Goal: Task Accomplishment & Management: Use online tool/utility

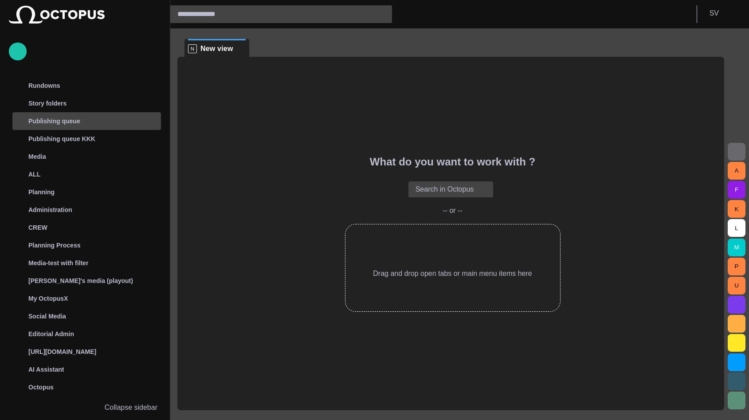
click at [62, 121] on p "Publishing queue" at bounding box center [54, 121] width 52 height 9
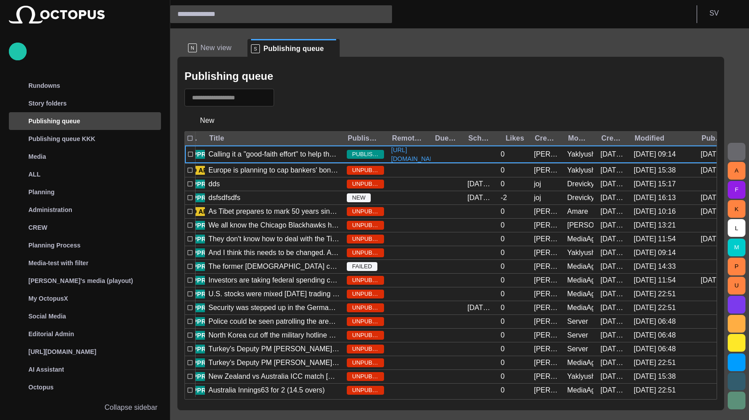
scroll to position [0, 112]
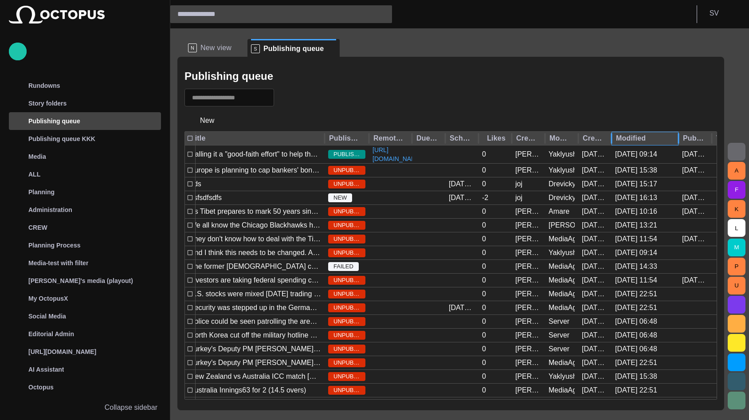
click at [650, 137] on div "Modified" at bounding box center [643, 138] width 55 height 9
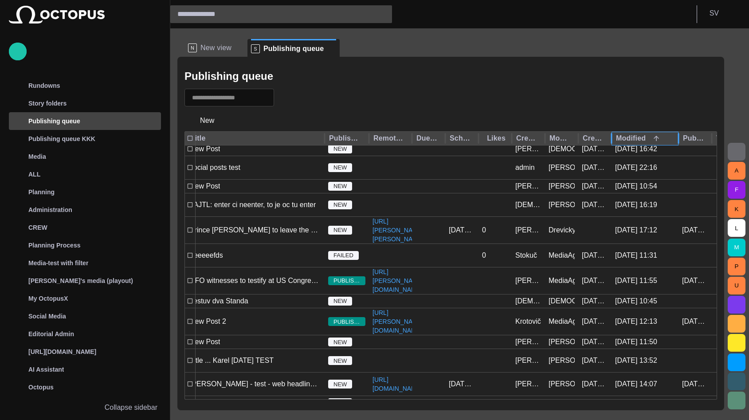
scroll to position [6902, 0]
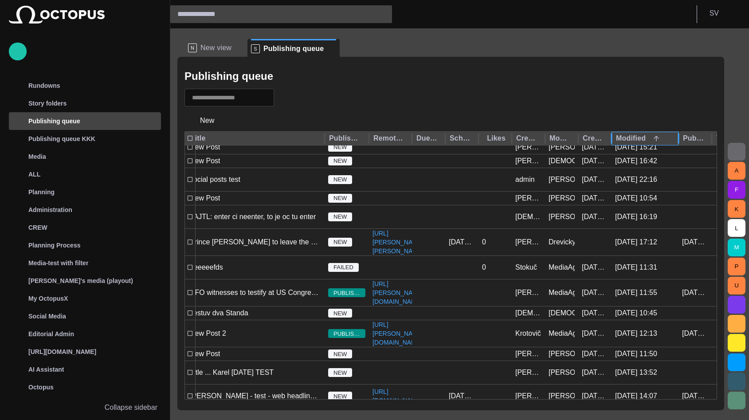
click at [632, 137] on div "Modified" at bounding box center [643, 138] width 55 height 9
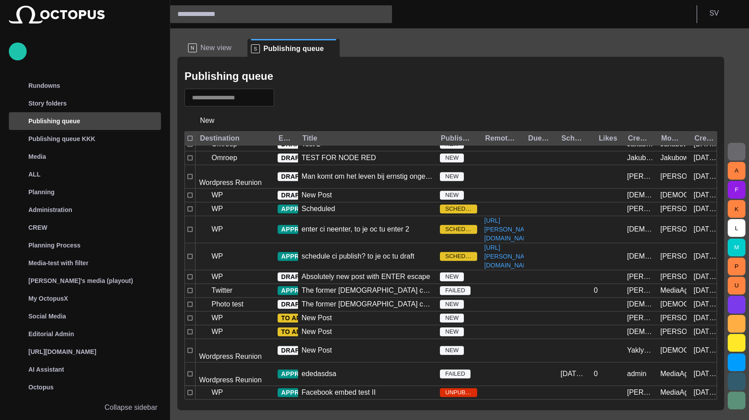
scroll to position [682, 0]
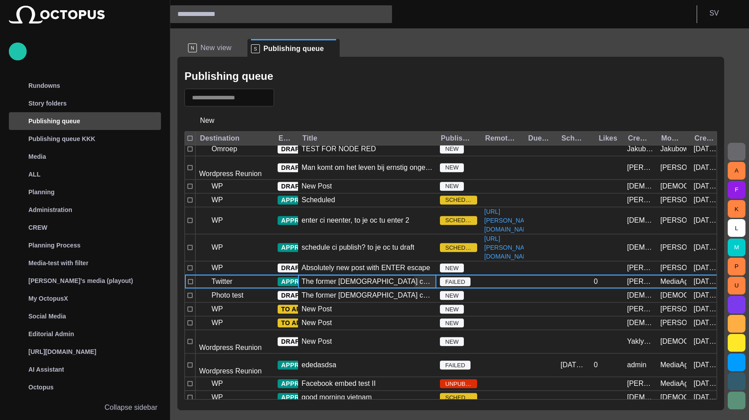
click at [356, 288] on div "The former England captain made 115 appearances for his country and 394 for Man…" at bounding box center [367, 281] width 138 height 13
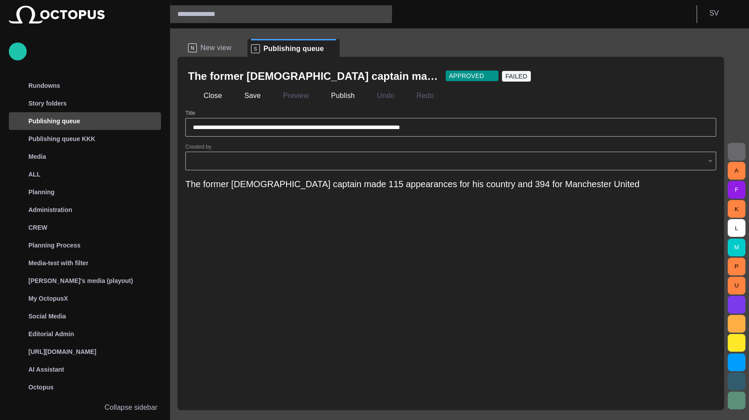
type input "**********"
click at [210, 94] on button "Close" at bounding box center [206, 96] width 37 height 16
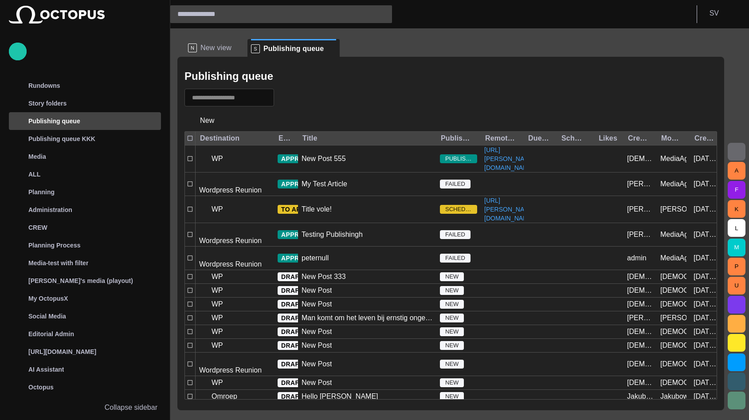
click at [290, 99] on span "button" at bounding box center [286, 97] width 9 height 9
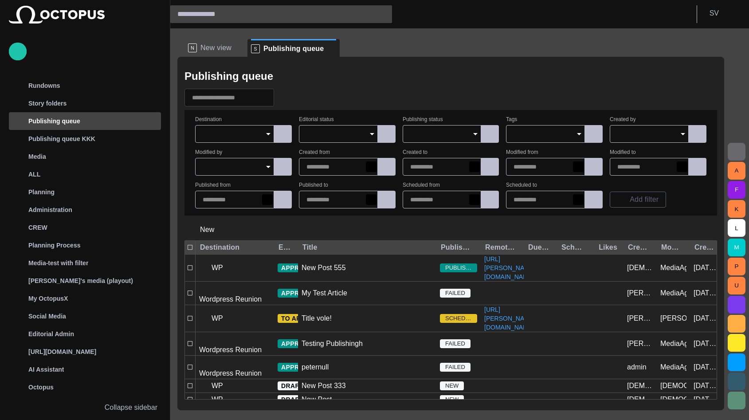
click at [235, 125] on div at bounding box center [234, 134] width 79 height 18
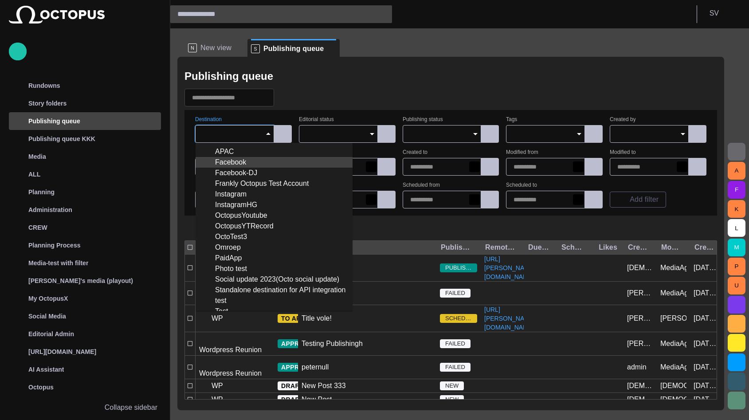
click at [237, 161] on div "Facebook" at bounding box center [274, 162] width 143 height 11
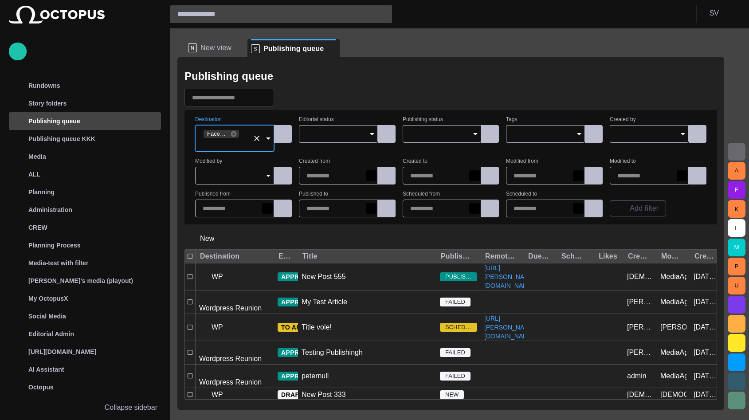
click at [423, 77] on div "Publishing queue" at bounding box center [450, 76] width 533 height 18
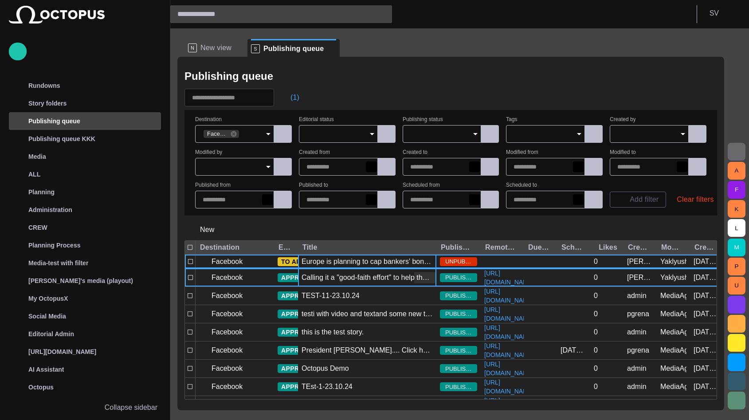
click at [325, 283] on div "Calling it a "good-faith effort" to help the Egyptian people, U.S. Secretary of…" at bounding box center [367, 278] width 131 height 10
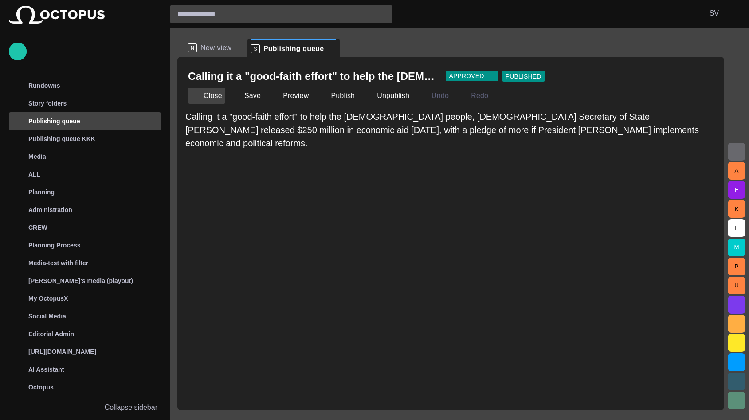
click at [212, 94] on button "Close" at bounding box center [206, 96] width 37 height 16
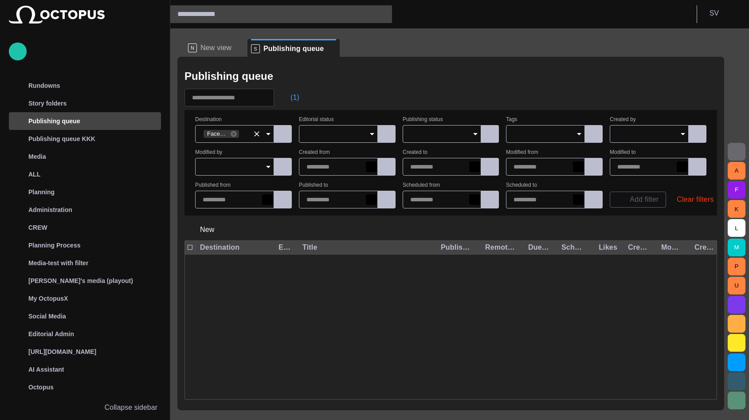
scroll to position [350, 0]
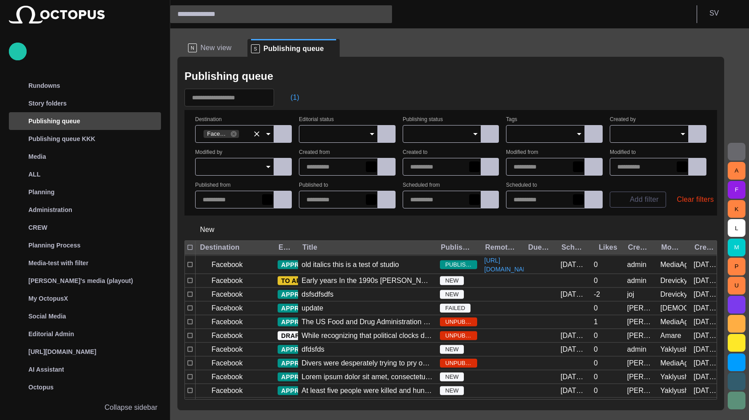
click at [252, 131] on button "Clear" at bounding box center [257, 134] width 12 height 12
click at [245, 134] on input "Destination" at bounding box center [232, 134] width 58 height 9
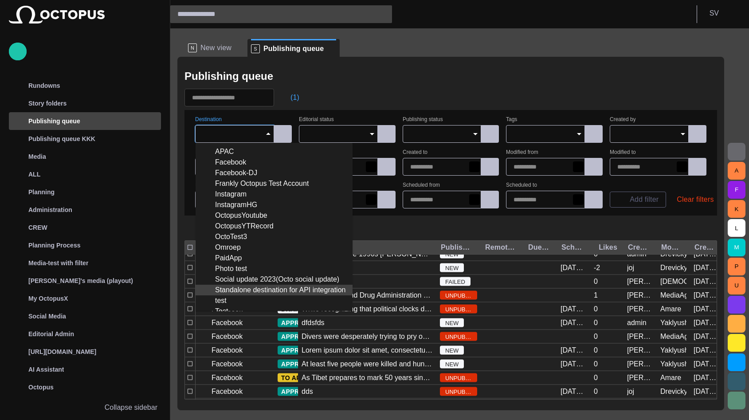
scroll to position [148, 0]
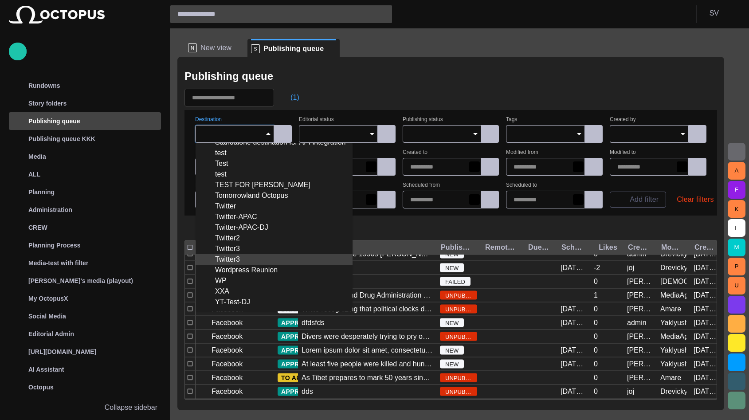
click at [239, 258] on div "Twitter3" at bounding box center [274, 259] width 143 height 11
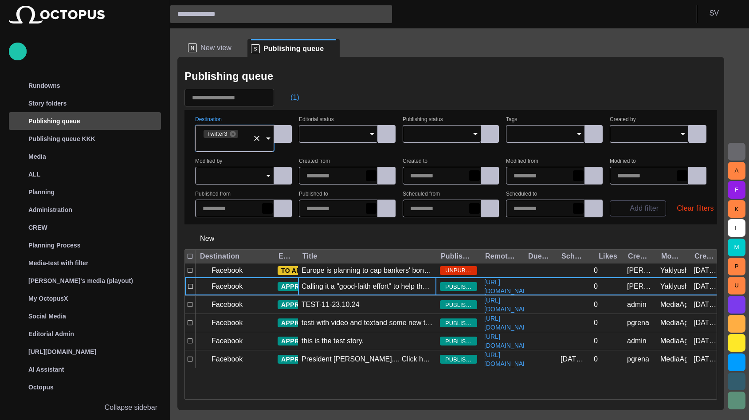
scroll to position [0, 0]
click at [404, 82] on div "Publishing queue" at bounding box center [450, 76] width 533 height 18
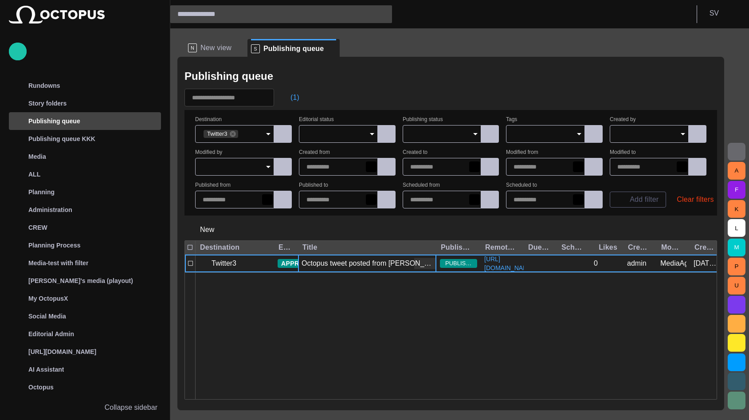
click at [332, 264] on div "Octopus tweet posted from evelyn" at bounding box center [367, 264] width 131 height 10
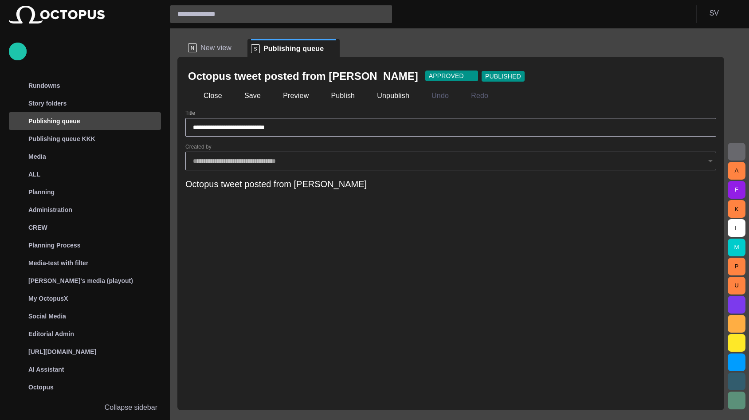
click at [299, 121] on div "**********" at bounding box center [450, 127] width 531 height 19
type input "**********"
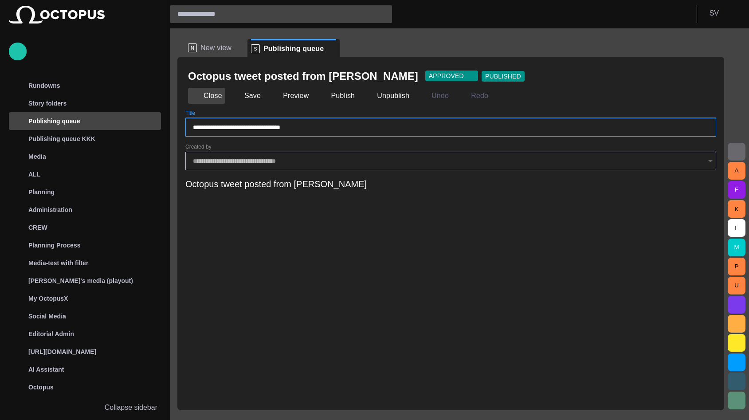
click at [210, 93] on button "Close" at bounding box center [206, 96] width 37 height 16
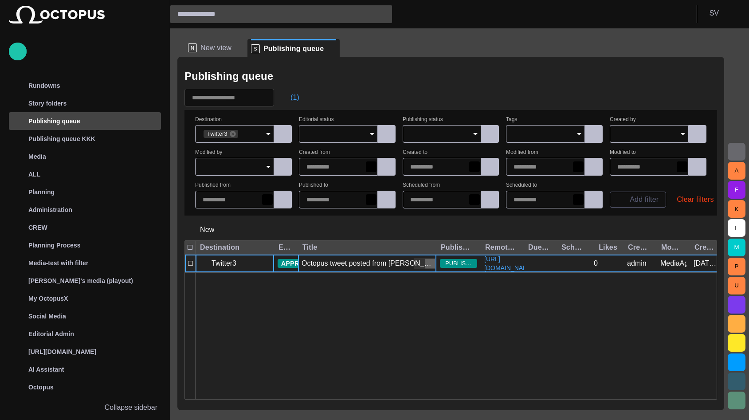
click at [429, 263] on span "button" at bounding box center [430, 263] width 9 height 9
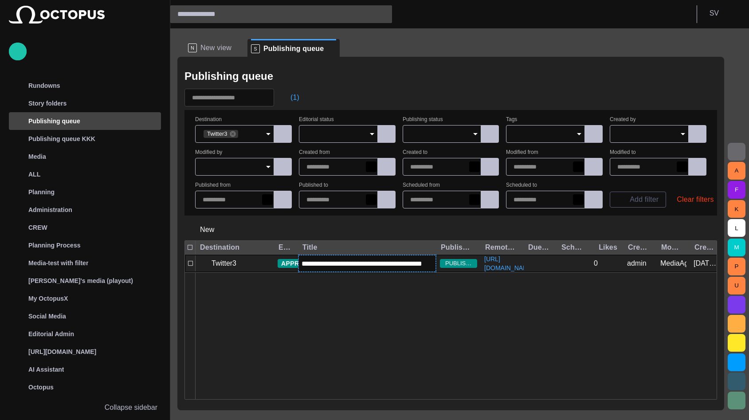
type input "**********"
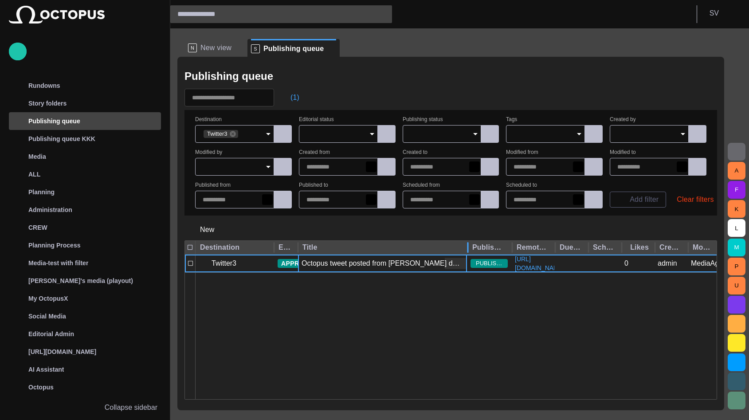
drag, startPoint x: 436, startPoint y: 248, endPoint x: 467, endPoint y: 247, distance: 31.5
click at [467, 247] on div at bounding box center [468, 248] width 4 height 14
click at [233, 134] on icon at bounding box center [233, 134] width 6 height 6
click at [236, 134] on input "Destination" at bounding box center [232, 134] width 58 height 9
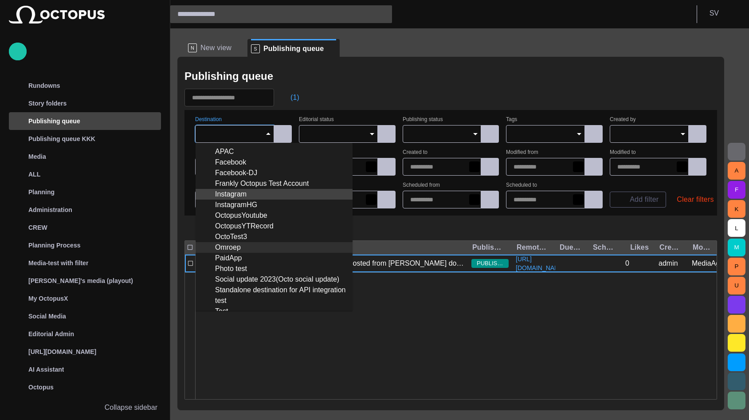
scroll to position [148, 0]
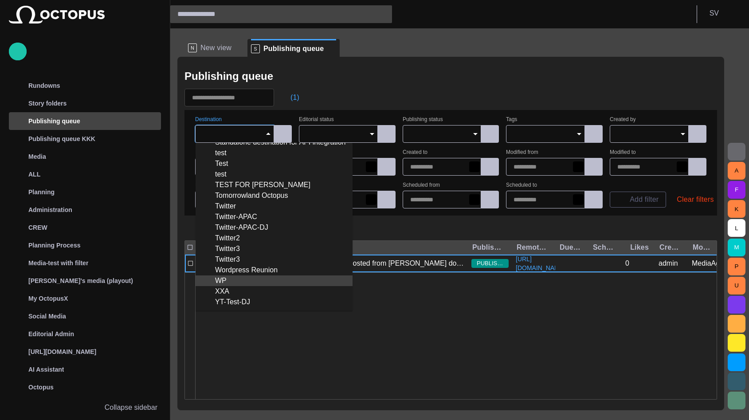
click at [241, 278] on div "WP" at bounding box center [274, 280] width 143 height 11
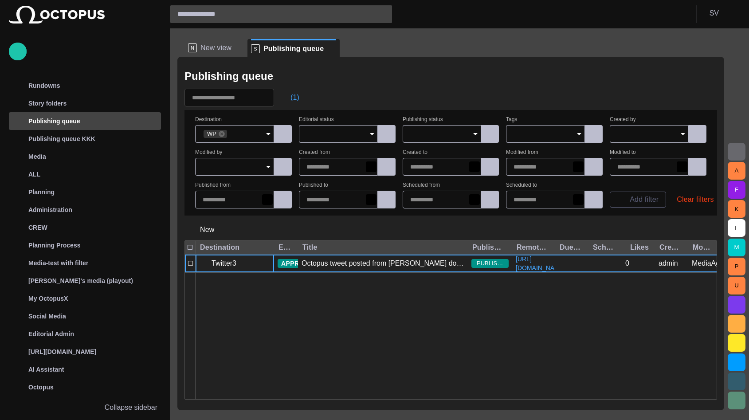
drag, startPoint x: 256, startPoint y: 287, endPoint x: 299, endPoint y: 106, distance: 186.4
click at [256, 287] on div at bounding box center [592, 335] width 793 height 127
click at [299, 97] on button "(1)" at bounding box center [291, 98] width 26 height 16
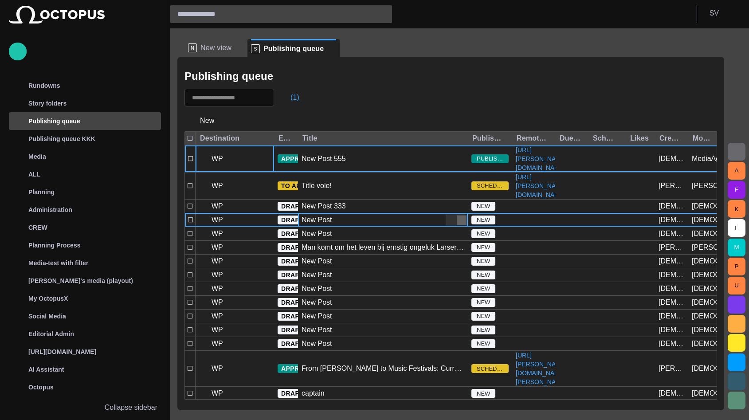
click at [462, 224] on span "button" at bounding box center [461, 220] width 9 height 9
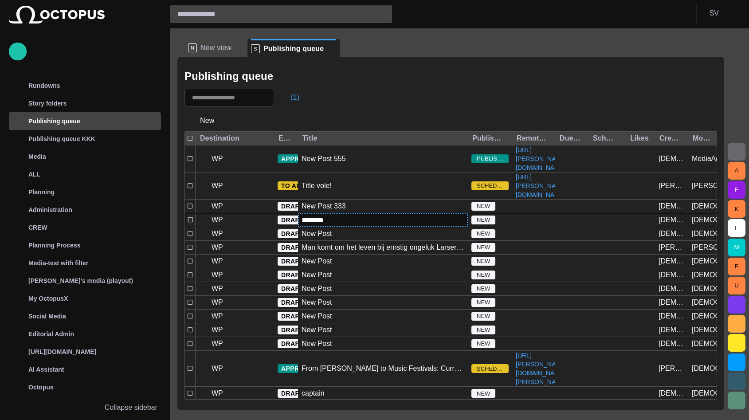
click at [417, 225] on input "********" at bounding box center [383, 220] width 163 height 10
type input "**********"
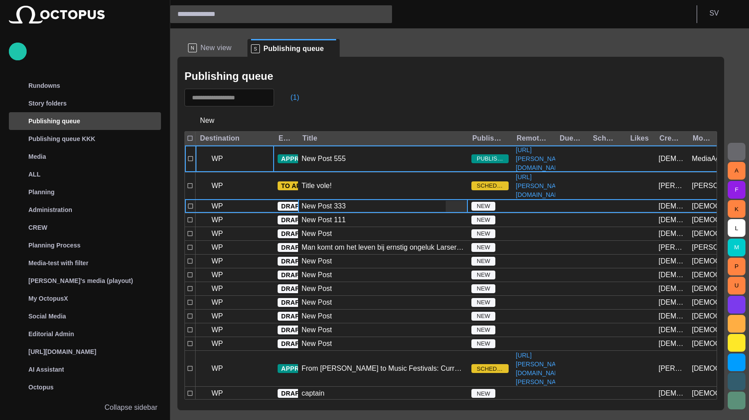
click at [348, 213] on div "New Post 333" at bounding box center [383, 206] width 170 height 13
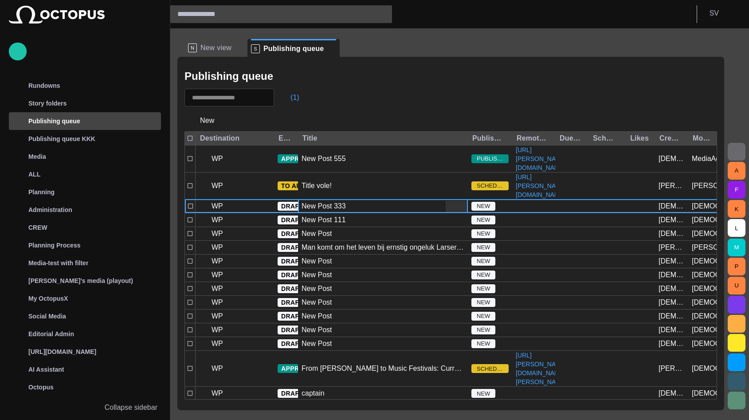
click at [348, 213] on div "New Post 333" at bounding box center [383, 206] width 170 height 13
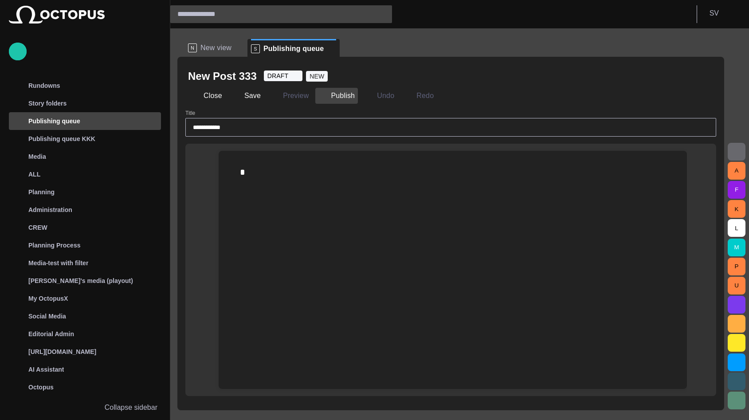
click at [326, 96] on button "Publish" at bounding box center [336, 96] width 43 height 16
click at [210, 98] on button "Close" at bounding box center [206, 96] width 37 height 16
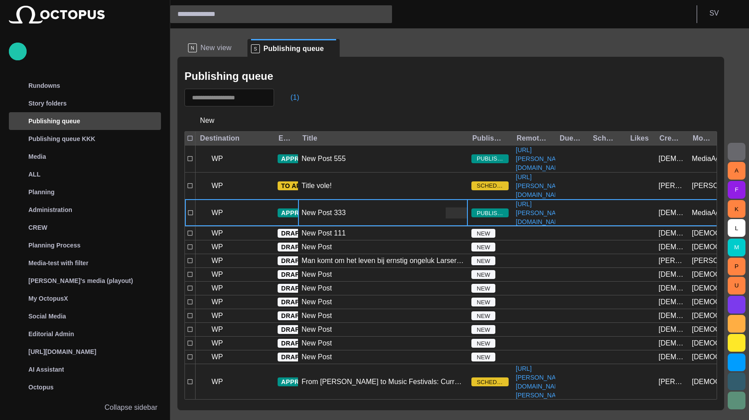
click at [460, 217] on span "button" at bounding box center [461, 212] width 9 height 9
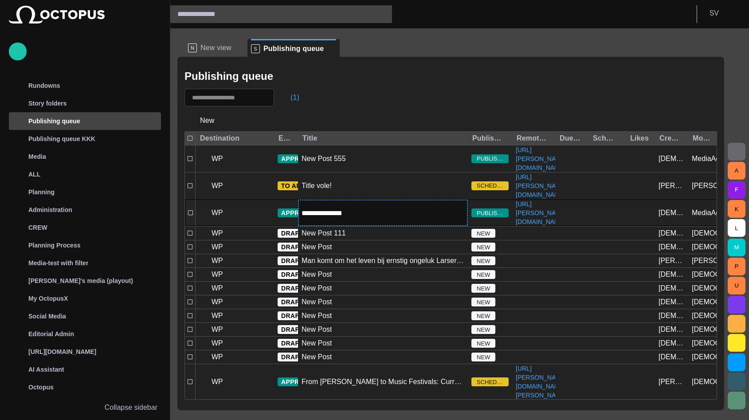
type input "**********"
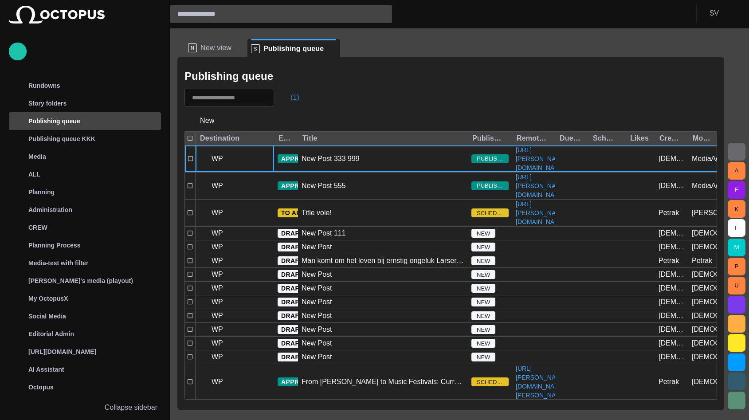
click at [290, 99] on span "button" at bounding box center [286, 97] width 9 height 9
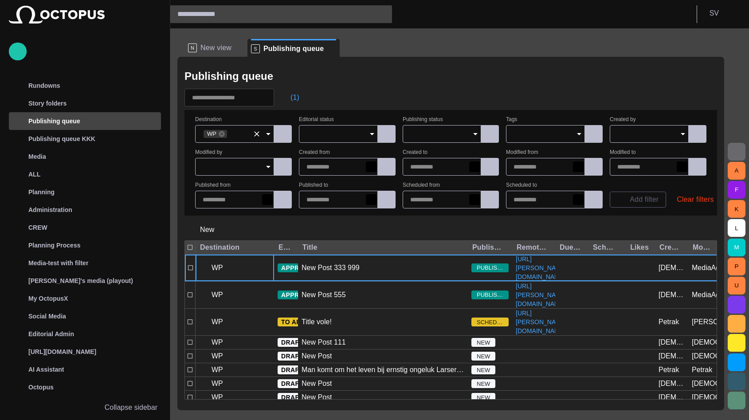
click at [244, 130] on input "Destination" at bounding box center [238, 134] width 21 height 9
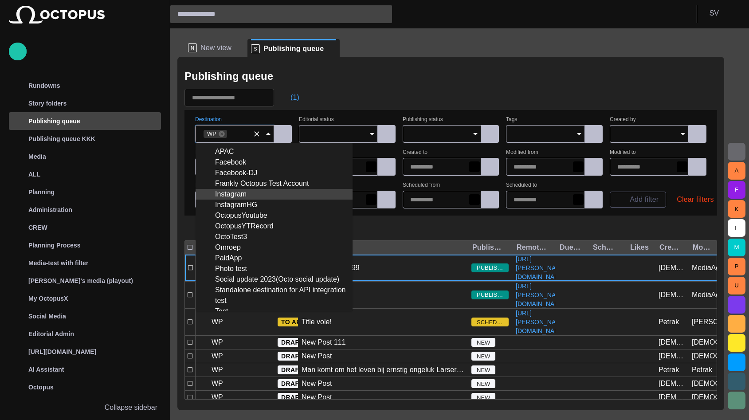
scroll to position [137, 0]
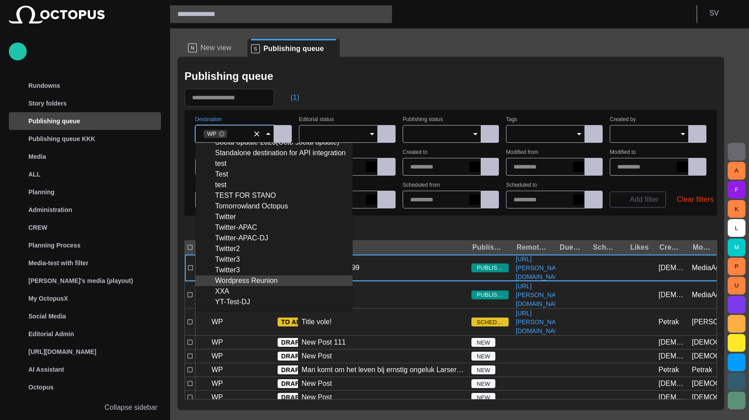
click at [247, 277] on div "Wordpress Reunion" at bounding box center [274, 280] width 143 height 11
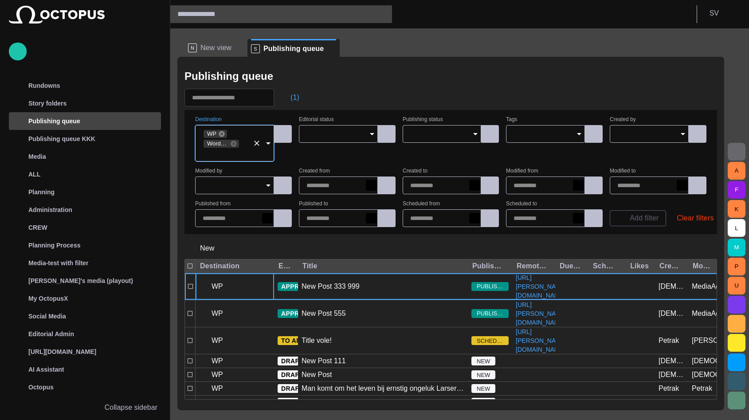
click at [220, 137] on div "WP" at bounding box center [216, 134] width 24 height 8
click at [219, 132] on icon at bounding box center [222, 134] width 6 height 6
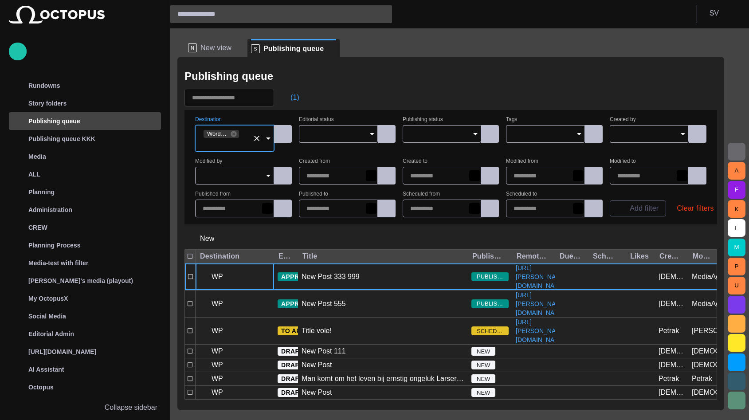
click at [368, 72] on div "Publishing queue" at bounding box center [450, 76] width 533 height 18
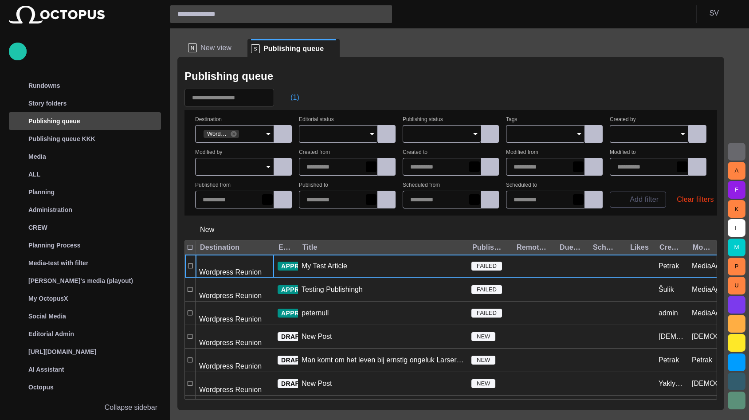
click at [367, 94] on div "(1)" at bounding box center [450, 98] width 533 height 18
click at [289, 101] on span "button" at bounding box center [286, 97] width 9 height 9
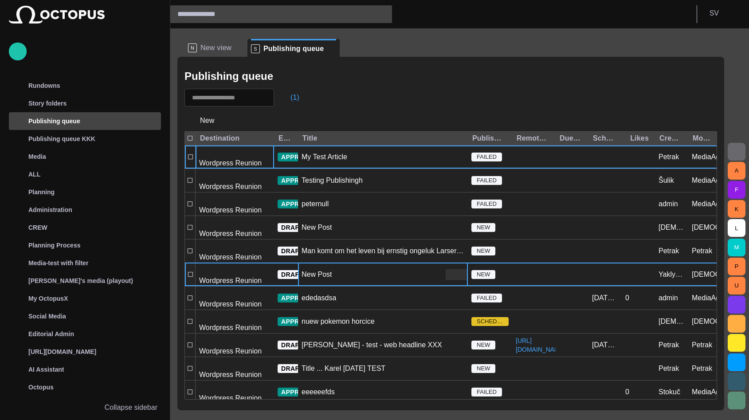
click at [462, 270] on span "button" at bounding box center [461, 274] width 9 height 9
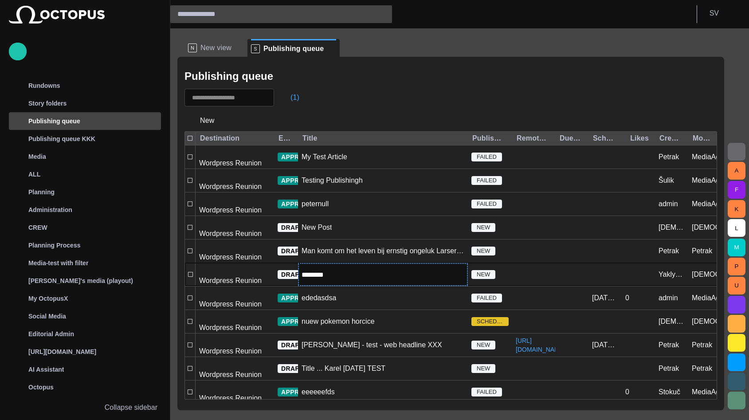
click at [407, 270] on input "********" at bounding box center [383, 275] width 163 height 10
type input "**********"
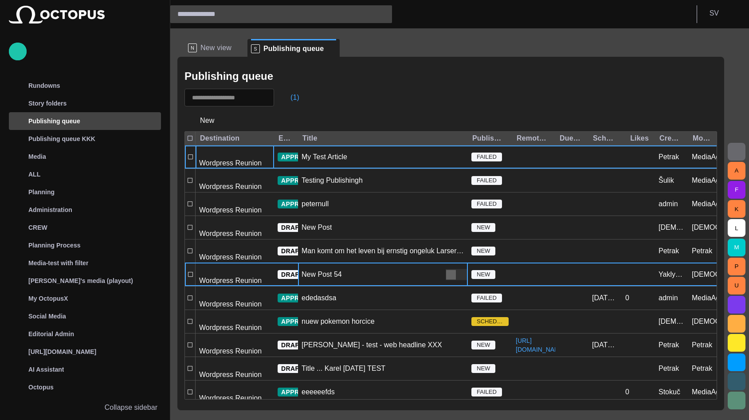
click at [449, 270] on span "button" at bounding box center [451, 274] width 9 height 9
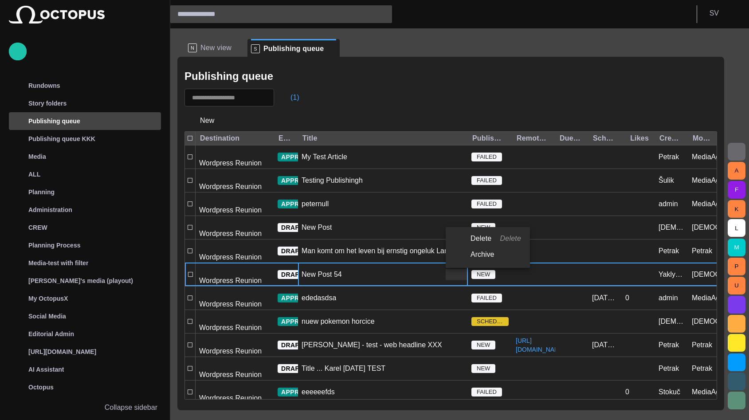
click at [432, 220] on div at bounding box center [374, 210] width 749 height 420
click at [312, 270] on div "New Post 54" at bounding box center [322, 275] width 40 height 10
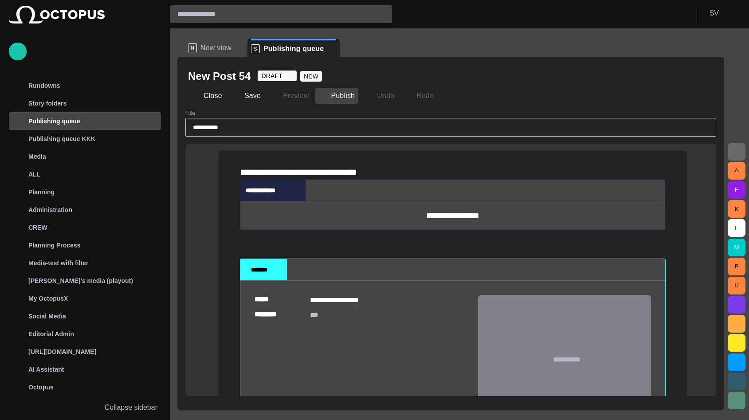
click at [319, 94] on span "button" at bounding box center [322, 95] width 9 height 9
click at [215, 92] on button "Close" at bounding box center [206, 96] width 37 height 16
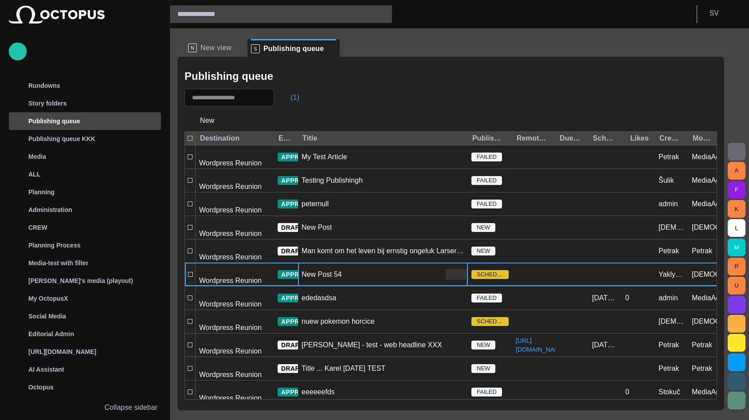
click at [461, 270] on span "button" at bounding box center [461, 274] width 9 height 9
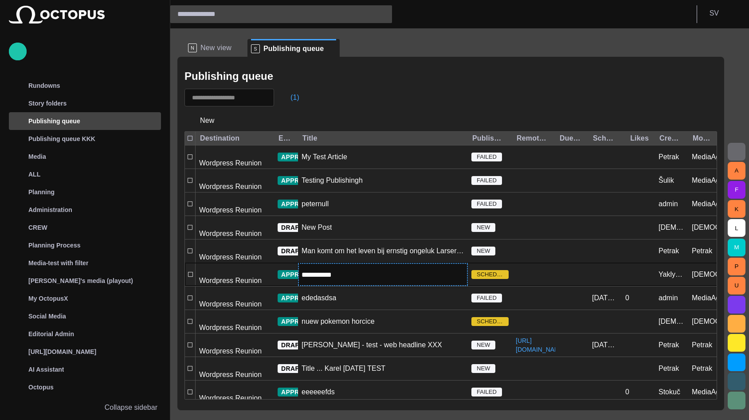
type input "**********"
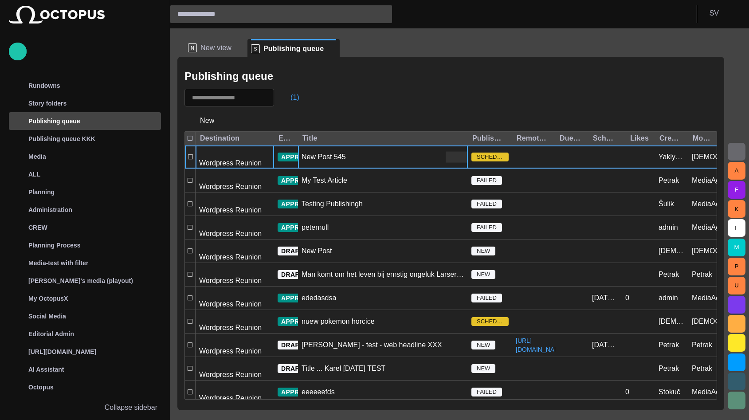
click at [410, 151] on div "New Post 545" at bounding box center [383, 156] width 170 height 23
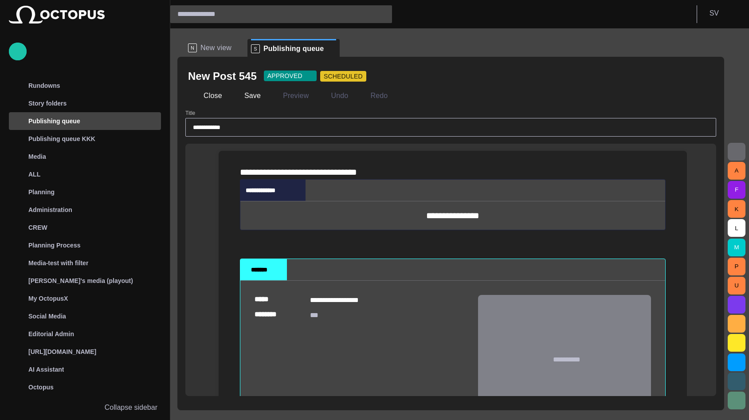
click at [322, 179] on div "**********" at bounding box center [453, 172] width 426 height 14
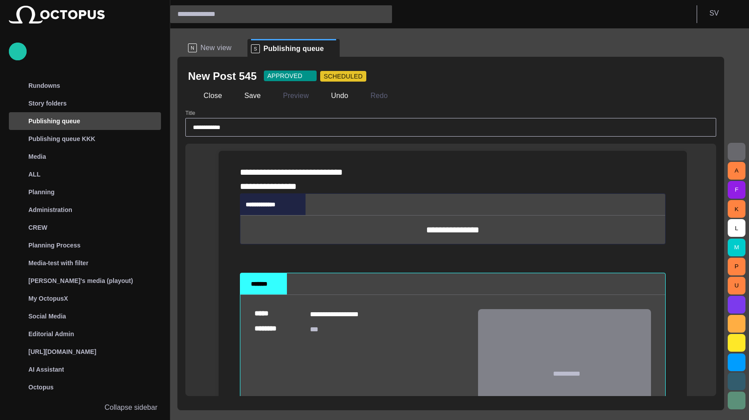
click at [325, 78] on span "SCHEDULED" at bounding box center [343, 76] width 39 height 9
click at [223, 93] on button "Close" at bounding box center [206, 96] width 37 height 16
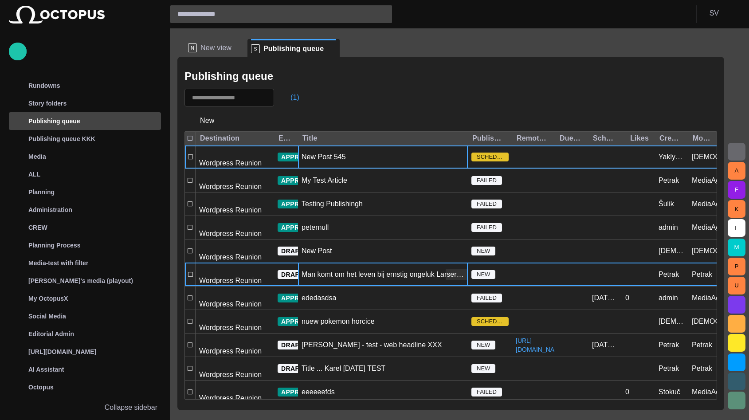
click at [349, 263] on div "Man komt om het leven bij ernstig ongeluk Larserweg" at bounding box center [383, 274] width 170 height 23
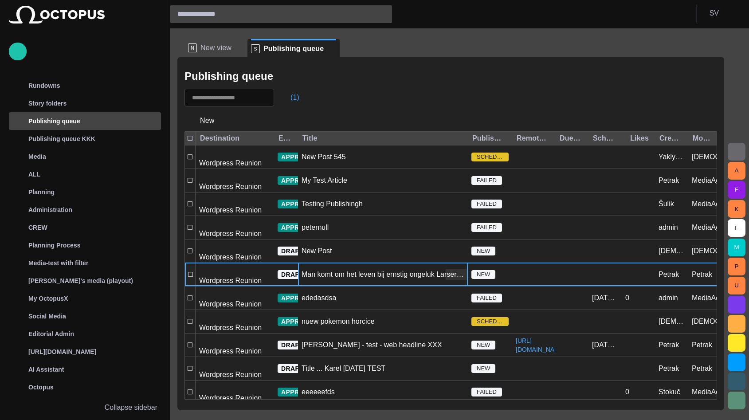
click at [352, 270] on div "Man komt om het leven bij ernstig ongeluk Larserweg" at bounding box center [383, 275] width 163 height 10
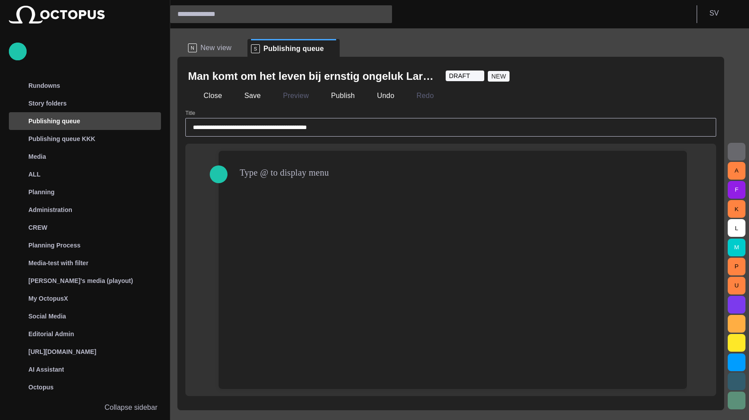
click at [317, 176] on div "﻿" at bounding box center [453, 172] width 426 height 14
click at [328, 99] on button "Publish" at bounding box center [336, 96] width 43 height 16
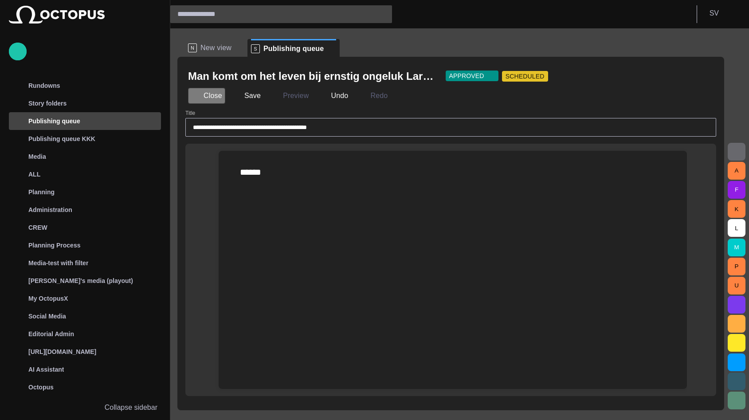
click at [208, 92] on button "Close" at bounding box center [206, 96] width 37 height 16
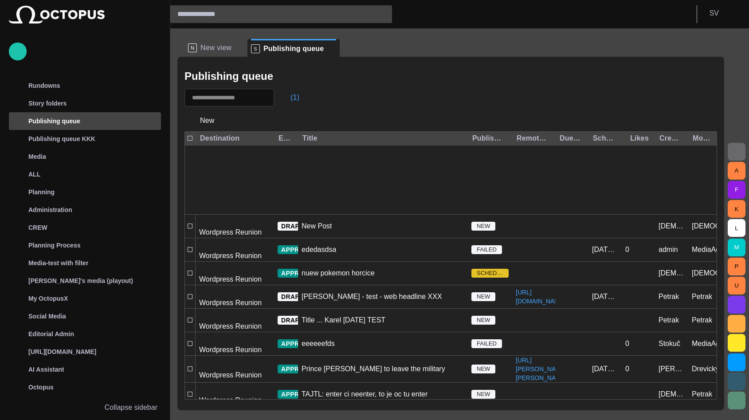
scroll to position [91, 0]
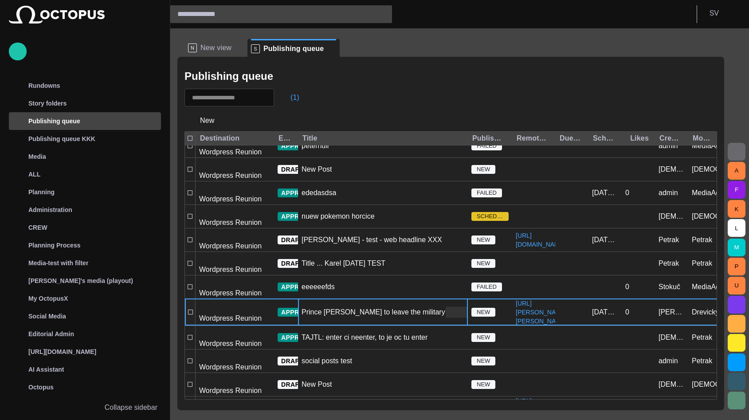
click at [360, 307] on div "Prince [PERSON_NAME] to leave the military" at bounding box center [374, 312] width 144 height 10
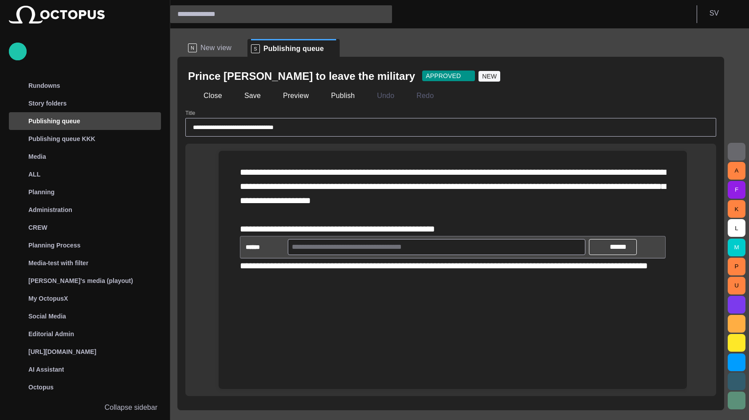
click at [370, 213] on div "**********" at bounding box center [453, 200] width 426 height 71
click at [365, 218] on div "**********" at bounding box center [453, 200] width 426 height 71
click at [328, 88] on button "Publish" at bounding box center [336, 96] width 43 height 16
click at [211, 95] on button "Close" at bounding box center [206, 96] width 37 height 16
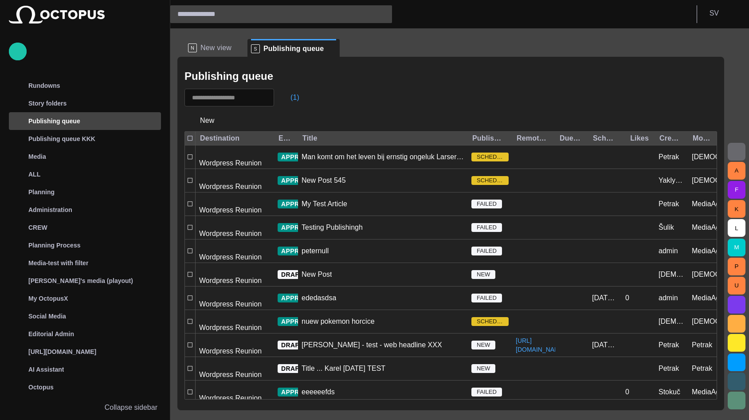
click at [380, 412] on div "Prince [PERSON_NAME] to leave the military" at bounding box center [374, 417] width 144 height 10
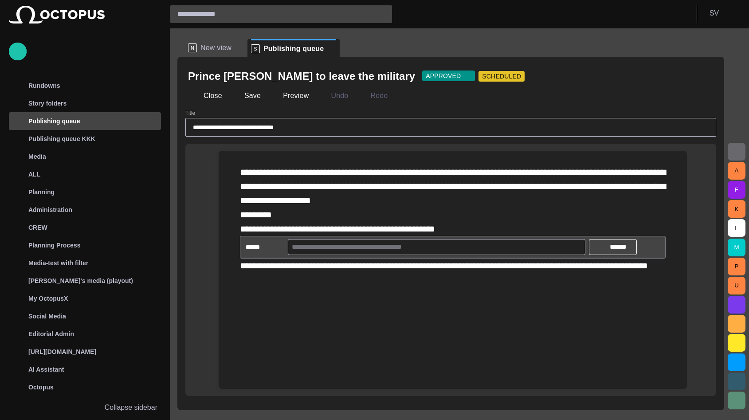
click at [320, 212] on div "**********" at bounding box center [453, 200] width 426 height 71
click at [320, 215] on div "**********" at bounding box center [453, 200] width 426 height 71
click at [212, 96] on button "Close" at bounding box center [206, 96] width 37 height 16
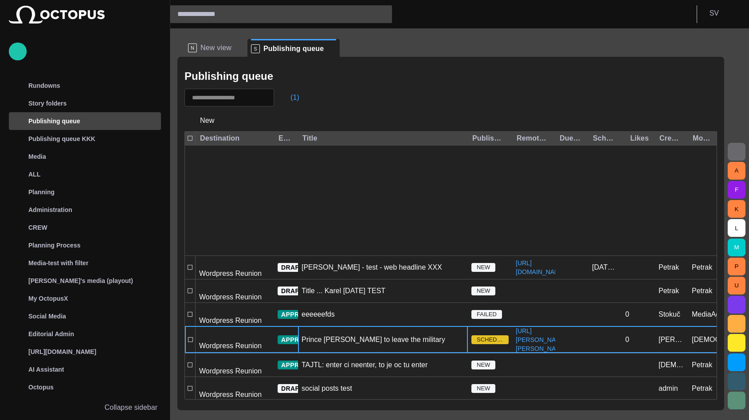
scroll to position [136, 0]
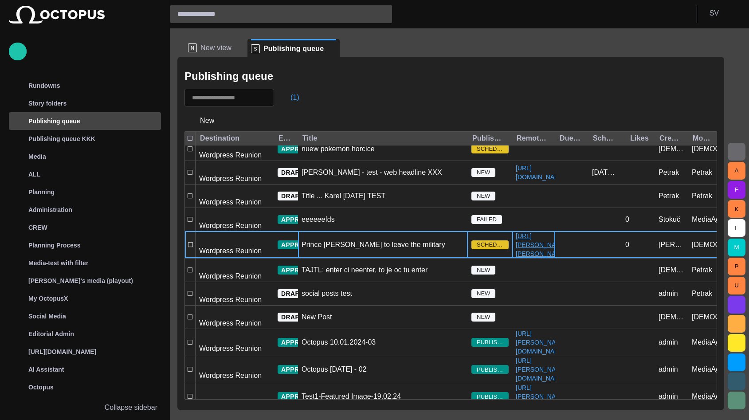
click at [539, 232] on link "[URL][PERSON_NAME][PERSON_NAME]" at bounding box center [541, 245] width 58 height 27
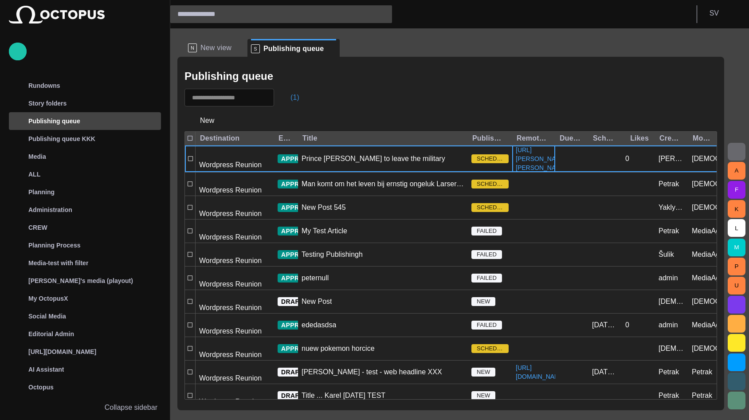
scroll to position [0, 0]
click at [290, 94] on span "button" at bounding box center [286, 97] width 9 height 9
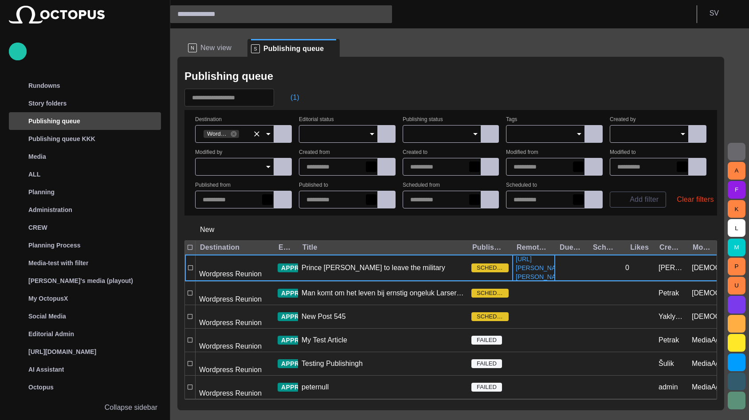
click at [243, 137] on input "Destination" at bounding box center [246, 134] width 13 height 9
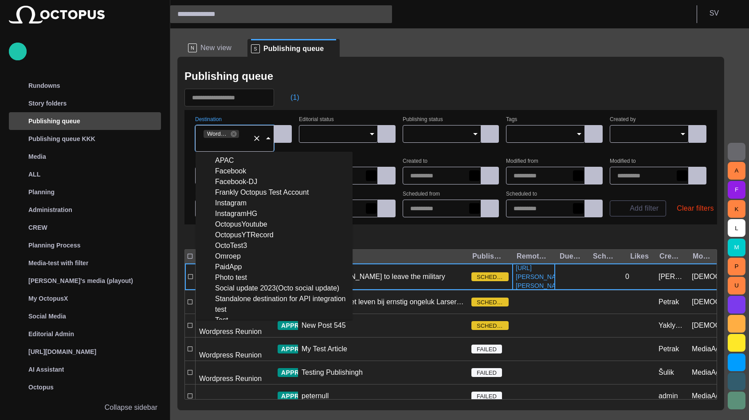
scroll to position [137, 0]
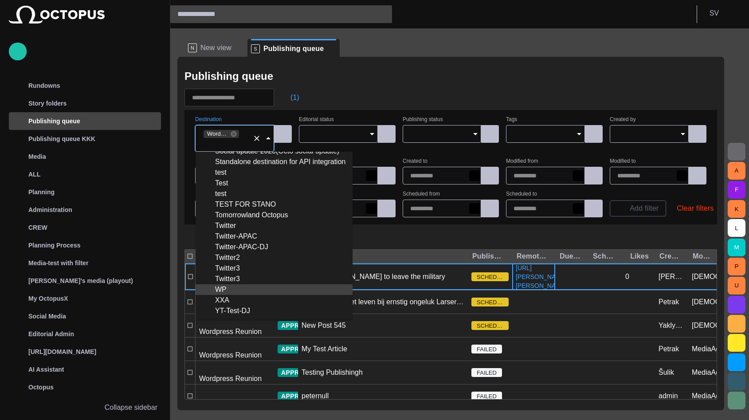
click at [227, 291] on div "WP" at bounding box center [274, 289] width 143 height 11
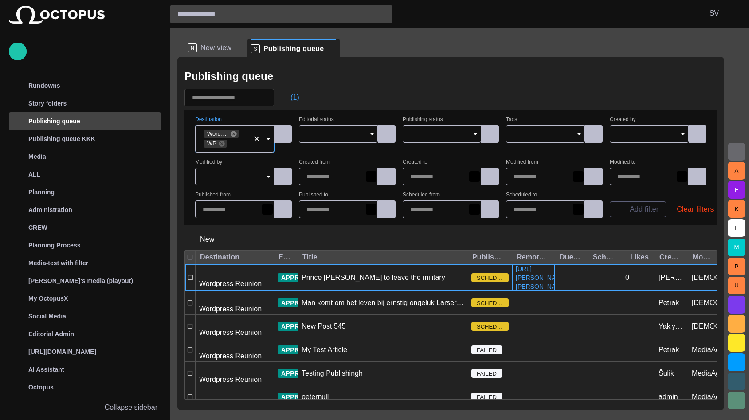
click at [235, 135] on icon at bounding box center [234, 134] width 6 height 6
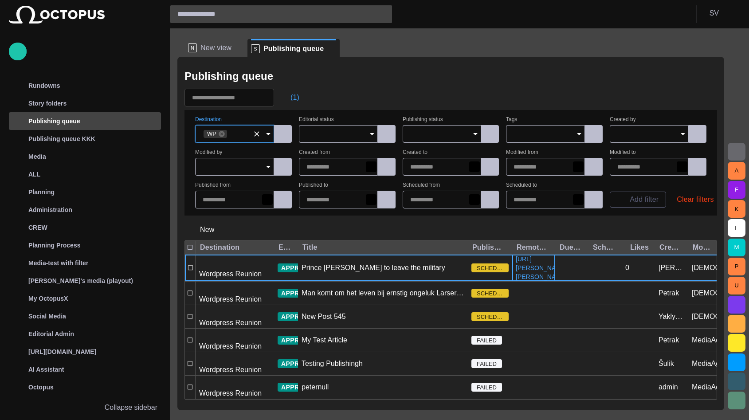
click at [416, 85] on div "Publishing queue" at bounding box center [450, 76] width 533 height 18
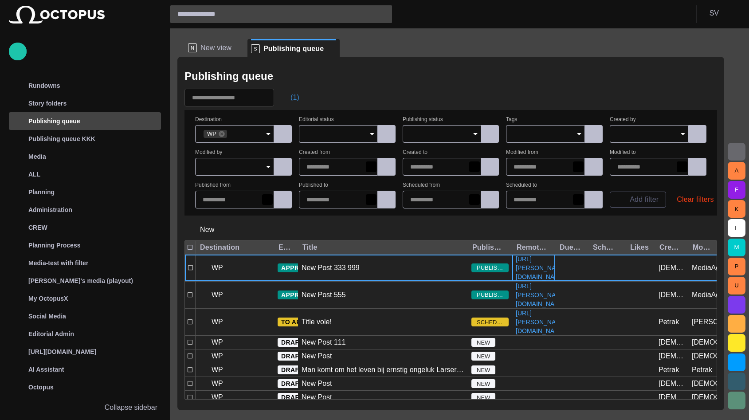
click at [302, 94] on button "(1)" at bounding box center [291, 98] width 26 height 16
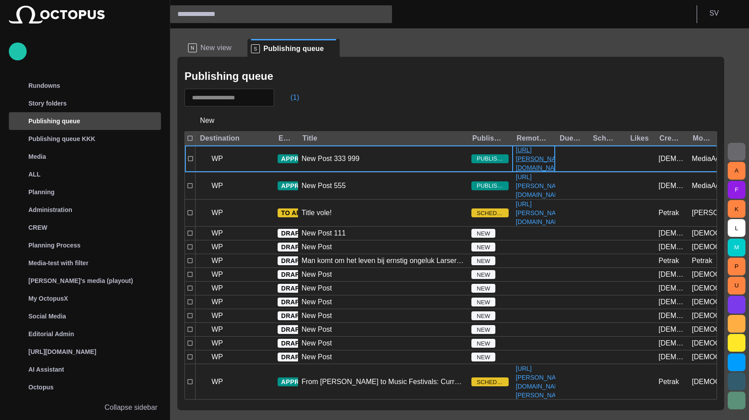
click at [533, 165] on link "[URL][PERSON_NAME][DOMAIN_NAME]" at bounding box center [541, 158] width 58 height 27
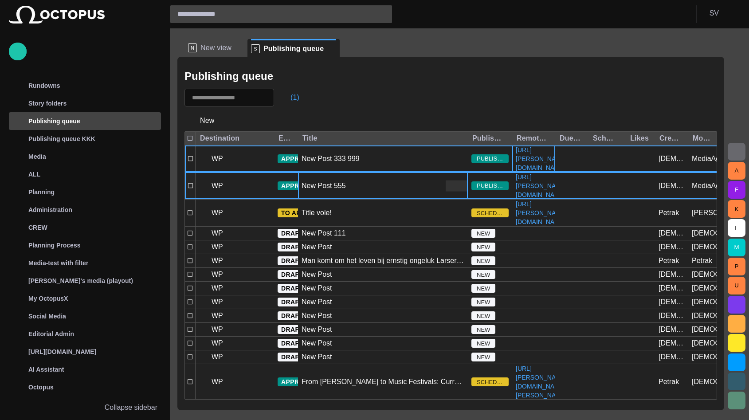
click at [395, 199] on div "New Post 555" at bounding box center [383, 186] width 170 height 27
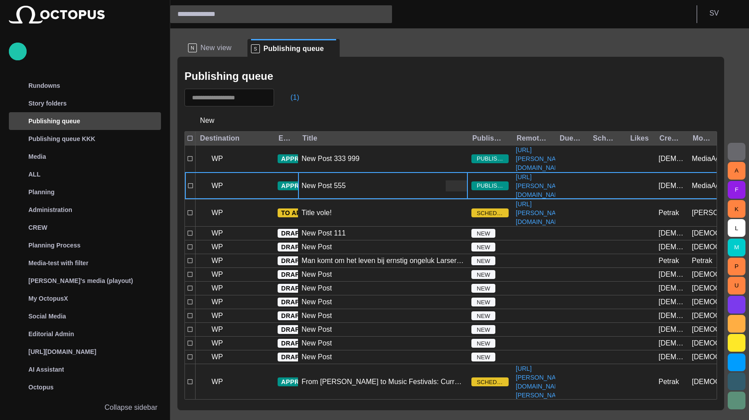
click at [395, 199] on div "New Post 555" at bounding box center [383, 186] width 170 height 27
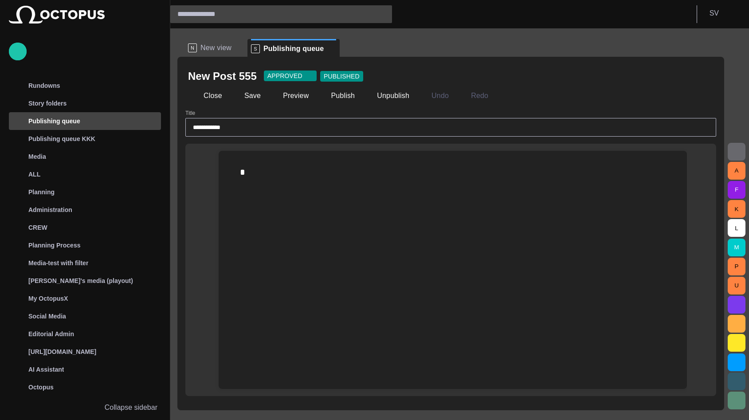
click at [341, 183] on div at bounding box center [453, 172] width 454 height 43
click at [337, 187] on div at bounding box center [453, 172] width 454 height 43
click at [327, 95] on button "Publish" at bounding box center [336, 96] width 43 height 16
click at [206, 94] on button "Close" at bounding box center [206, 96] width 37 height 16
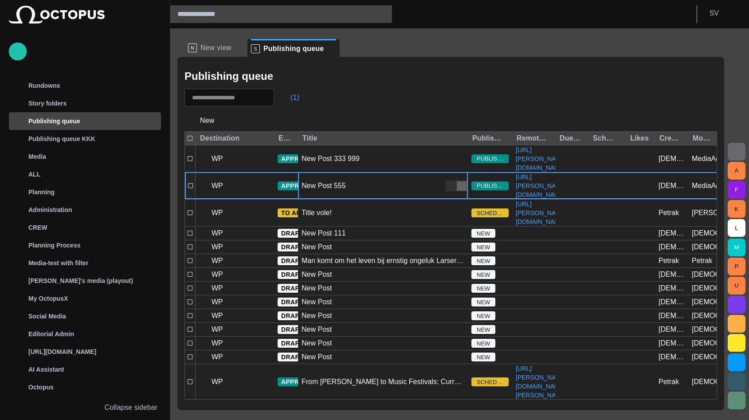
click at [463, 190] on span "button" at bounding box center [461, 185] width 9 height 9
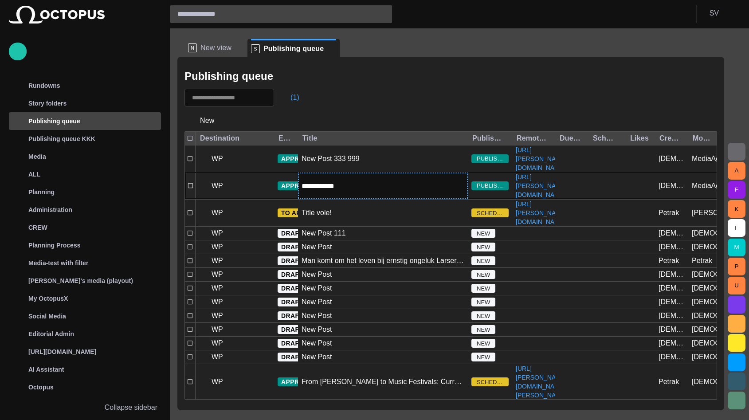
click at [423, 191] on input "**********" at bounding box center [383, 186] width 163 height 10
click at [416, 191] on input "**********" at bounding box center [383, 186] width 163 height 10
click at [361, 191] on input "**********" at bounding box center [383, 186] width 163 height 10
click at [333, 191] on input "**********" at bounding box center [383, 186] width 163 height 10
click at [329, 191] on input "**********" at bounding box center [383, 186] width 163 height 10
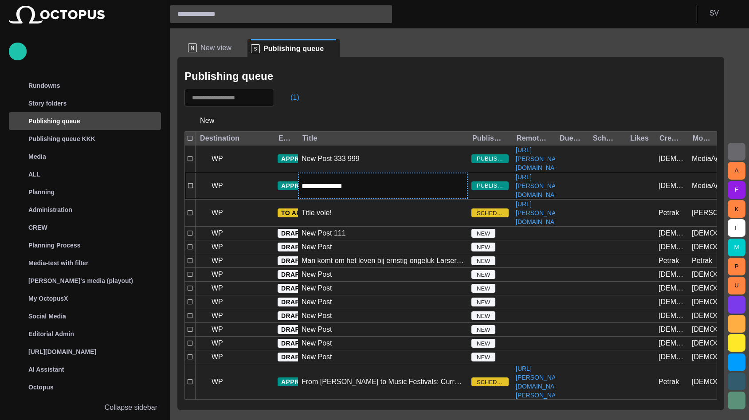
type input "**********"
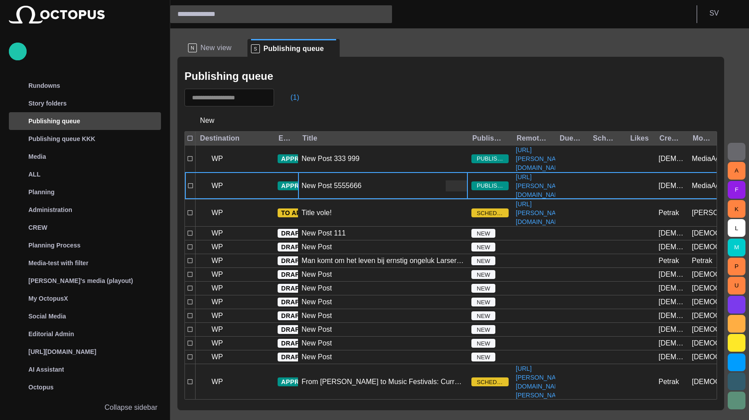
click at [458, 190] on span "button" at bounding box center [461, 185] width 9 height 9
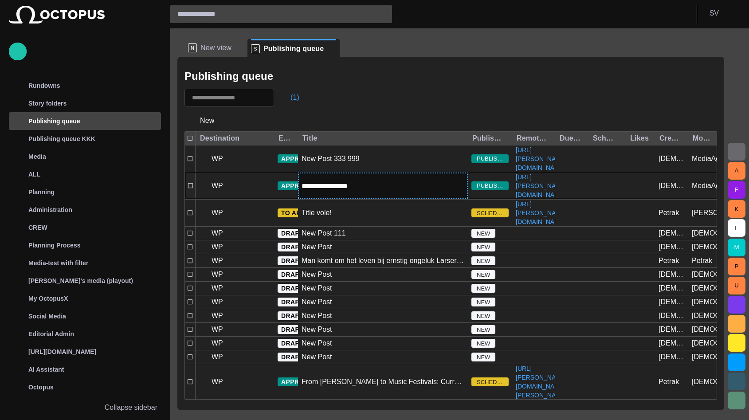
type input "**********"
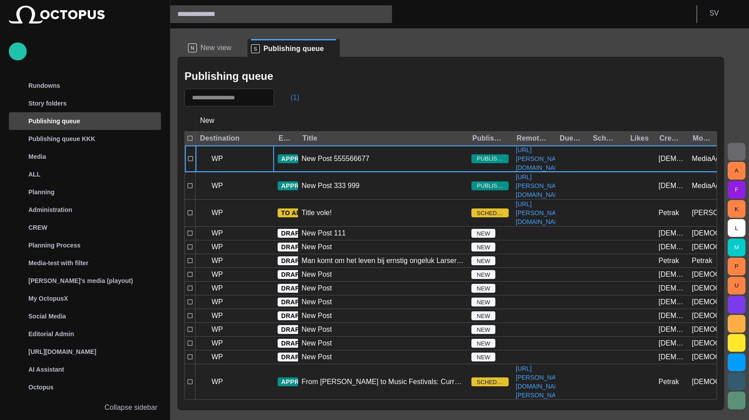
click at [298, 96] on button "(1)" at bounding box center [291, 98] width 26 height 16
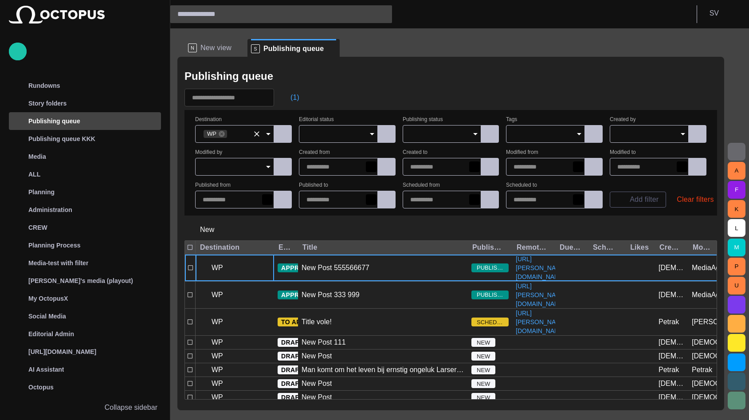
click at [255, 131] on icon "Clear" at bounding box center [256, 134] width 9 height 9
click at [424, 80] on div "Publishing queue" at bounding box center [450, 76] width 533 height 18
click at [290, 100] on span "button" at bounding box center [286, 97] width 9 height 9
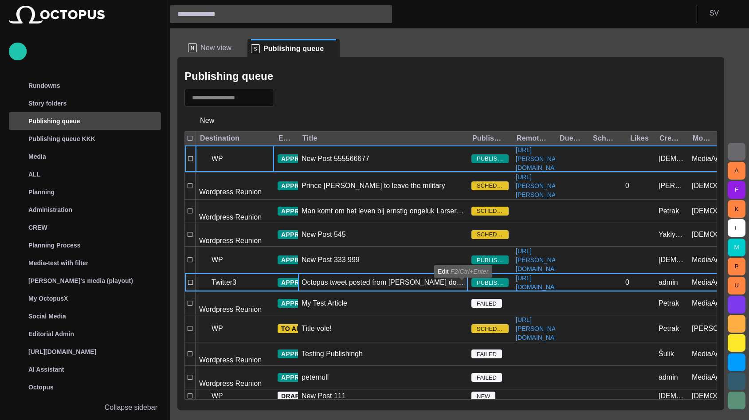
click at [461, 287] on span "button" at bounding box center [461, 283] width 9 height 9
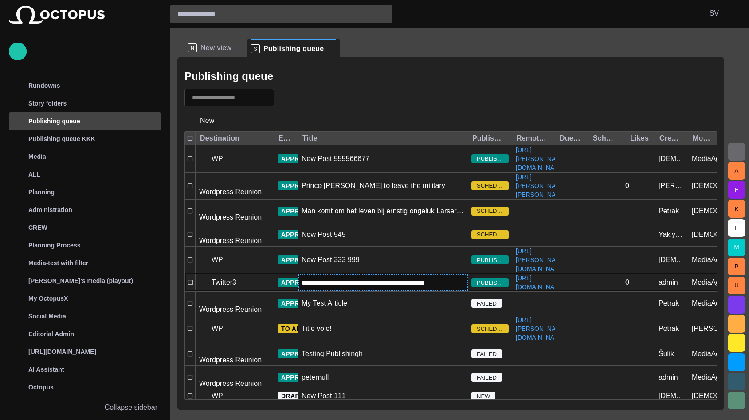
click at [448, 288] on input "**********" at bounding box center [383, 283] width 163 height 10
type input "**********"
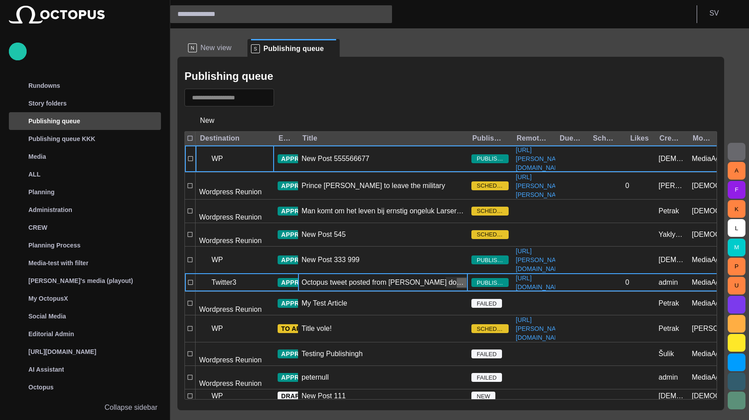
click at [460, 287] on span "button" at bounding box center [461, 283] width 9 height 9
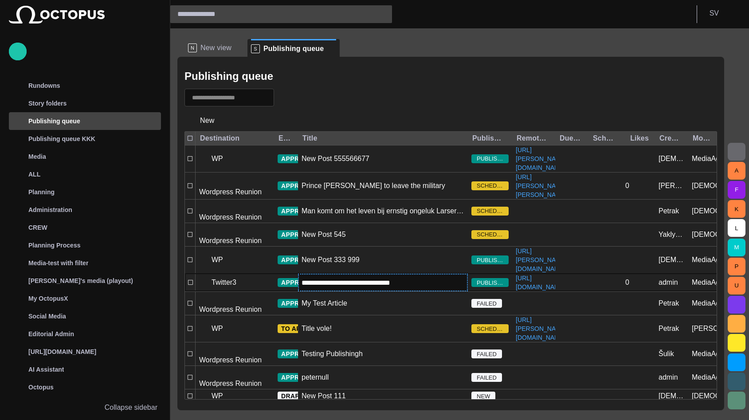
type input "**********"
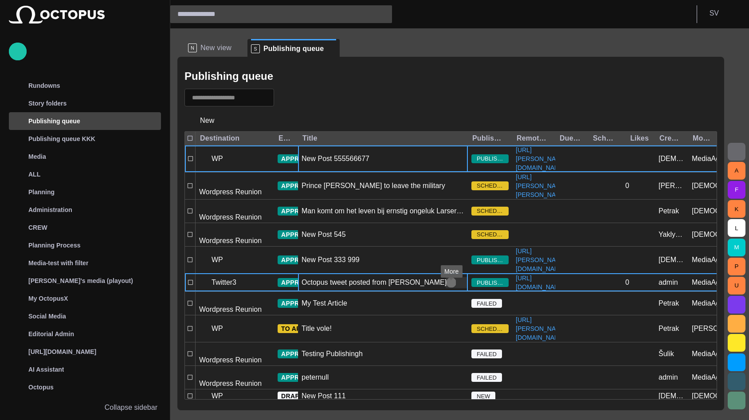
click at [305, 161] on div "New Post 555566677" at bounding box center [336, 159] width 68 height 10
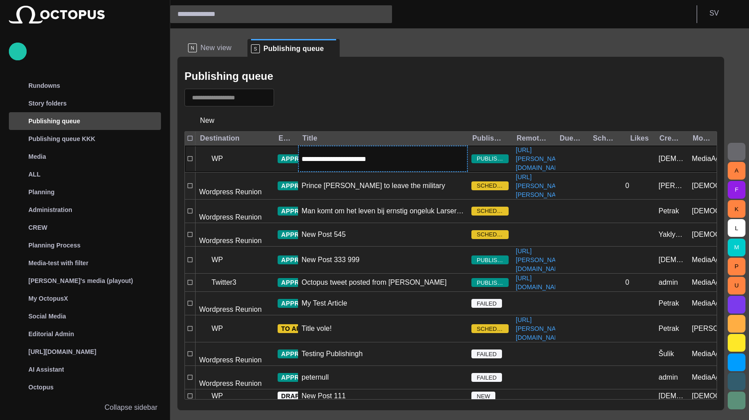
type input "**********"
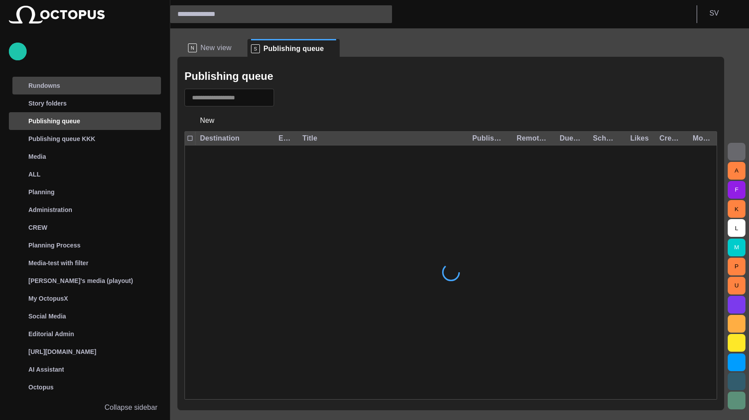
click at [101, 90] on div "Rundowns" at bounding box center [78, 86] width 129 height 14
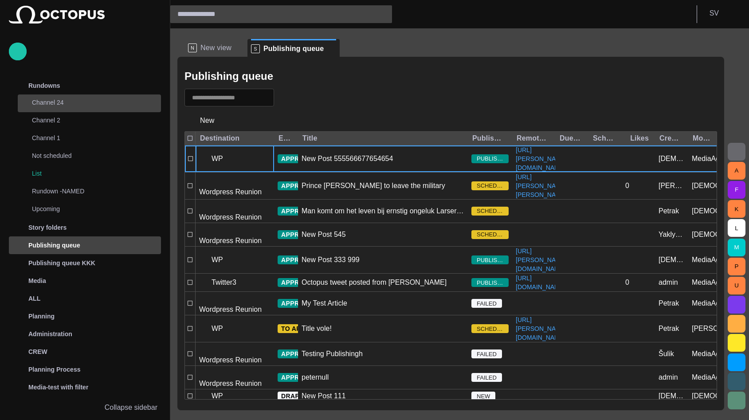
click at [77, 100] on p "Channel 24" at bounding box center [87, 102] width 111 height 9
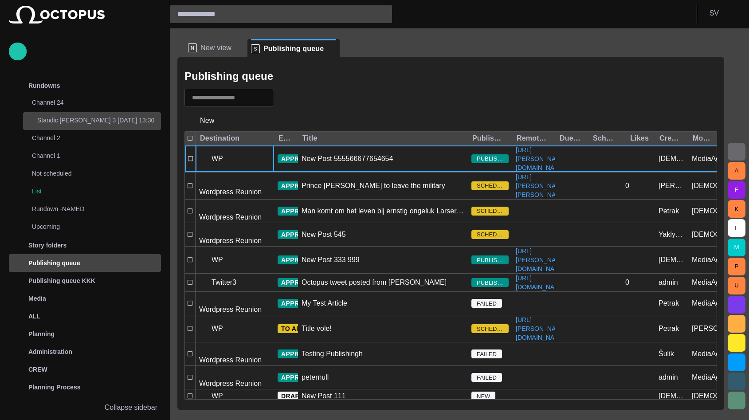
click at [79, 119] on p "Standic [PERSON_NAME] 3 [DATE] 13:30" at bounding box center [99, 120] width 124 height 9
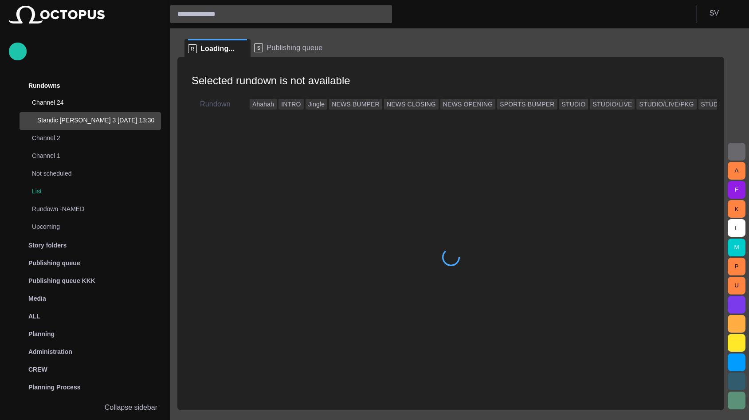
scroll to position [18, 0]
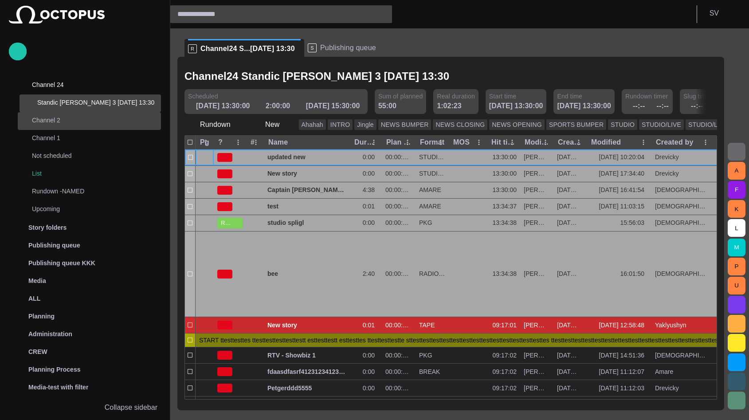
click at [75, 126] on div "Channel 2" at bounding box center [82, 120] width 124 height 12
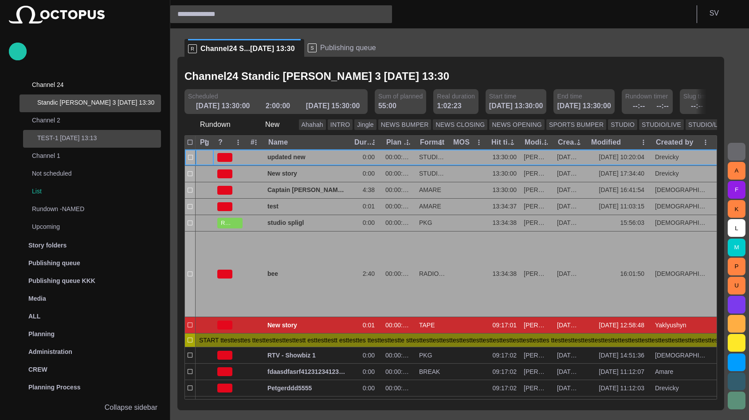
click at [71, 139] on p "TEST-1 [DATE] 13:13" at bounding box center [99, 137] width 124 height 9
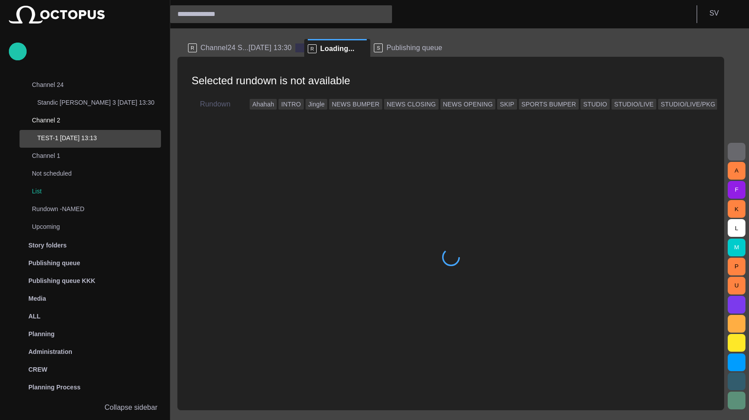
scroll to position [53, 0]
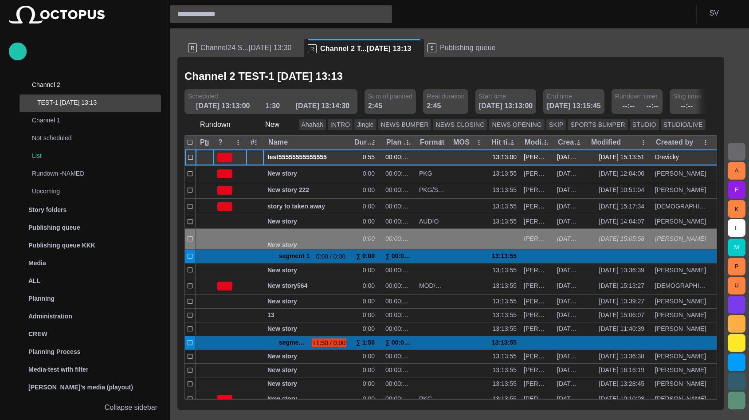
click at [258, 155] on span "button" at bounding box center [257, 157] width 7 height 7
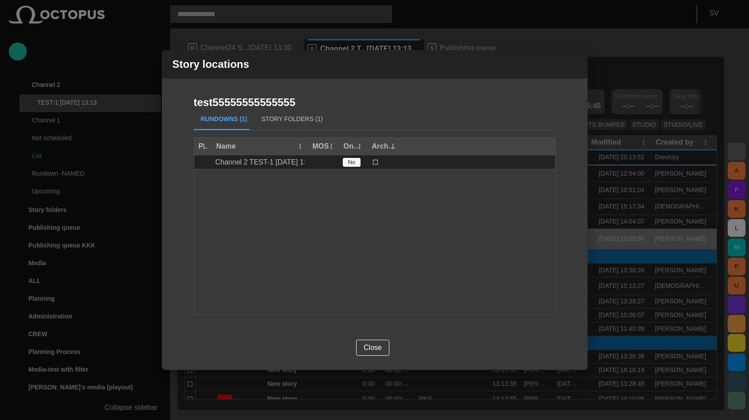
click at [289, 122] on button "Story Folders (1)" at bounding box center [292, 119] width 75 height 21
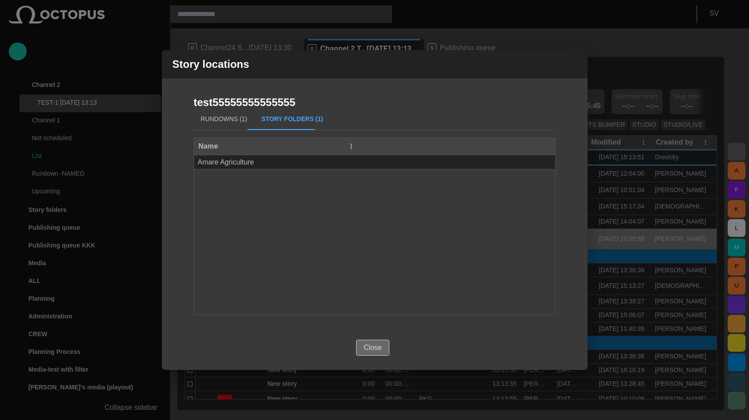
click at [366, 341] on button "Close" at bounding box center [372, 348] width 33 height 16
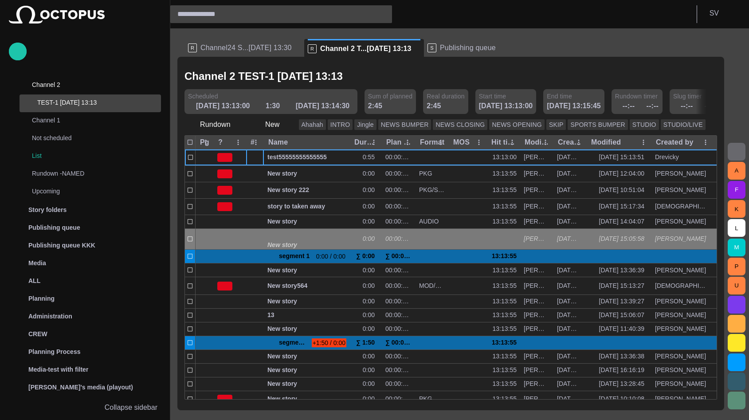
click at [451, 45] on span "Publishing queue" at bounding box center [468, 47] width 56 height 9
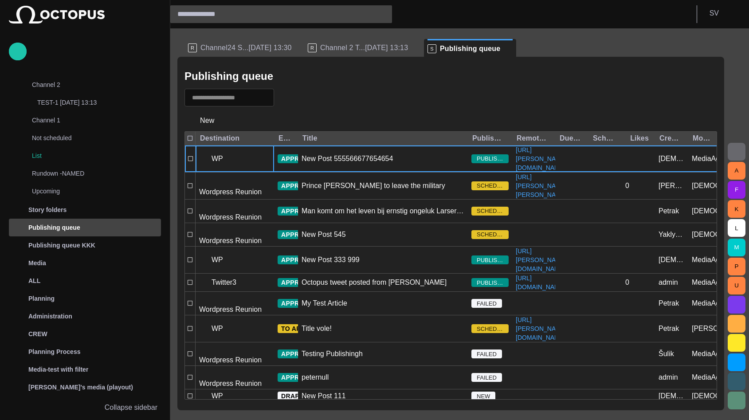
scroll to position [157, 0]
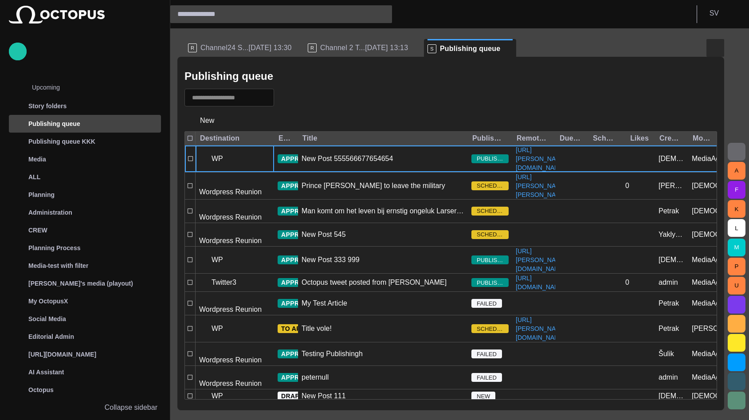
click at [713, 42] on button "button" at bounding box center [716, 48] width 18 height 18
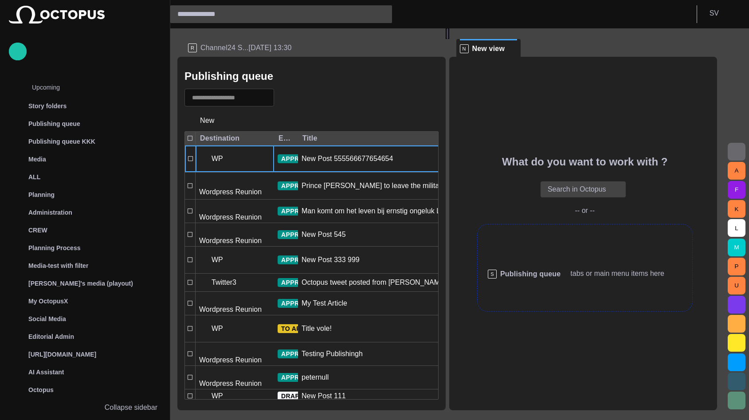
drag, startPoint x: 237, startPoint y: 46, endPoint x: 542, endPoint y: 273, distance: 379.7
click at [542, 273] on div "S Publishing queue R Channel24 S...14/09 13:30 Publishing queue New Destination…" at bounding box center [450, 219] width 547 height 382
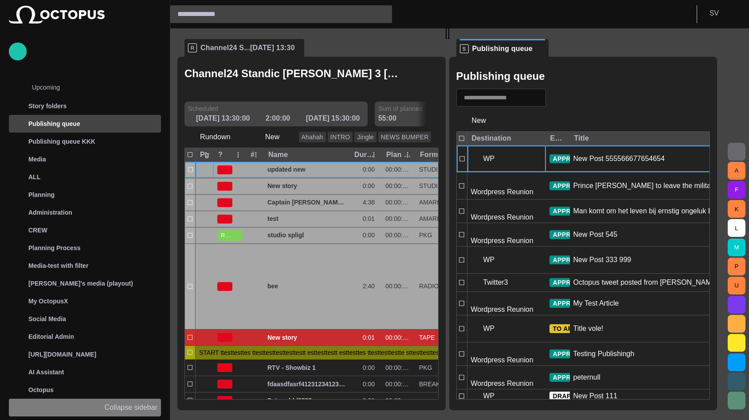
click at [150, 406] on p "Collapse sidebar" at bounding box center [131, 407] width 53 height 11
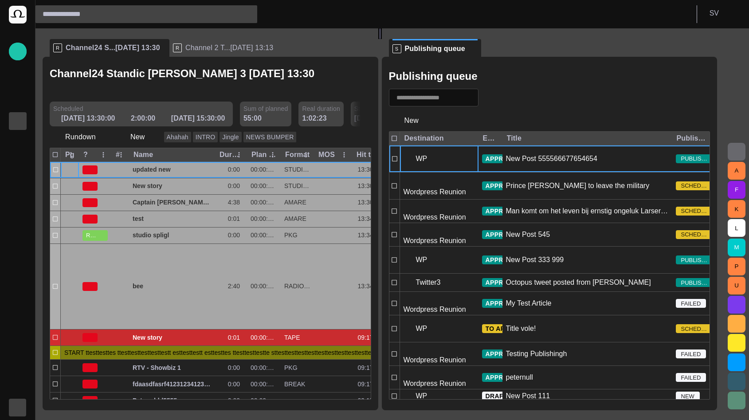
scroll to position [0, 0]
drag, startPoint x: 679, startPoint y: 137, endPoint x: 613, endPoint y: 139, distance: 66.1
click at [670, 139] on div at bounding box center [672, 139] width 4 height 14
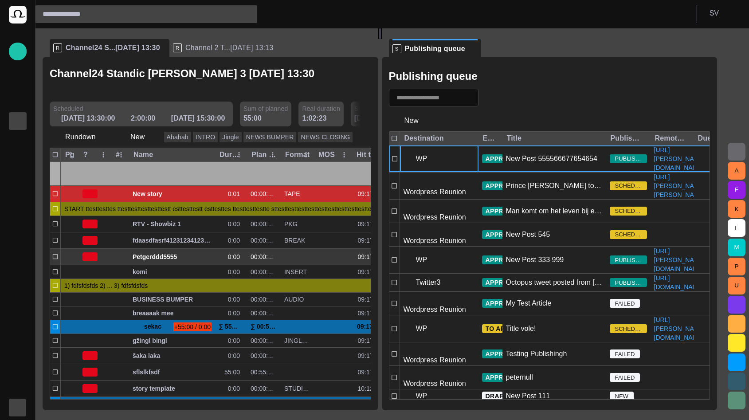
scroll to position [136, 0]
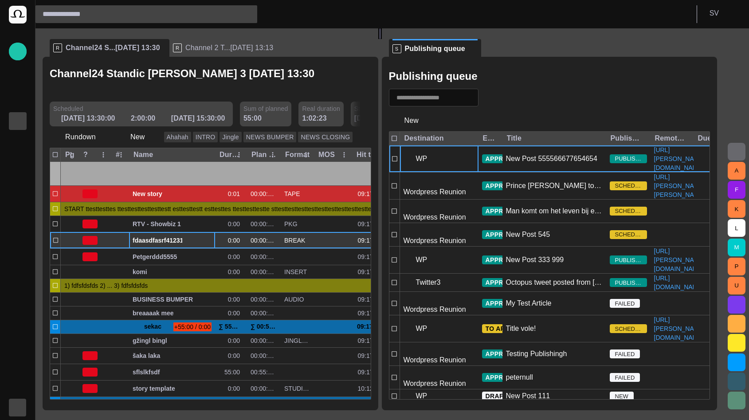
click at [180, 232] on div "fdaasdfasrf412312341234das" at bounding box center [172, 240] width 79 height 16
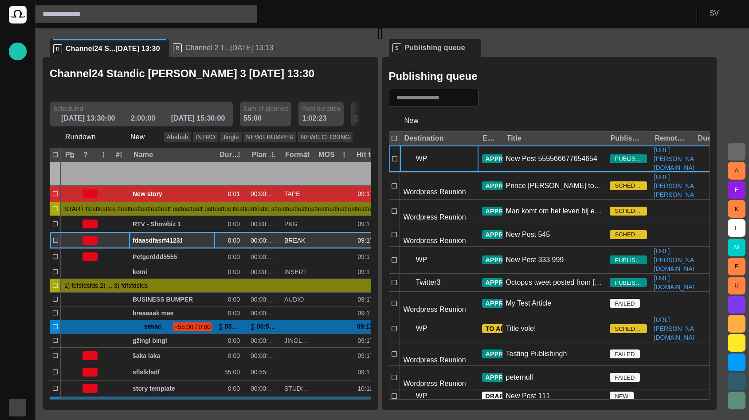
click at [173, 236] on span "fdaasdfasrf412312341234das" at bounding box center [172, 240] width 79 height 8
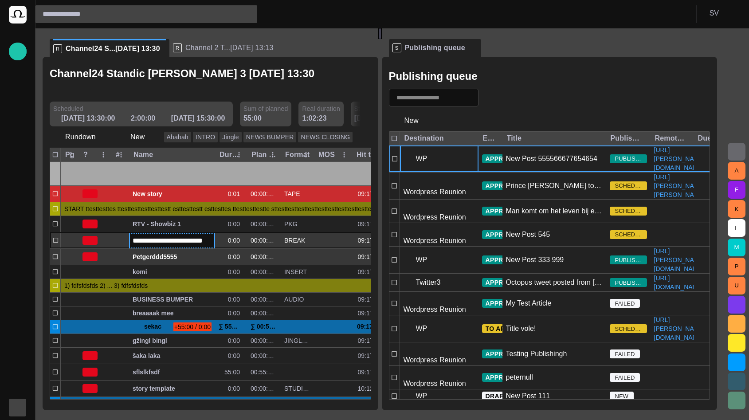
scroll to position [0, 7]
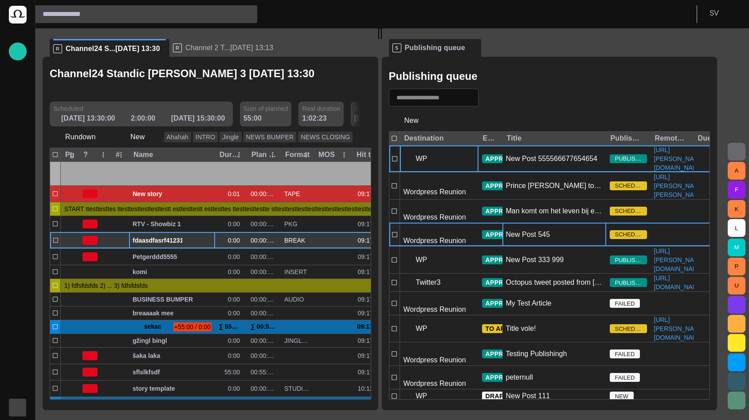
click at [573, 242] on div "New Post 545" at bounding box center [554, 234] width 104 height 23
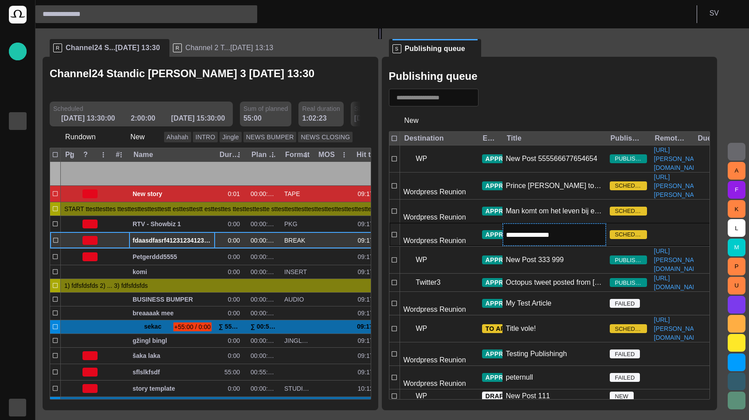
type input "**********"
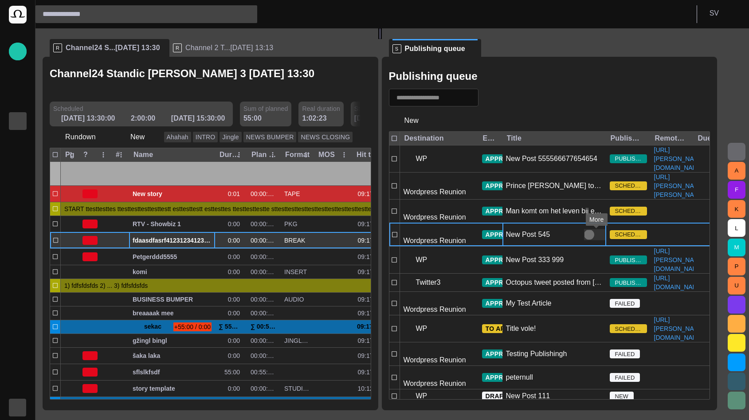
drag, startPoint x: 432, startPoint y: 45, endPoint x: 157, endPoint y: 46, distance: 274.5
click at [157, 46] on div "R Channel24 S...14/09 13:30 R Channel 2 T...02/07 13:13 Channel24 Standic walku…" at bounding box center [384, 219] width 682 height 382
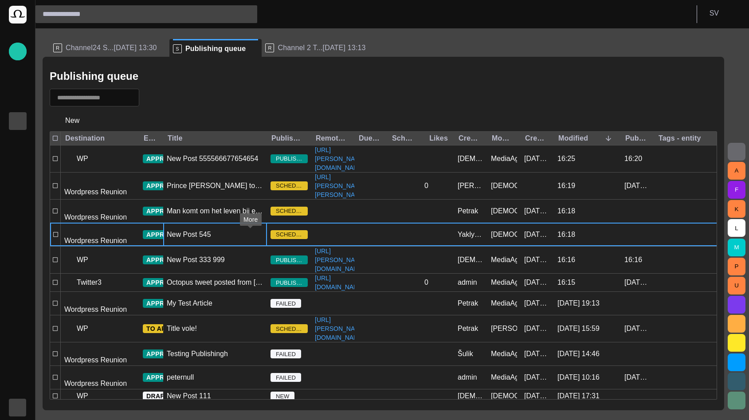
click at [308, 100] on div at bounding box center [383, 98] width 667 height 18
click at [108, 41] on div "R Channel24 S...14/09 13:30" at bounding box center [109, 48] width 113 height 18
click at [108, 45] on span "Channel24 S...[DATE] 13:30" at bounding box center [111, 47] width 91 height 9
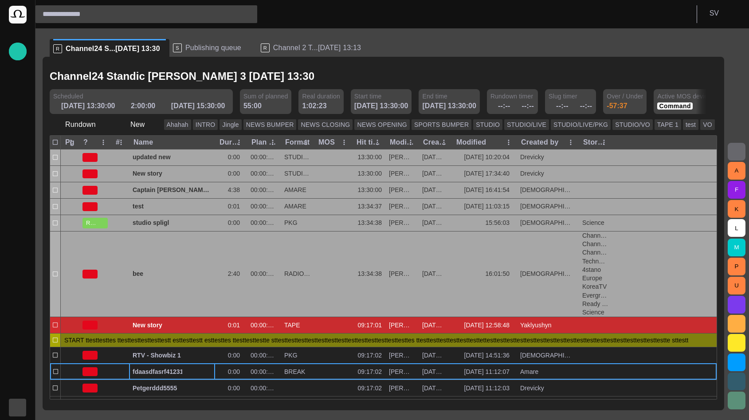
click at [192, 49] on span "Publishing queue" at bounding box center [213, 47] width 56 height 9
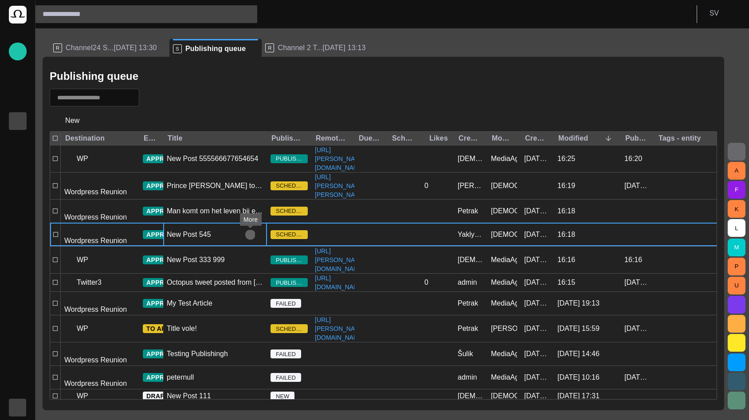
click at [277, 93] on div at bounding box center [383, 98] width 667 height 18
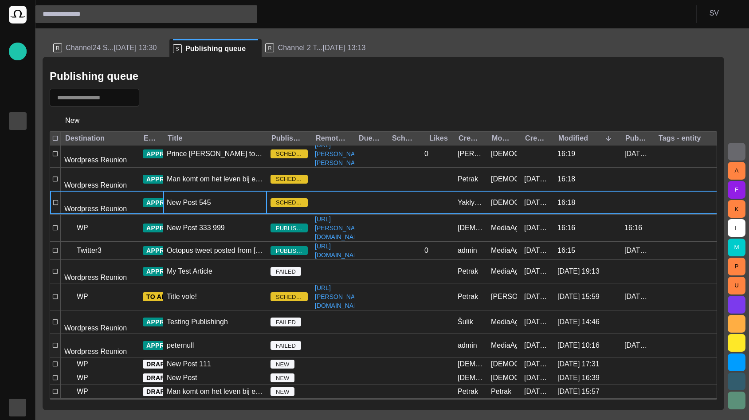
scroll to position [0, 0]
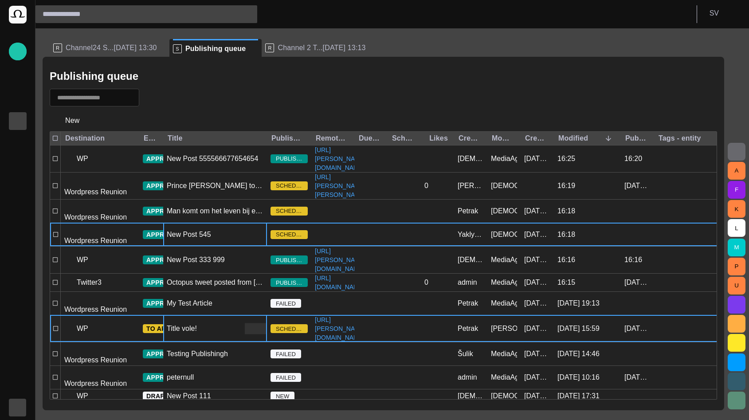
click at [199, 340] on div "Title vole!" at bounding box center [215, 328] width 104 height 27
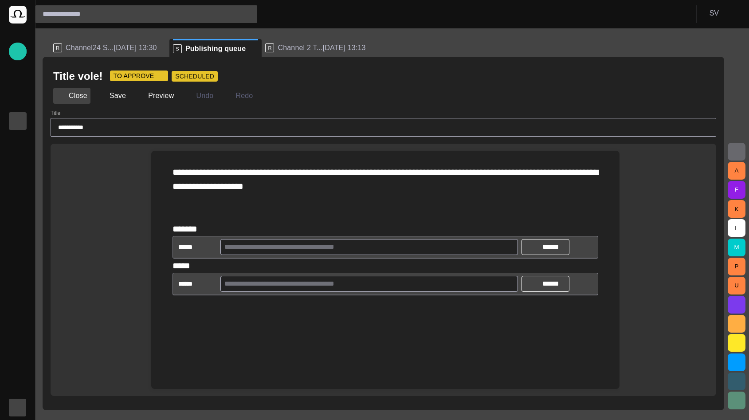
click at [67, 100] on button "Close" at bounding box center [71, 96] width 37 height 16
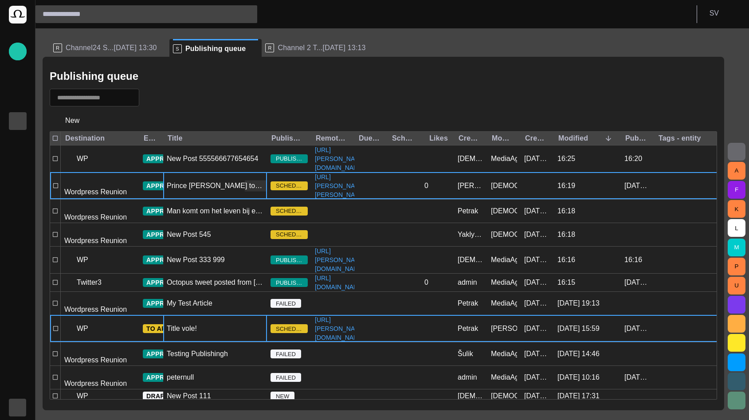
click at [191, 191] on div "Prince William to leave the military" at bounding box center [215, 186] width 97 height 10
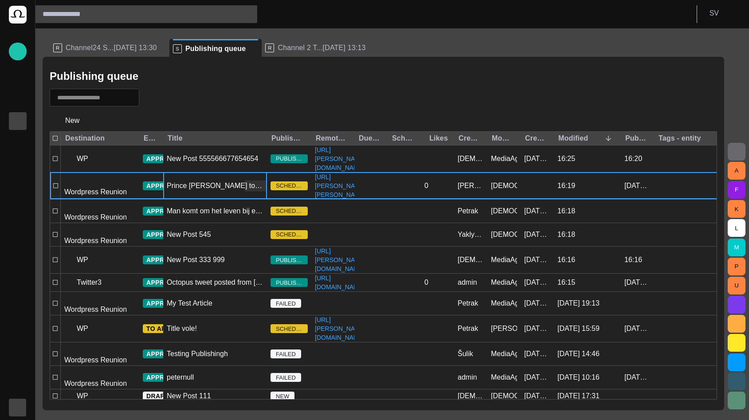
click at [191, 191] on div "Prince William to leave the military" at bounding box center [215, 186] width 97 height 10
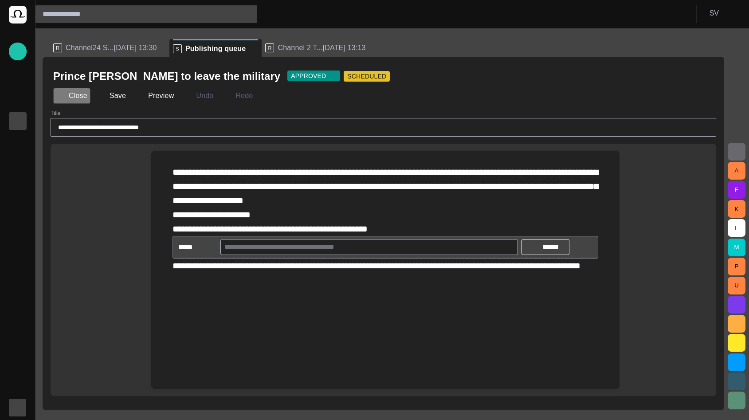
click at [84, 94] on button "Close" at bounding box center [71, 96] width 37 height 16
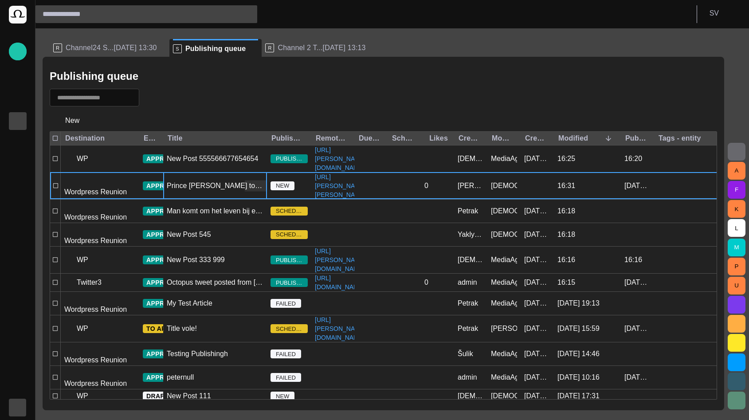
click at [211, 193] on div "Prince William to leave the military" at bounding box center [215, 186] width 104 height 27
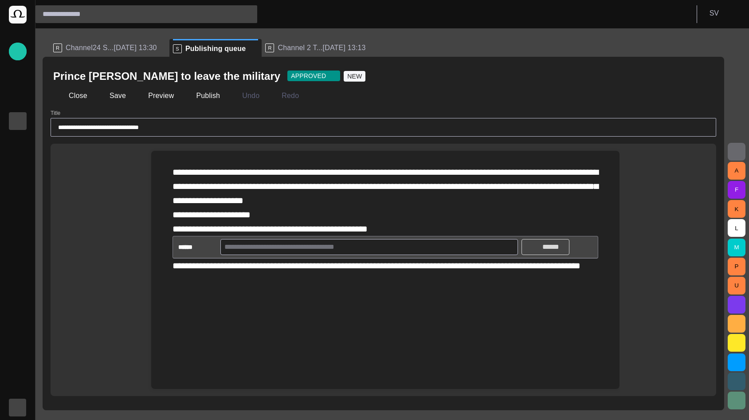
click at [554, 252] on p "******" at bounding box center [551, 247] width 22 height 11
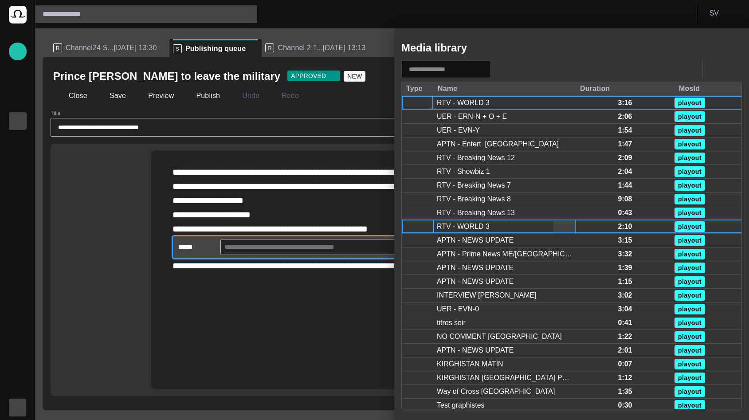
click at [569, 222] on button "button" at bounding box center [569, 226] width 11 height 11
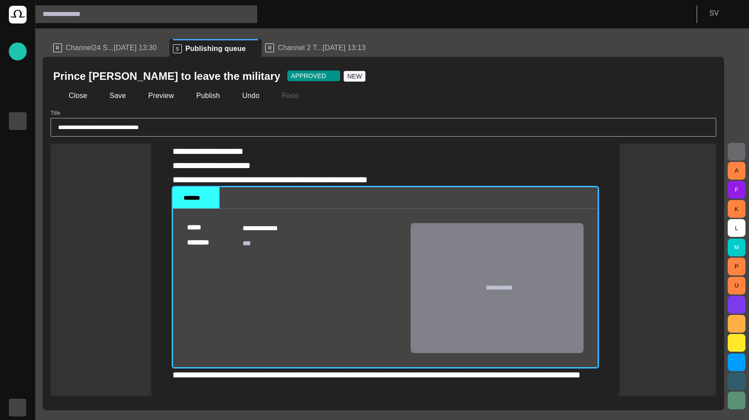
scroll to position [160, 0]
click at [190, 94] on button "Publish" at bounding box center [202, 96] width 43 height 16
click at [68, 97] on button "Close" at bounding box center [71, 96] width 37 height 16
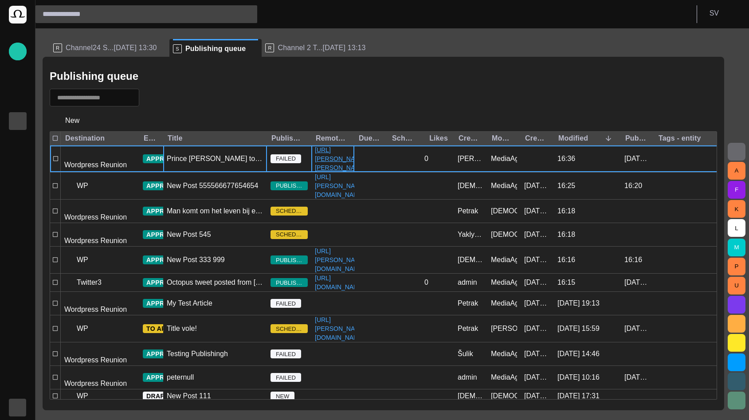
click at [320, 167] on link "http://margaret:9090/index.php/2016/03/23/prince-william-to-leave-the-military/" at bounding box center [340, 158] width 58 height 27
click at [219, 158] on div "Prince William to leave the military" at bounding box center [215, 158] width 104 height 27
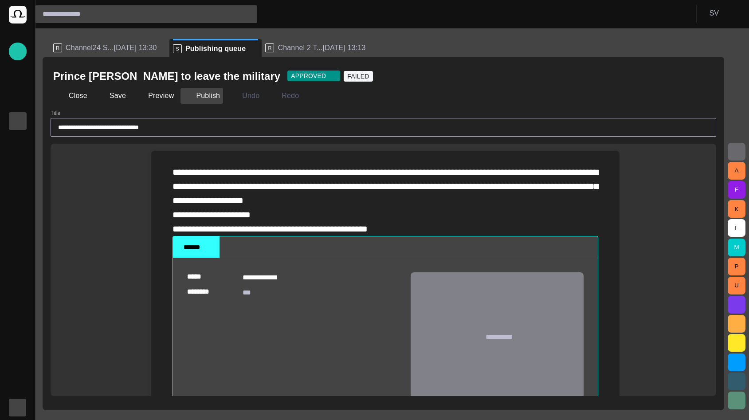
click at [197, 93] on button "Publish" at bounding box center [202, 96] width 43 height 16
click at [82, 101] on button "Close" at bounding box center [71, 96] width 37 height 16
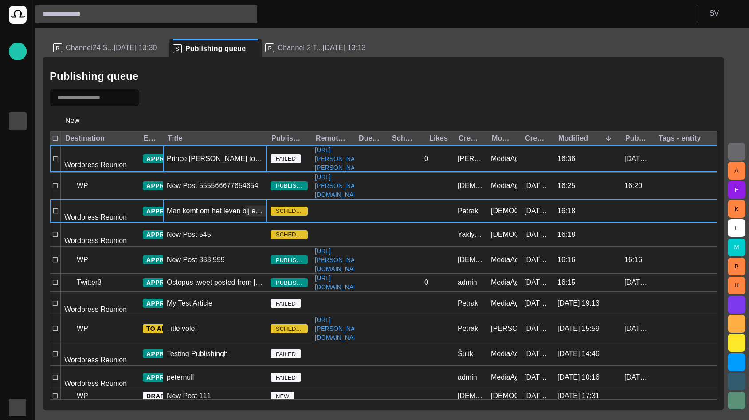
click at [205, 216] on div "Man komt om het leven bij ernstig ongeluk Larserweg" at bounding box center [215, 211] width 97 height 10
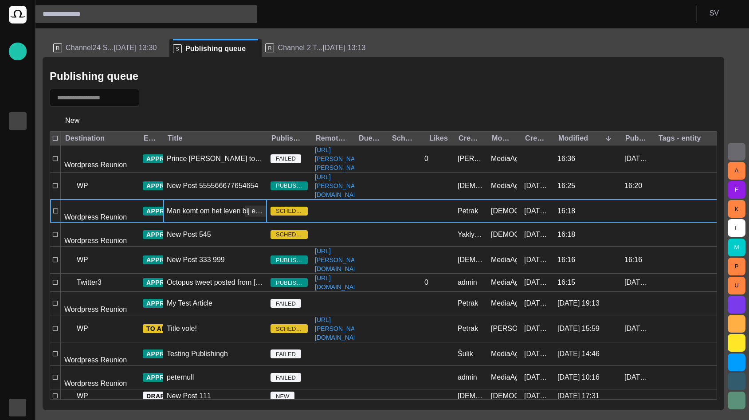
click at [205, 216] on div "Man komt om het leven bij ernstig ongeluk Larserweg" at bounding box center [215, 211] width 97 height 10
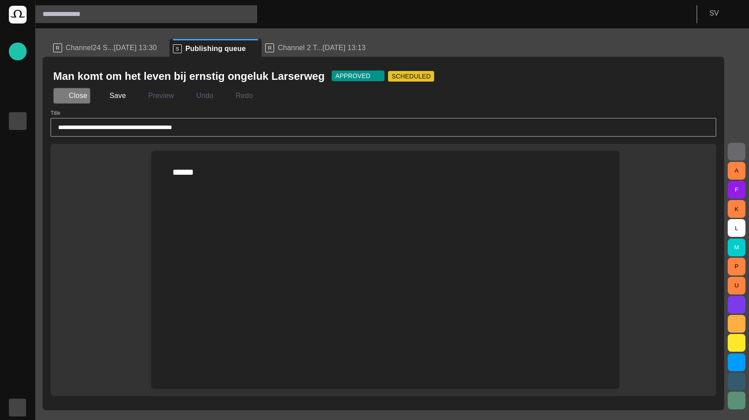
click at [76, 99] on button "Close" at bounding box center [71, 96] width 37 height 16
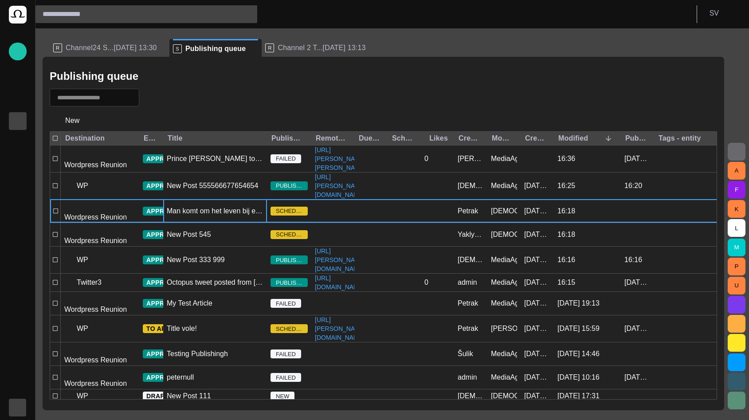
click at [153, 102] on button "button" at bounding box center [151, 98] width 17 height 16
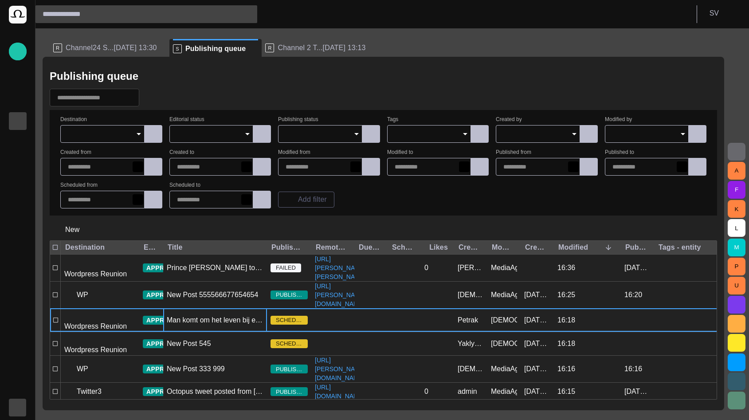
click at [107, 141] on div at bounding box center [102, 134] width 84 height 18
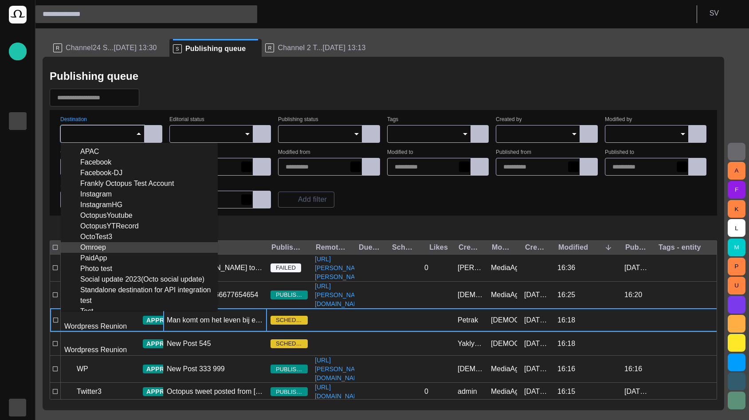
scroll to position [148, 0]
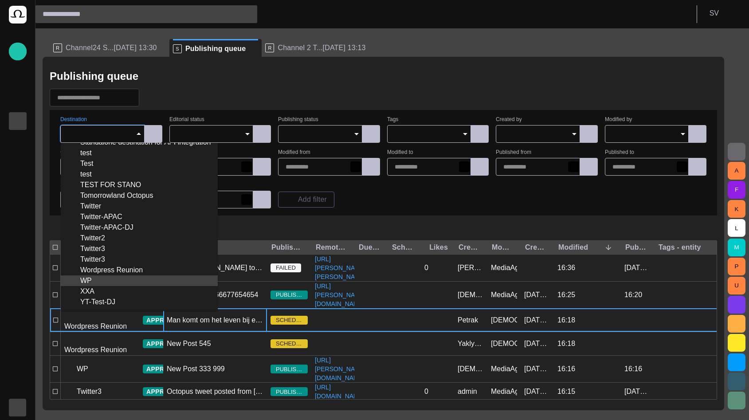
click at [113, 280] on div "WP" at bounding box center [139, 280] width 143 height 11
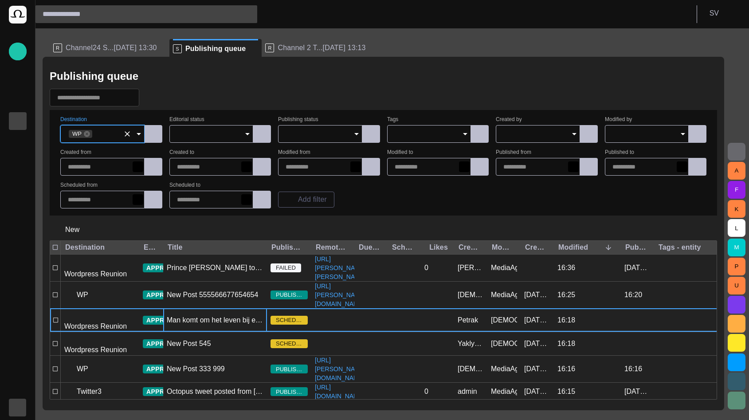
click at [272, 77] on div "Publishing queue" at bounding box center [383, 76] width 667 height 18
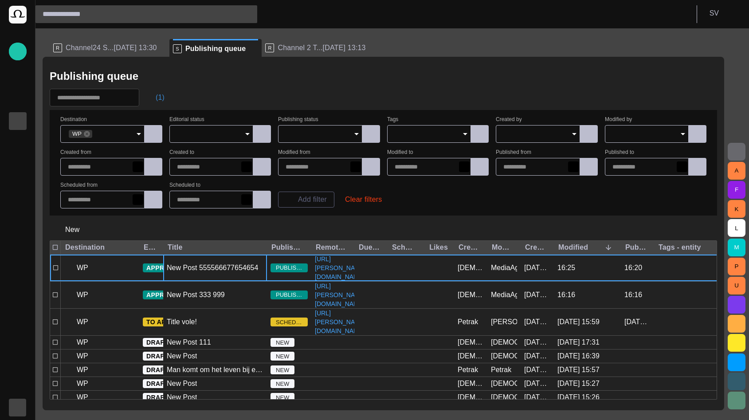
click at [156, 99] on span "button" at bounding box center [151, 97] width 9 height 9
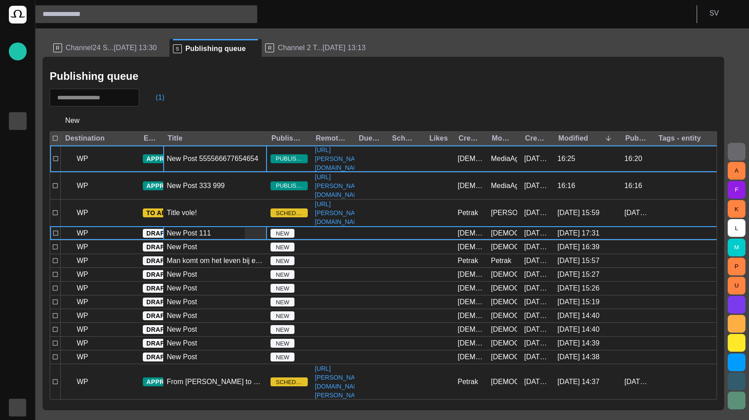
click at [216, 240] on div "New Post 111" at bounding box center [215, 233] width 104 height 13
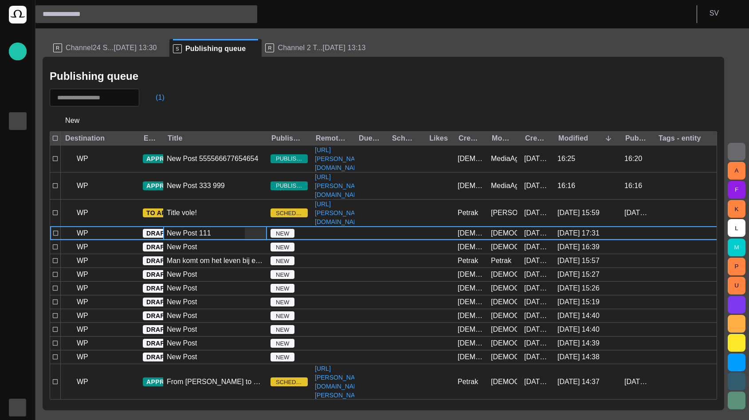
click at [216, 240] on div "New Post 111" at bounding box center [215, 233] width 104 height 13
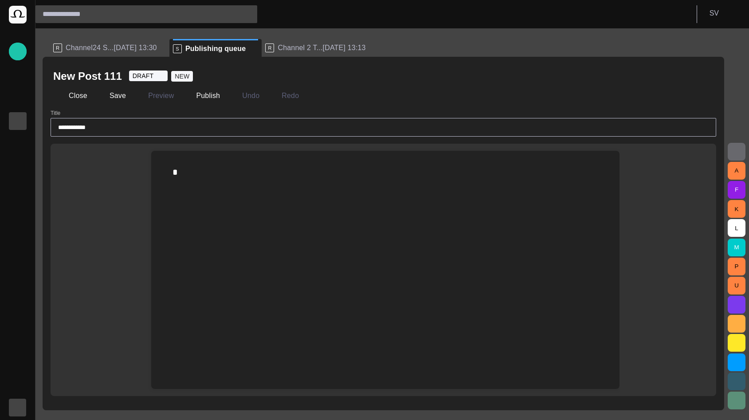
click at [703, 73] on span "button" at bounding box center [704, 76] width 9 height 9
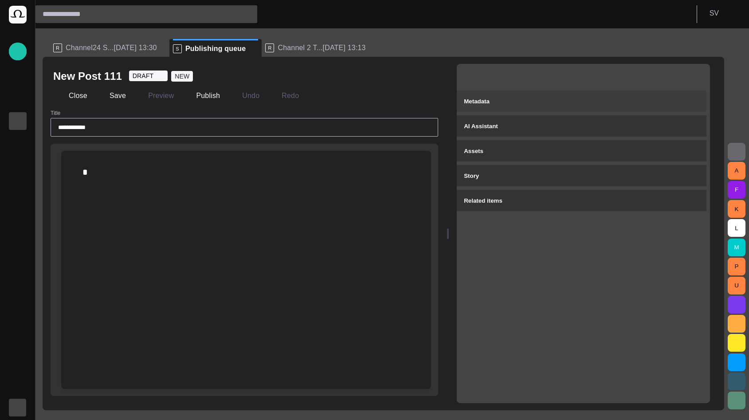
click at [575, 102] on div "Metadata" at bounding box center [582, 101] width 236 height 11
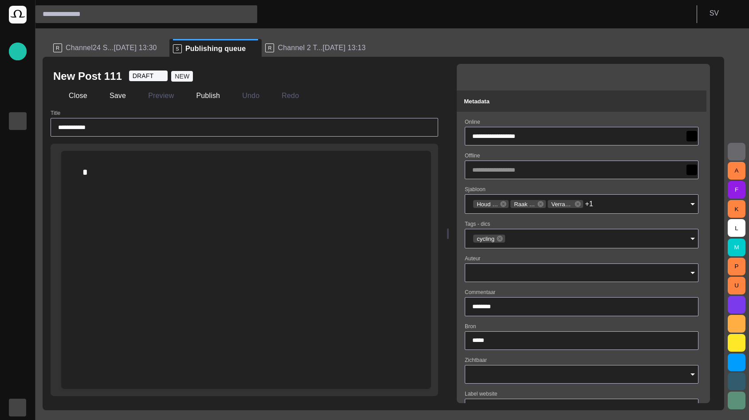
type input "**"
click at [541, 137] on input "**********" at bounding box center [579, 136] width 215 height 9
click at [541, 136] on input "**********" at bounding box center [579, 136] width 215 height 9
type input "*********"
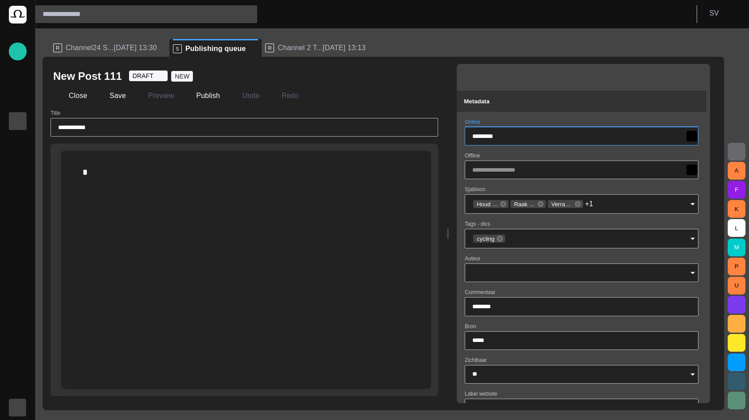
click at [545, 121] on div "Online *********" at bounding box center [582, 132] width 234 height 27
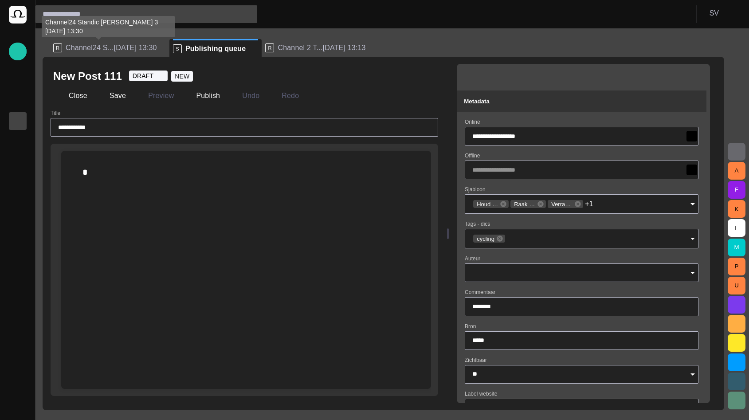
click at [84, 45] on span "Channel24 S...[DATE] 13:30" at bounding box center [111, 47] width 91 height 9
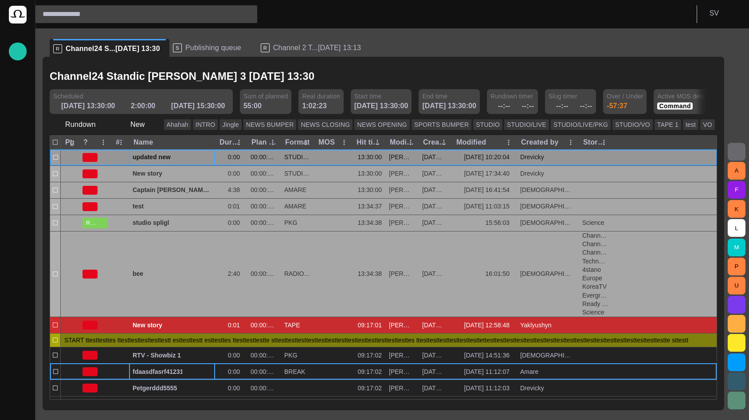
click at [199, 156] on span "button" at bounding box center [198, 157] width 7 height 7
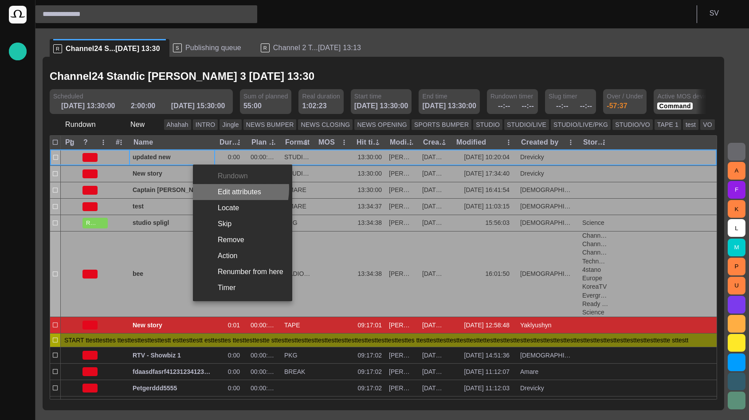
click at [221, 188] on li "Edit attributes" at bounding box center [242, 192] width 99 height 16
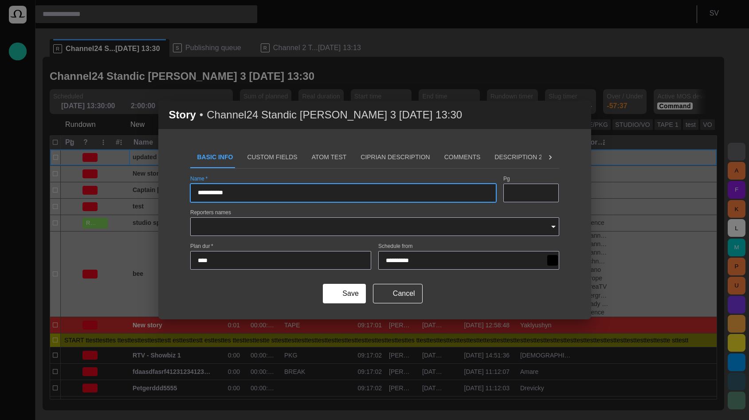
click at [263, 157] on button "Custom Fields" at bounding box center [272, 157] width 64 height 21
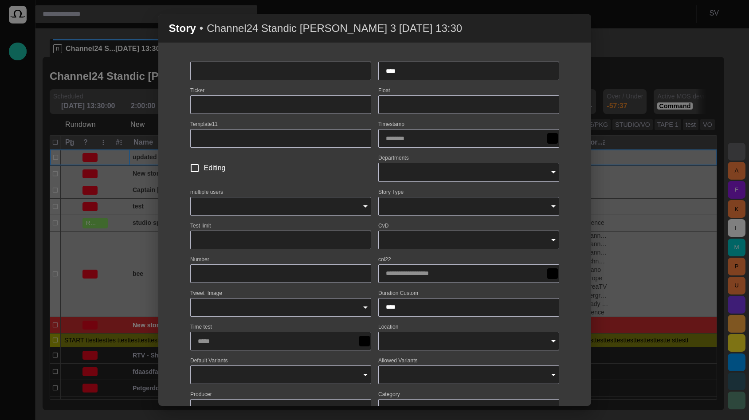
scroll to position [53, 0]
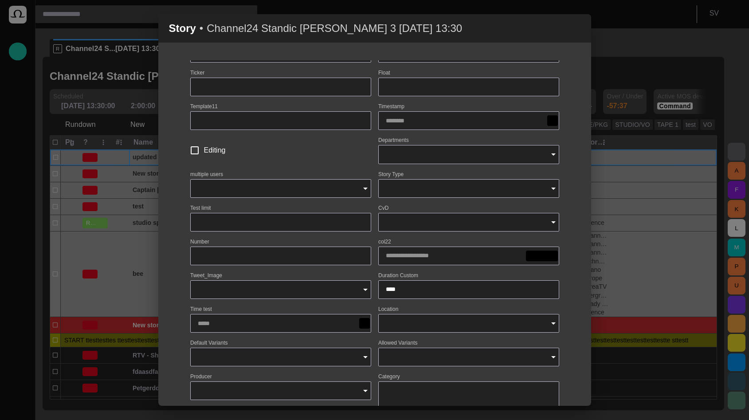
click at [479, 259] on input "col22" at bounding box center [467, 255] width 162 height 9
type input "**********"
click at [438, 270] on div "**********" at bounding box center [374, 309] width 369 height 546
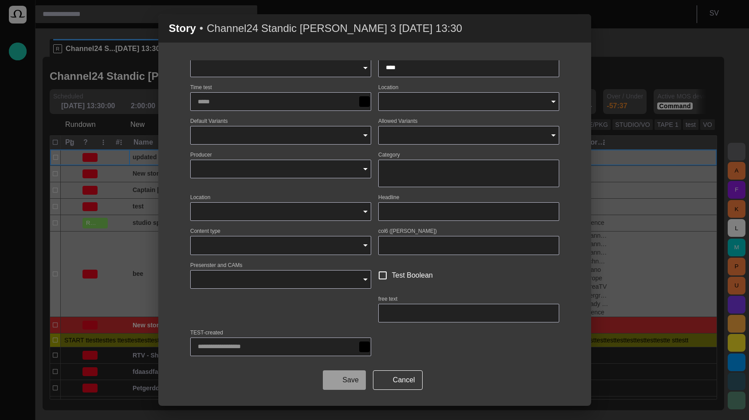
click at [349, 377] on button "Save" at bounding box center [344, 380] width 43 height 20
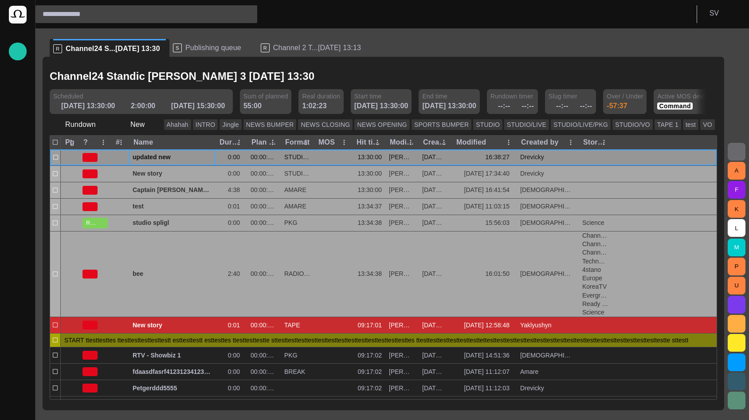
click at [198, 157] on span "button" at bounding box center [198, 157] width 7 height 7
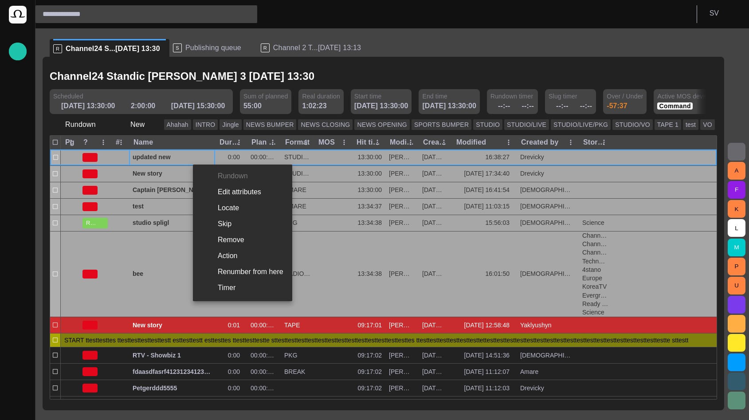
click at [235, 193] on li "Edit attributes" at bounding box center [242, 192] width 99 height 16
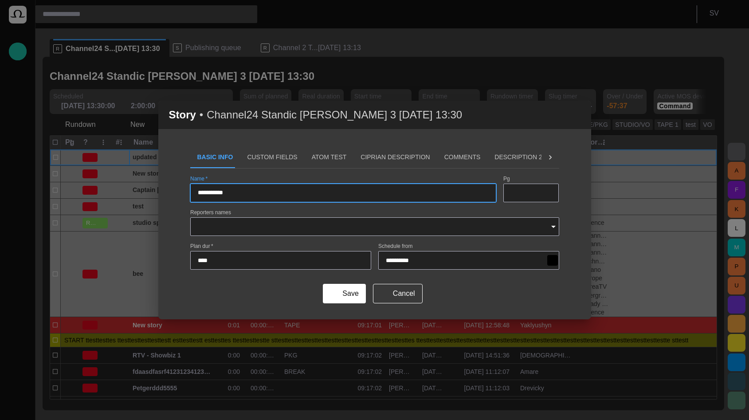
click at [270, 158] on button "Custom Fields" at bounding box center [272, 157] width 64 height 21
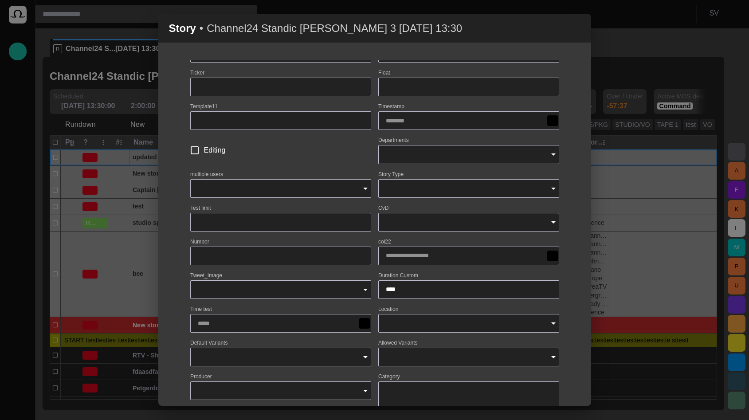
scroll to position [0, 0]
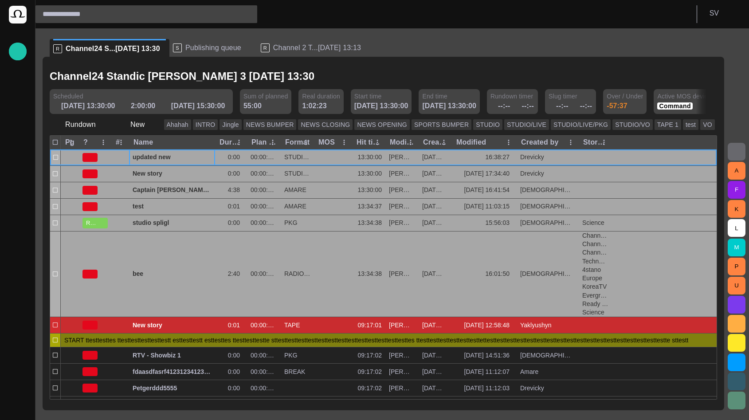
click at [186, 48] on span "Publishing queue" at bounding box center [213, 47] width 56 height 9
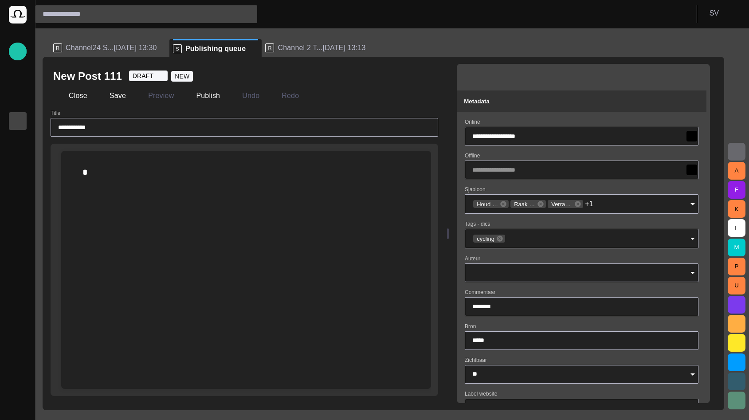
click at [533, 274] on input "Auteur" at bounding box center [578, 272] width 212 height 9
click at [526, 271] on input "Auteur" at bounding box center [578, 272] width 212 height 9
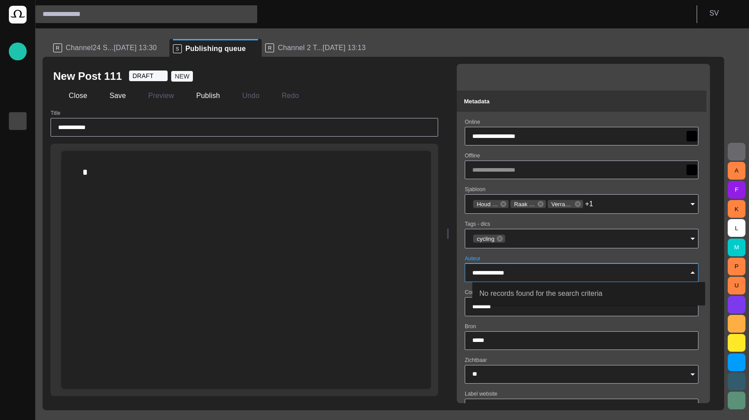
type input "**********"
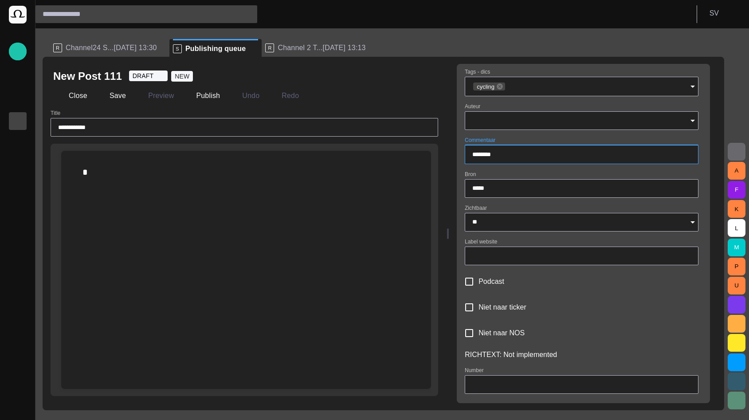
scroll to position [114, 0]
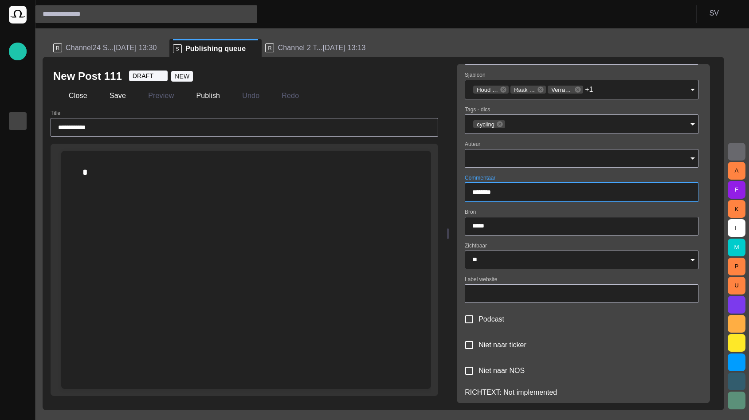
click at [518, 195] on input "********" at bounding box center [581, 192] width 219 height 9
paste input "**********"
type input "**********"
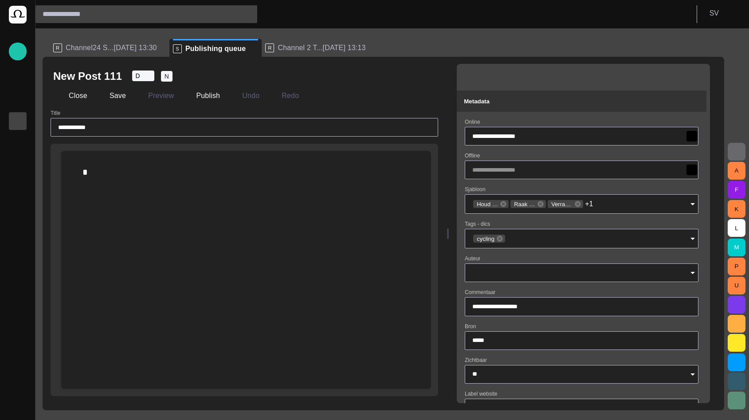
type input "**"
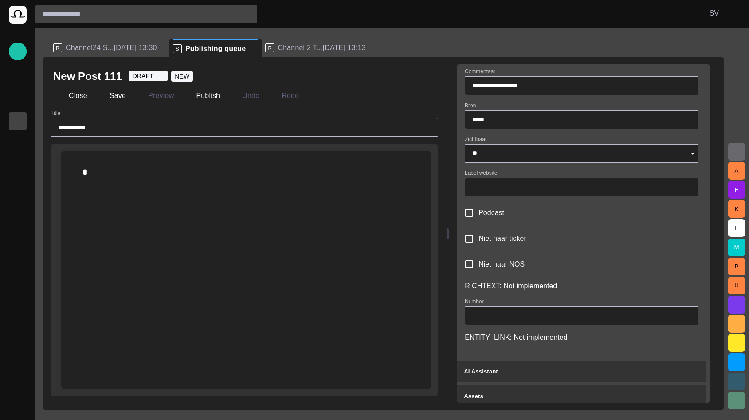
scroll to position [266, 0]
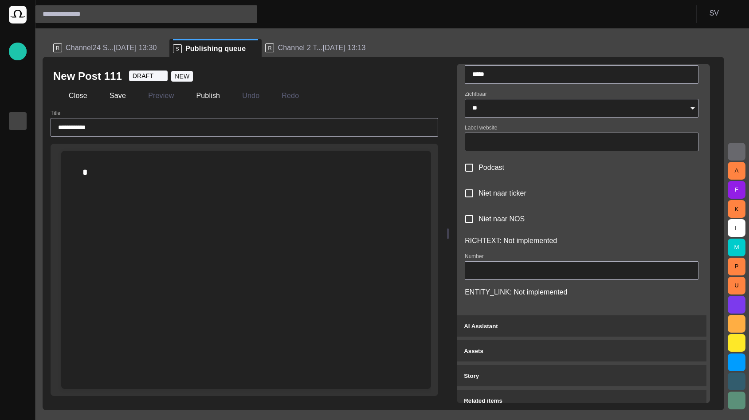
click at [522, 258] on div "Number" at bounding box center [582, 266] width 234 height 27
click at [526, 267] on input "Number" at bounding box center [581, 270] width 219 height 9
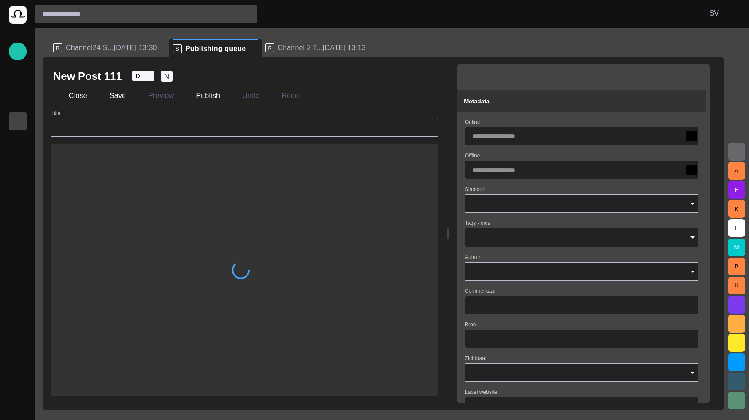
type input "**********"
type input "*****"
type input "**"
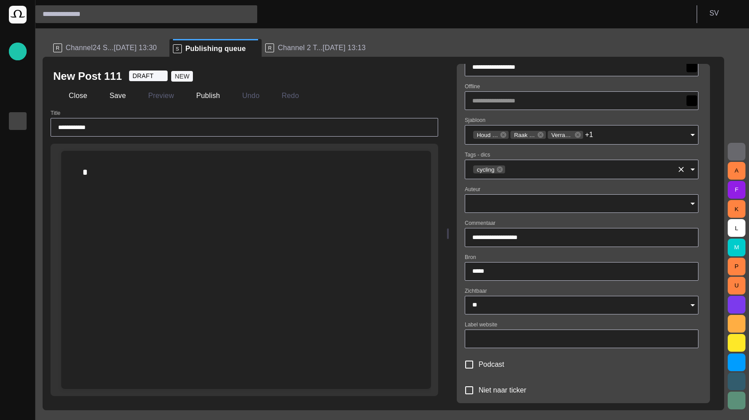
scroll to position [53, 0]
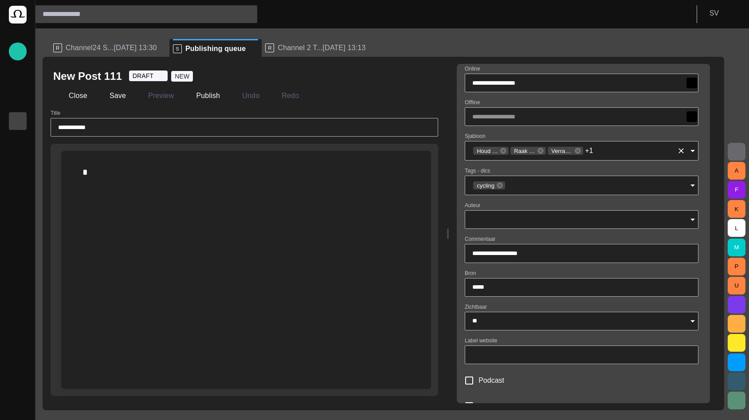
click at [618, 154] on input "Sjabloon" at bounding box center [633, 150] width 79 height 9
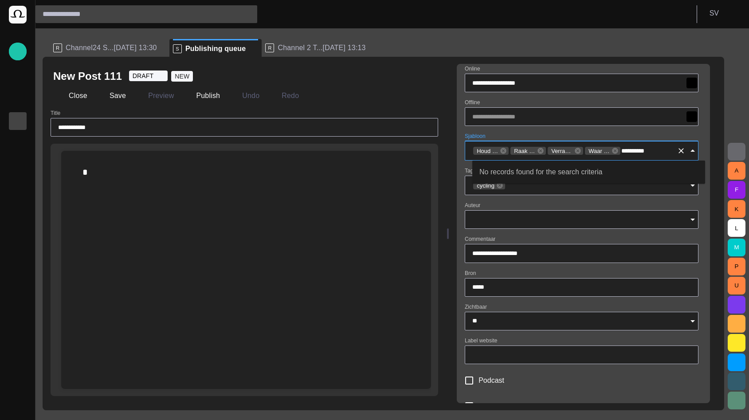
type input "**********"
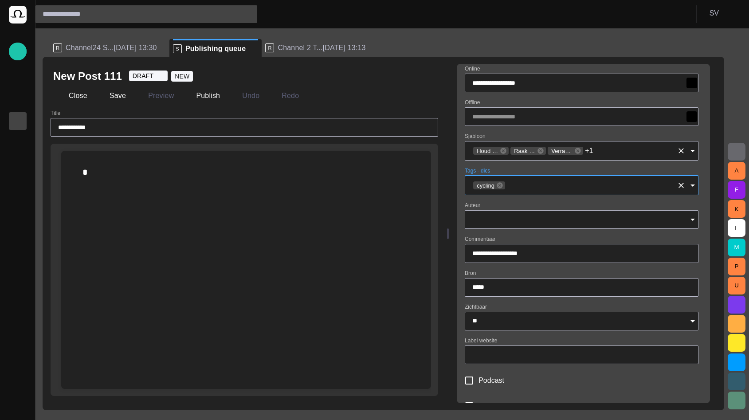
click at [612, 149] on input "Sjabloon" at bounding box center [633, 150] width 79 height 9
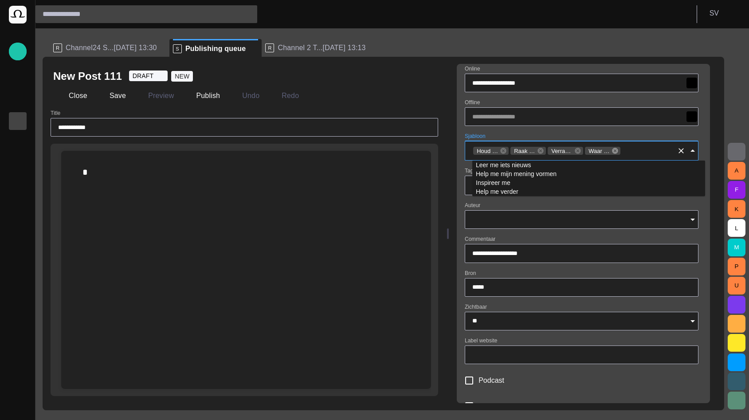
click at [618, 150] on icon at bounding box center [615, 151] width 6 height 6
click at [581, 148] on icon at bounding box center [578, 151] width 6 height 6
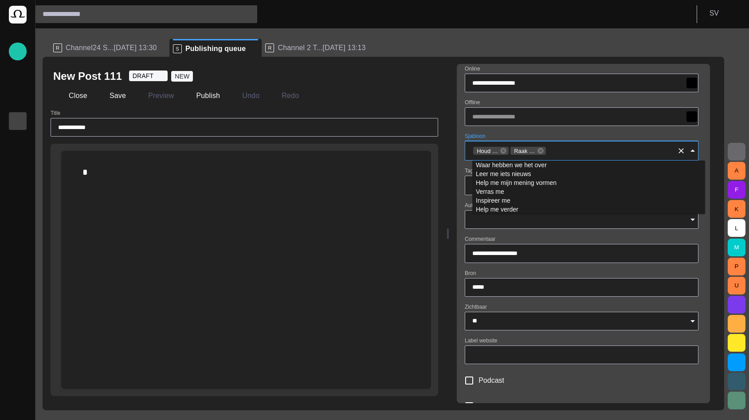
click at [578, 151] on input "Sjabloon" at bounding box center [610, 150] width 126 height 9
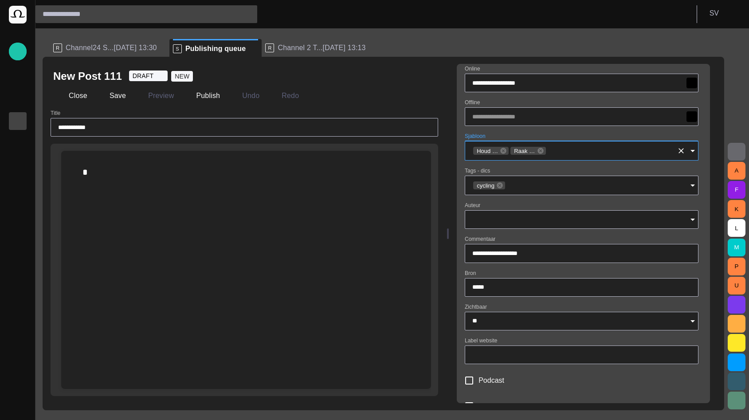
click at [578, 152] on input "Sjabloon" at bounding box center [610, 150] width 126 height 9
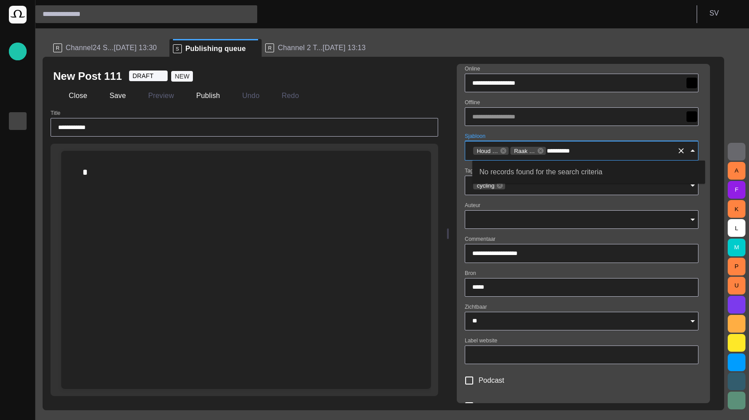
type input "**********"
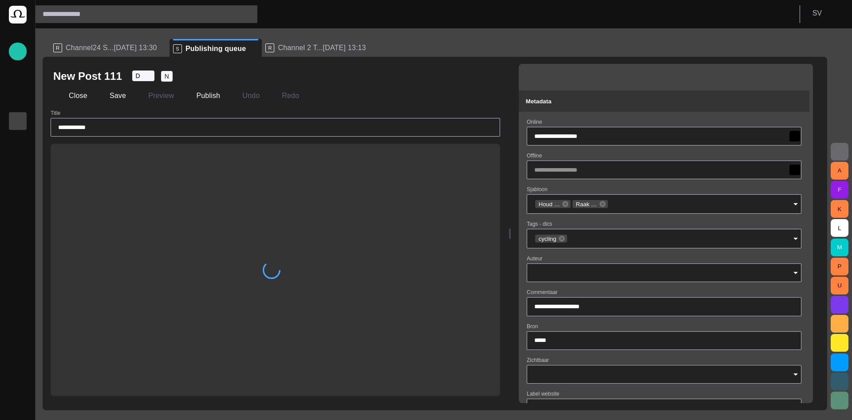
type input "**"
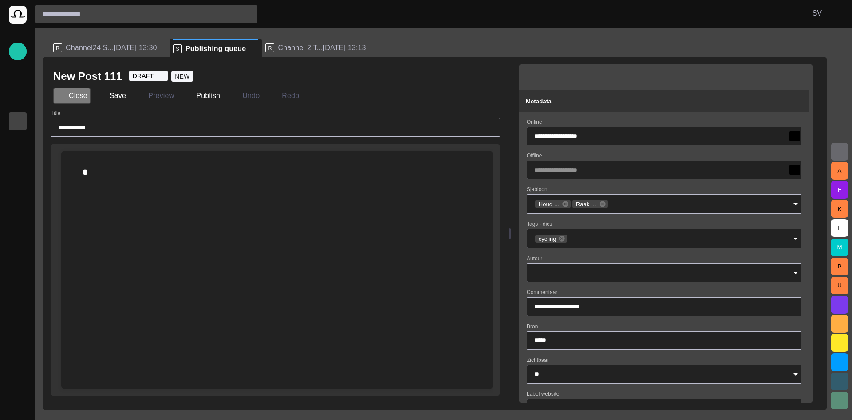
click at [74, 96] on button "Close" at bounding box center [71, 96] width 37 height 16
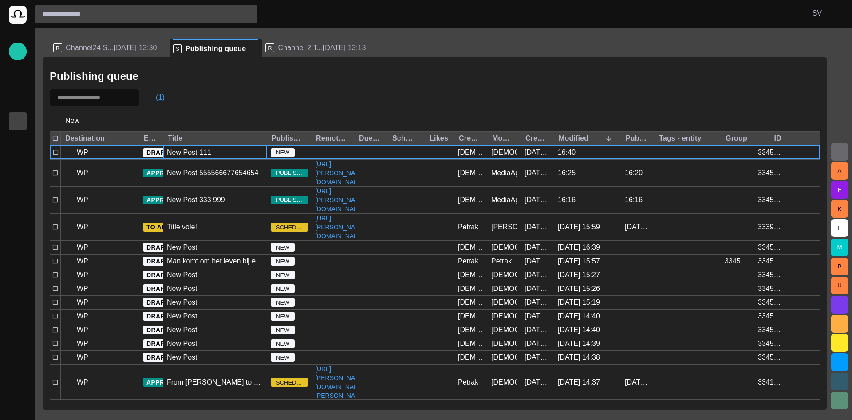
click at [89, 48] on span "Channel24 S...[DATE] 13:30" at bounding box center [111, 47] width 91 height 9
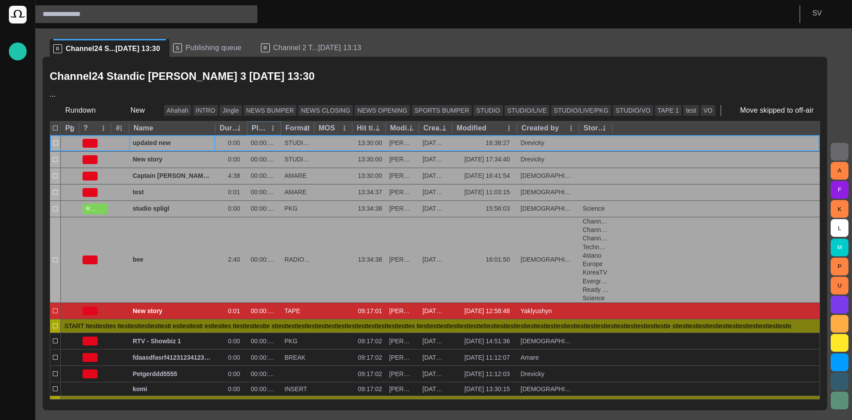
click at [271, 128] on icon "Plan dur column menu" at bounding box center [273, 128] width 8 height 8
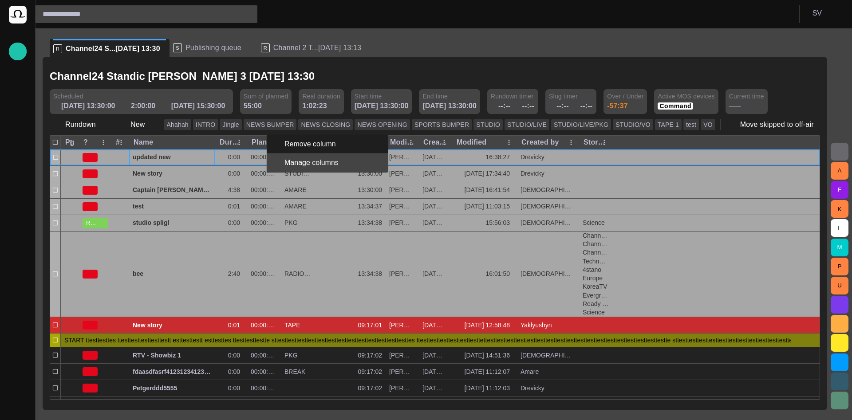
click at [294, 160] on span "Manage columns" at bounding box center [321, 162] width 75 height 11
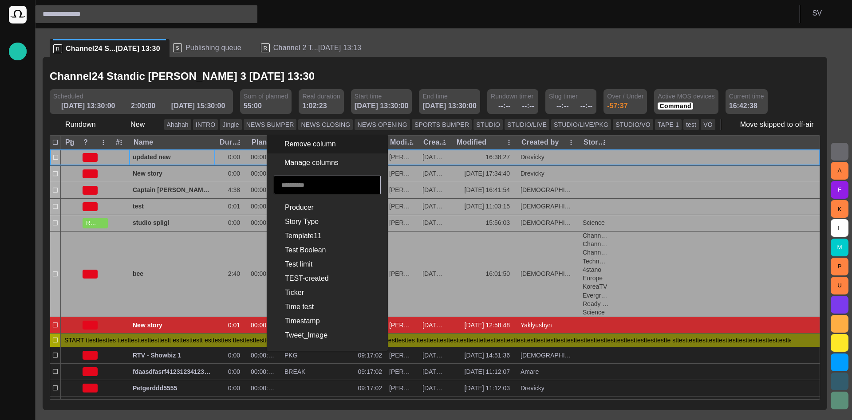
scroll to position [1138, 0]
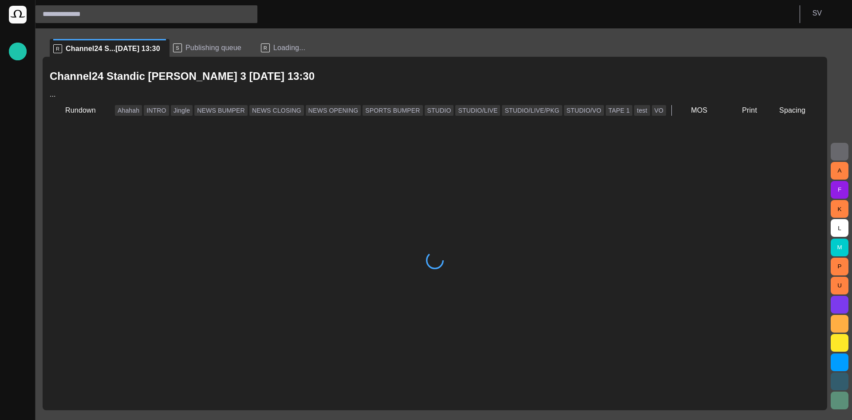
click at [13, 408] on div "button" at bounding box center [18, 408] width 18 height 18
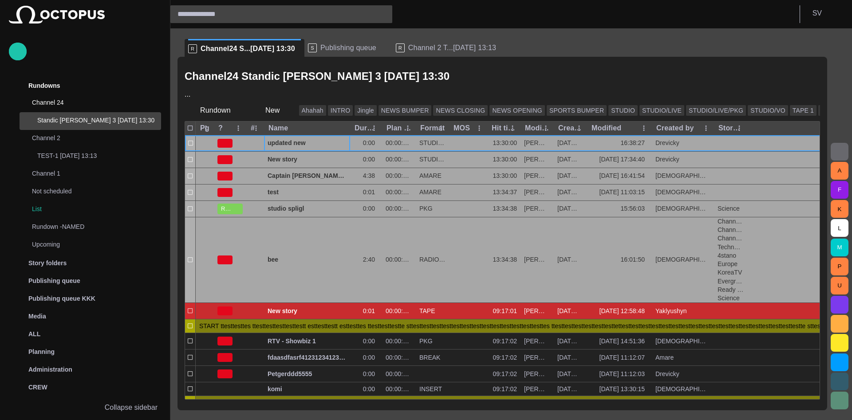
scroll to position [18, 0]
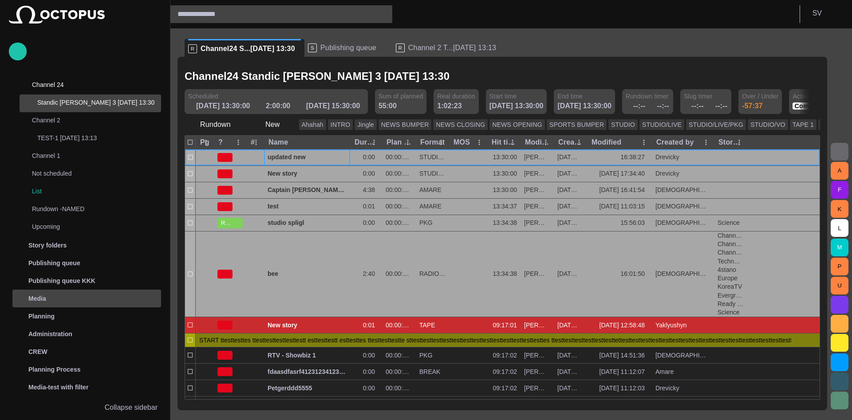
click at [123, 297] on div "Media" at bounding box center [87, 298] width 147 height 14
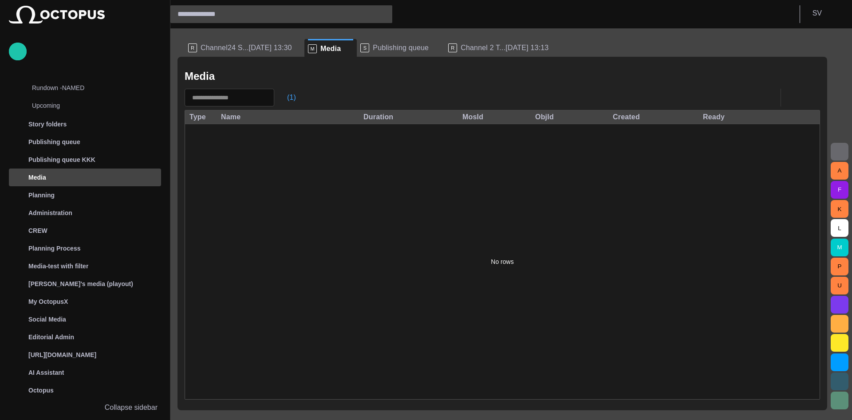
scroll to position [139, 0]
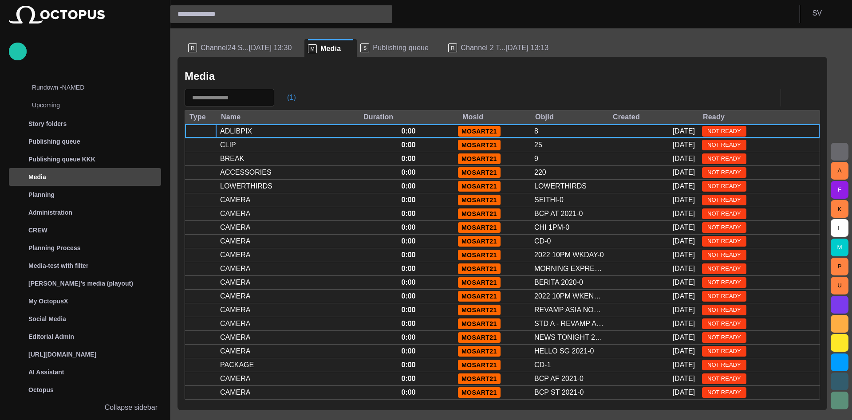
click at [287, 99] on span "button" at bounding box center [282, 97] width 9 height 9
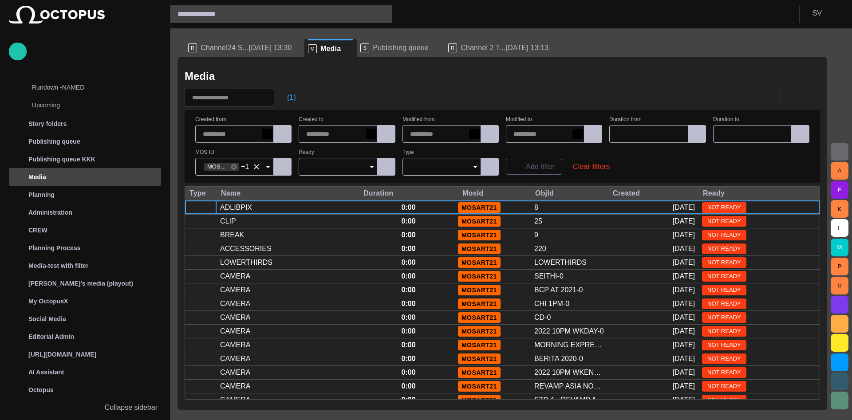
click at [244, 165] on span "+1" at bounding box center [245, 167] width 8 height 8
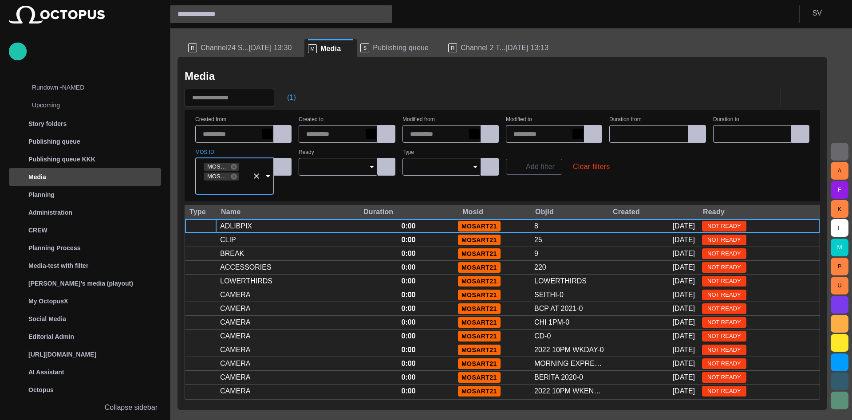
click at [220, 175] on span "MOSART21" at bounding box center [218, 176] width 28 height 9
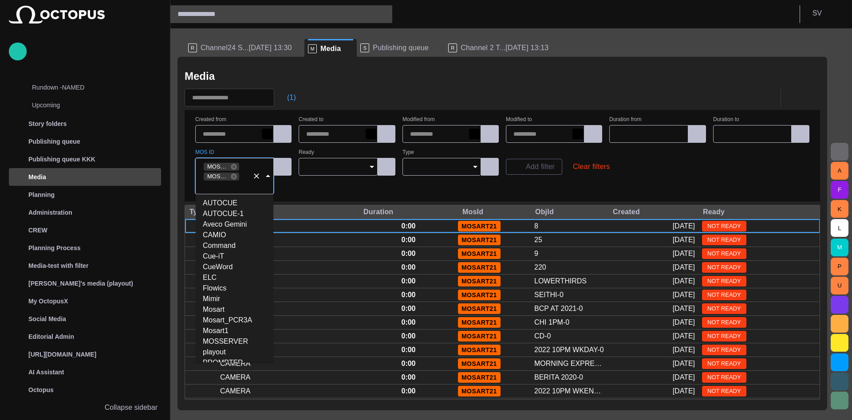
click at [243, 183] on input "MOS ID" at bounding box center [226, 185] width 46 height 9
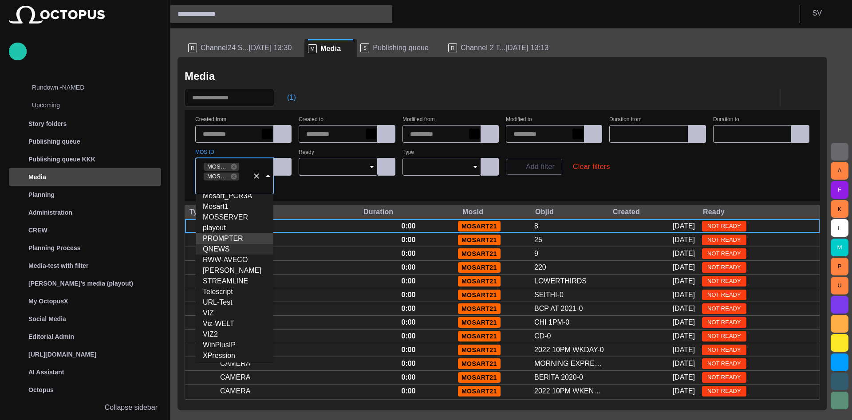
scroll to position [126, 0]
click at [292, 187] on div "Media (1) Created from Created to Modified from Modified to Duration from Durat…" at bounding box center [501, 233] width 649 height 353
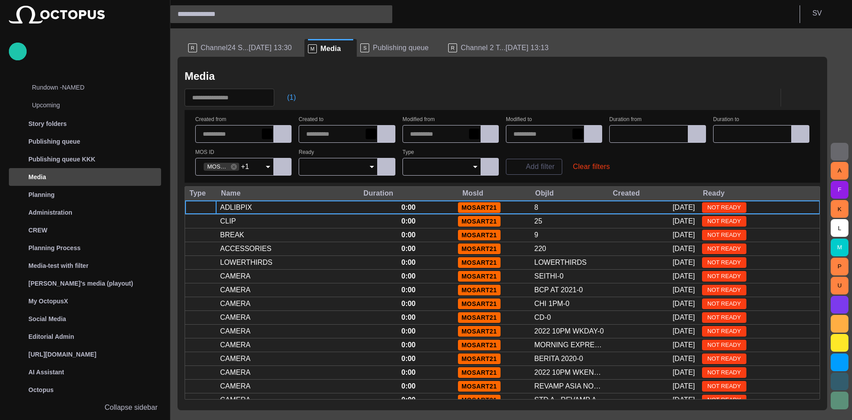
click at [233, 148] on div "Created from Created to Modified from Modified to Duration from Duration to MOS…" at bounding box center [502, 146] width 614 height 59
click at [246, 166] on span "+1" at bounding box center [245, 167] width 8 height 8
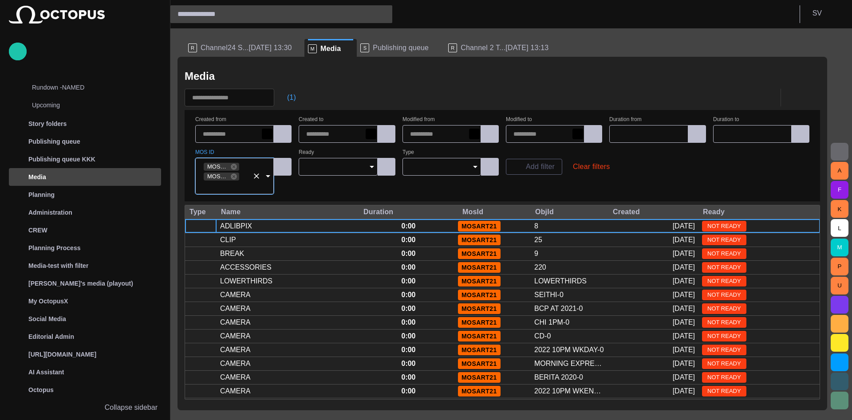
click at [214, 184] on input "MOS ID" at bounding box center [226, 185] width 46 height 9
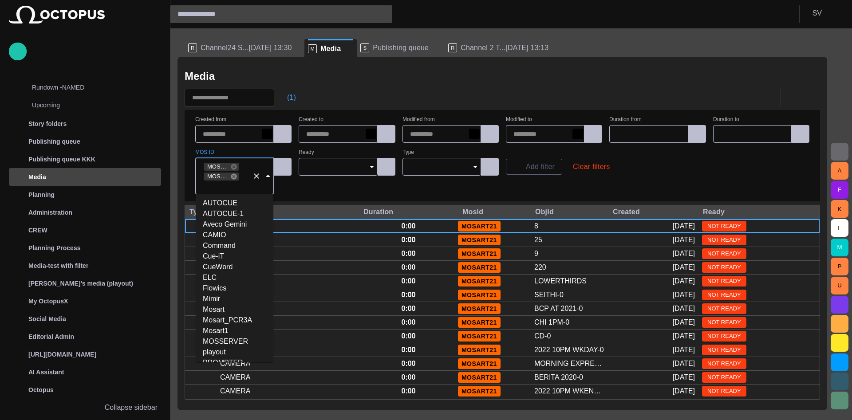
click at [233, 177] on icon at bounding box center [234, 176] width 6 height 6
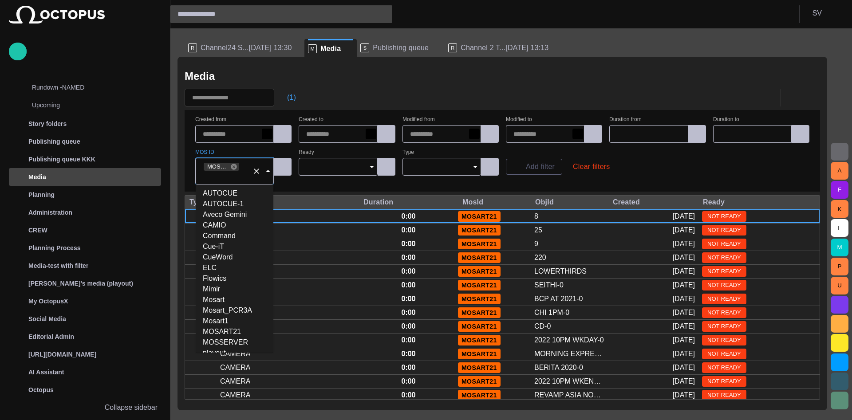
click at [234, 165] on icon at bounding box center [234, 167] width 6 height 6
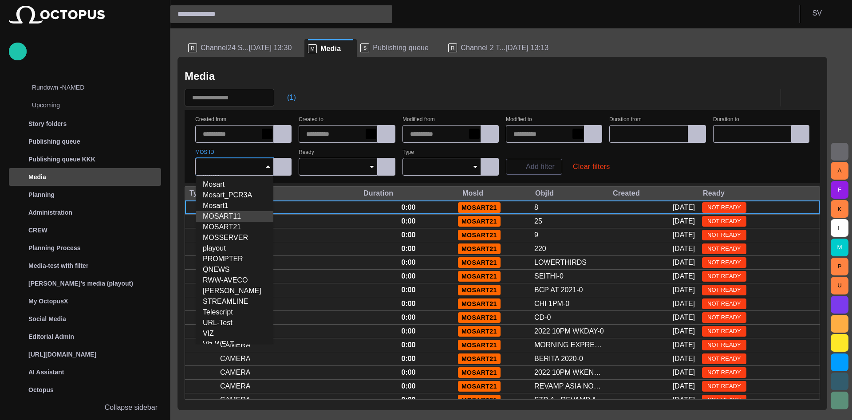
scroll to position [53, 0]
click at [306, 181] on form "Created from Created to Modified from Modified to Duration from Duration to MOS…" at bounding box center [501, 146] width 635 height 73
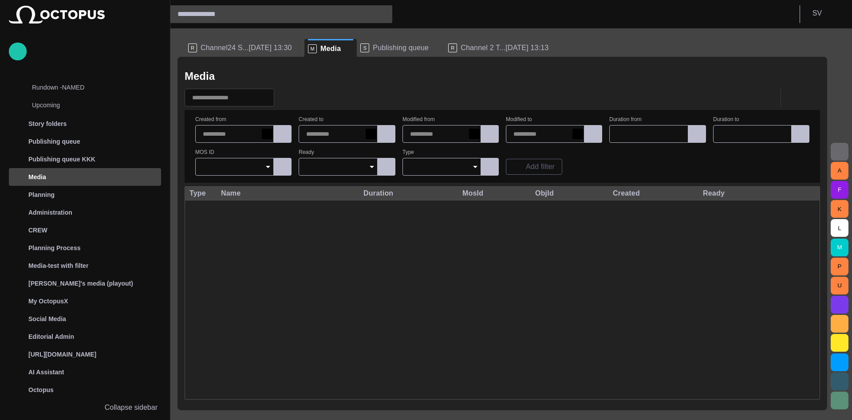
scroll to position [763, 0]
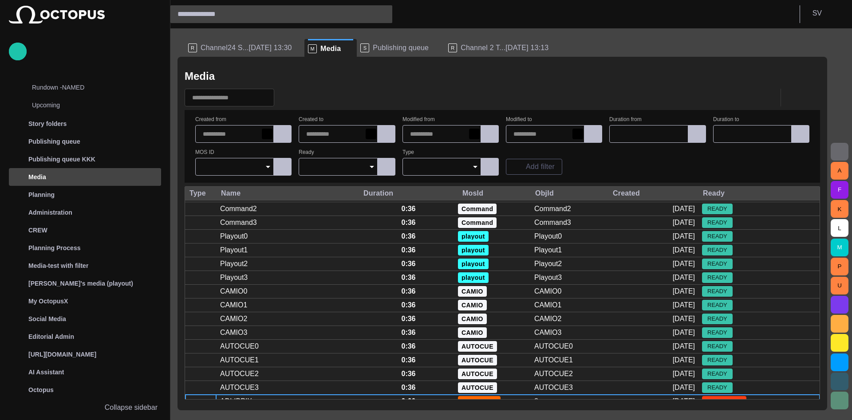
click at [101, 177] on div "Media" at bounding box center [87, 177] width 147 height 14
click at [344, 49] on span at bounding box center [348, 48] width 9 height 9
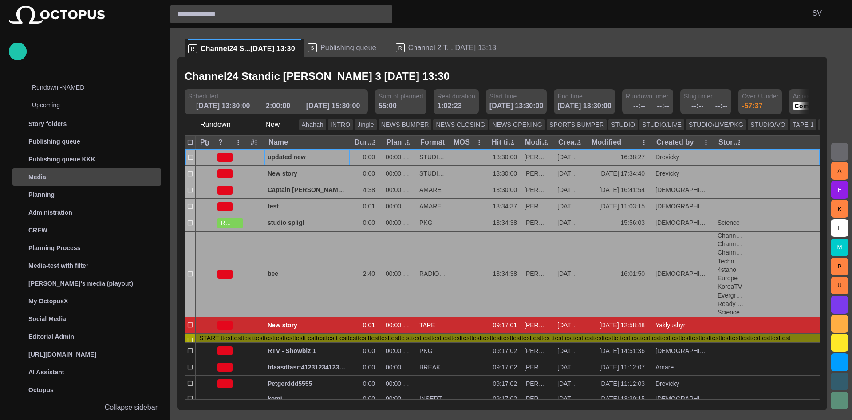
click at [63, 184] on div "Media" at bounding box center [87, 177] width 147 height 14
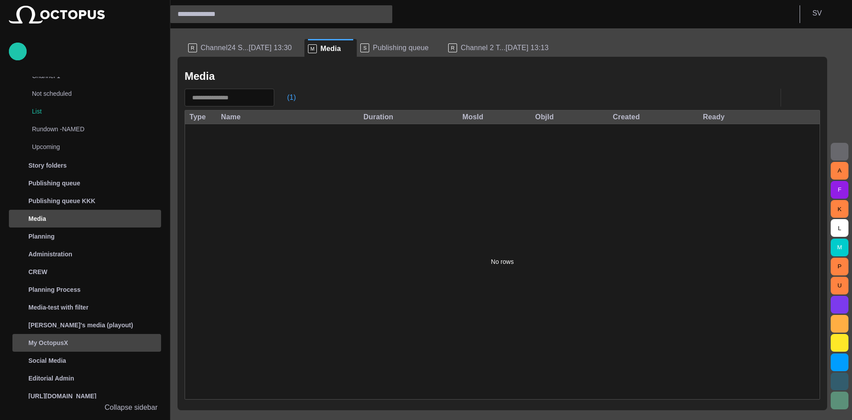
scroll to position [139, 0]
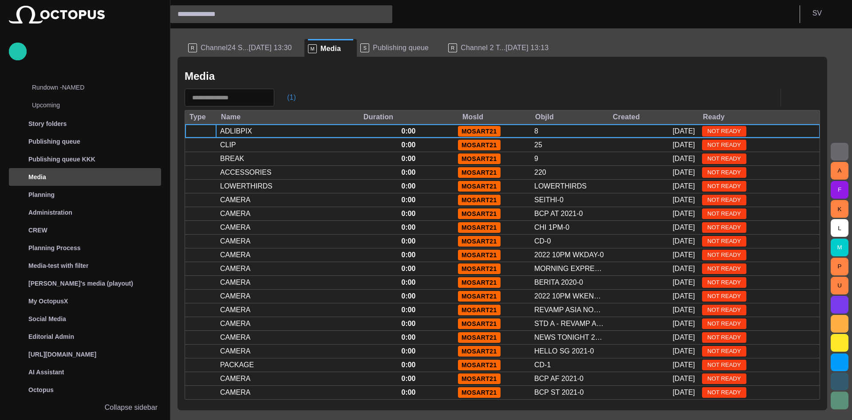
click at [287, 100] on span "button" at bounding box center [282, 97] width 9 height 9
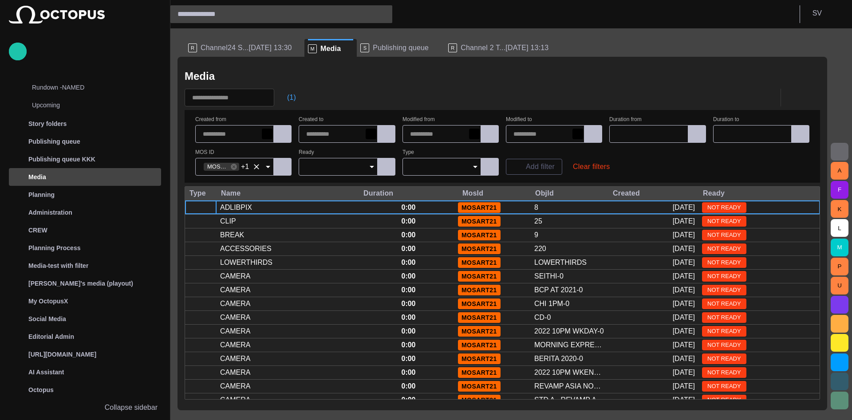
click at [244, 168] on span "+1" at bounding box center [245, 167] width 8 height 8
click at [308, 49] on div "M Media" at bounding box center [324, 48] width 33 height 9
click at [344, 49] on span at bounding box center [348, 48] width 9 height 9
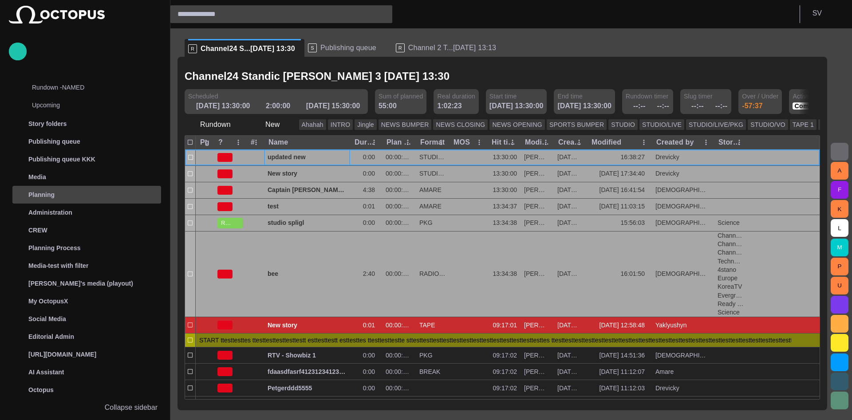
scroll to position [0, 0]
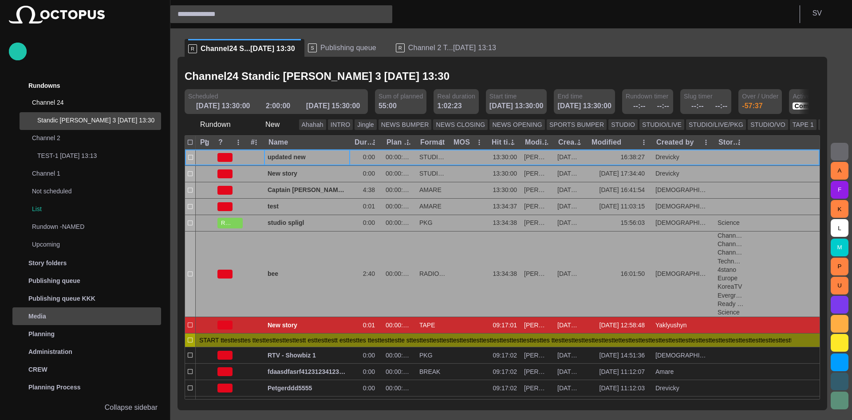
click at [58, 318] on div "Media" at bounding box center [87, 316] width 147 height 14
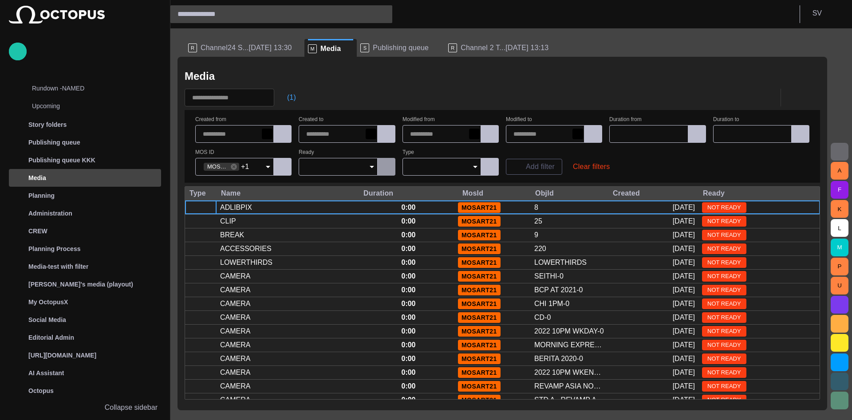
scroll to position [139, 0]
click at [344, 51] on span at bounding box center [348, 48] width 9 height 9
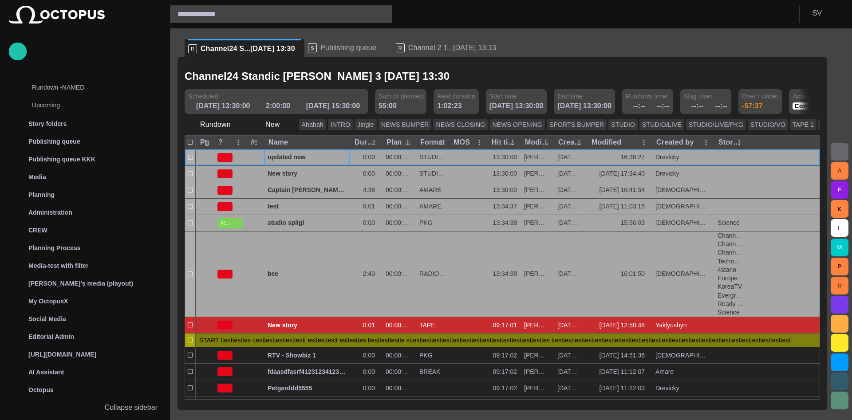
scroll to position [0, 0]
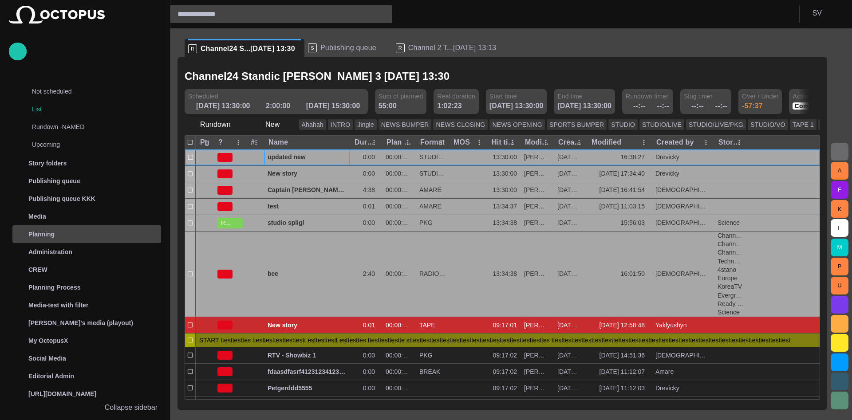
scroll to position [106, 0]
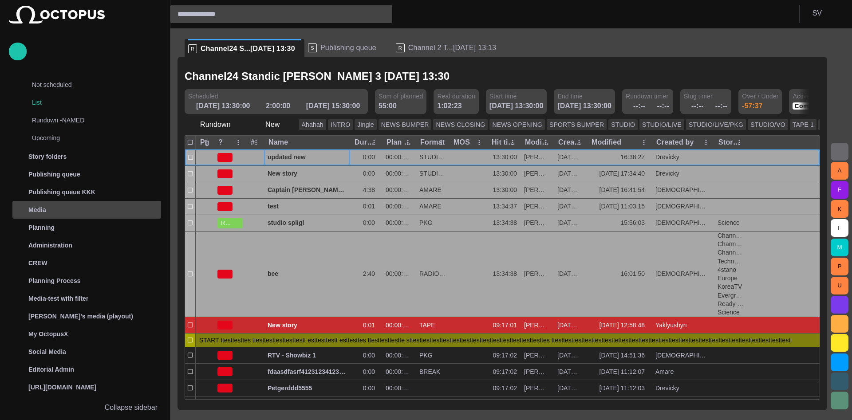
click at [71, 212] on div "Media" at bounding box center [87, 210] width 147 height 14
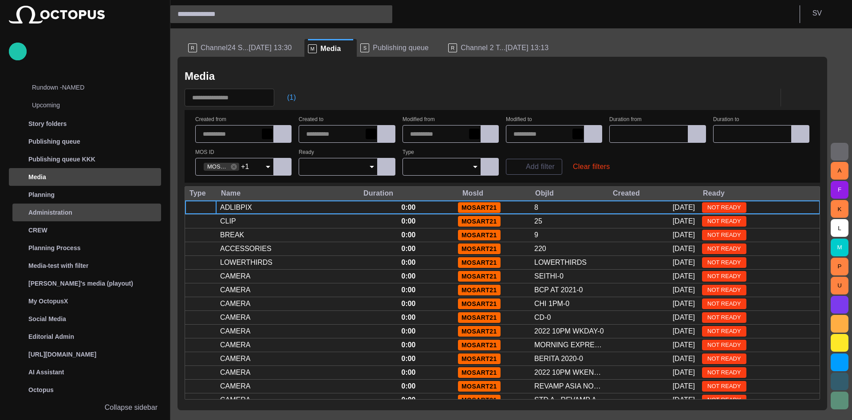
scroll to position [0, 0]
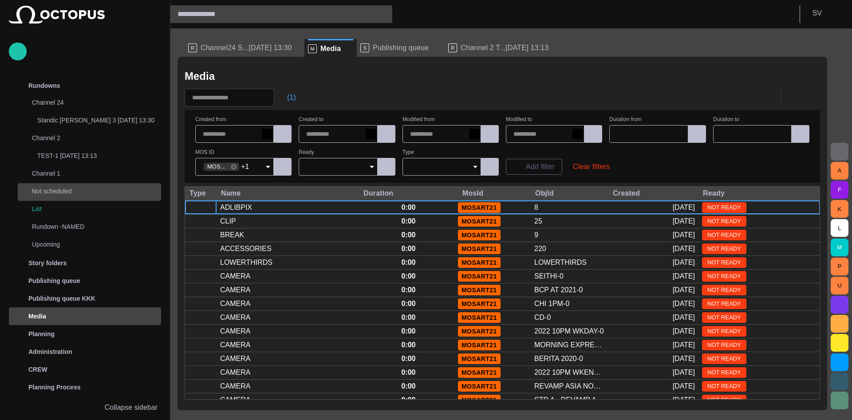
click at [344, 47] on span at bounding box center [348, 48] width 9 height 9
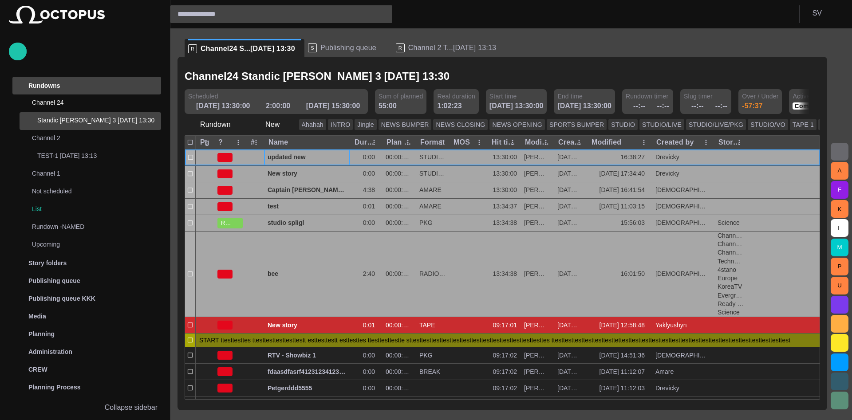
click at [75, 88] on div "Rundowns" at bounding box center [78, 86] width 129 height 14
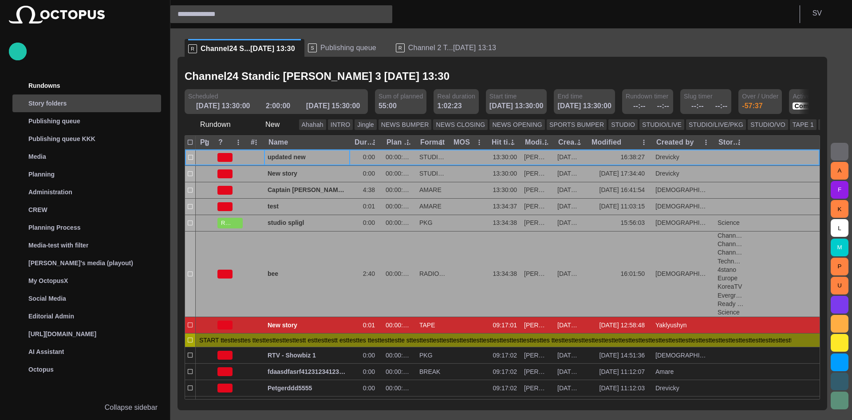
click at [73, 105] on div "Story folders" at bounding box center [78, 103] width 129 height 14
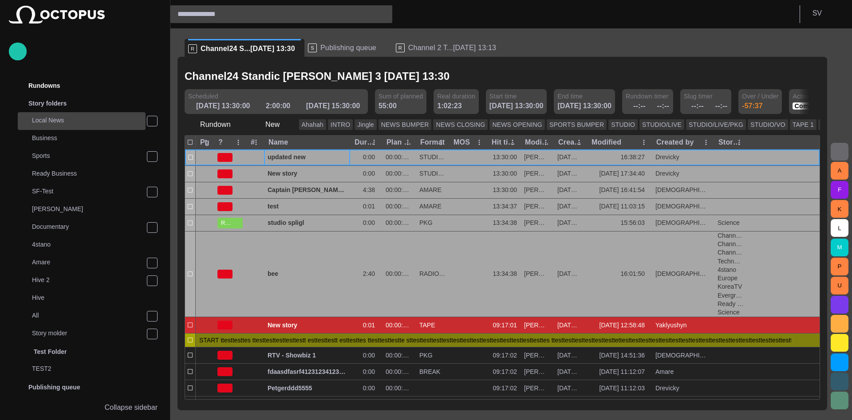
click at [67, 117] on p "Local News" at bounding box center [89, 120] width 114 height 9
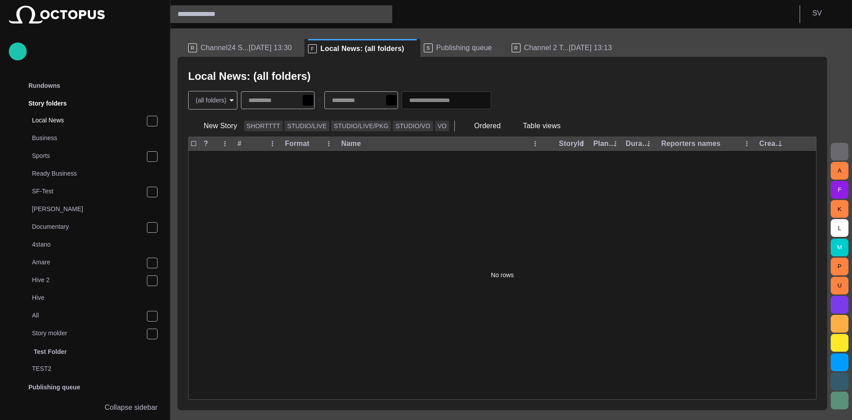
scroll to position [18, 0]
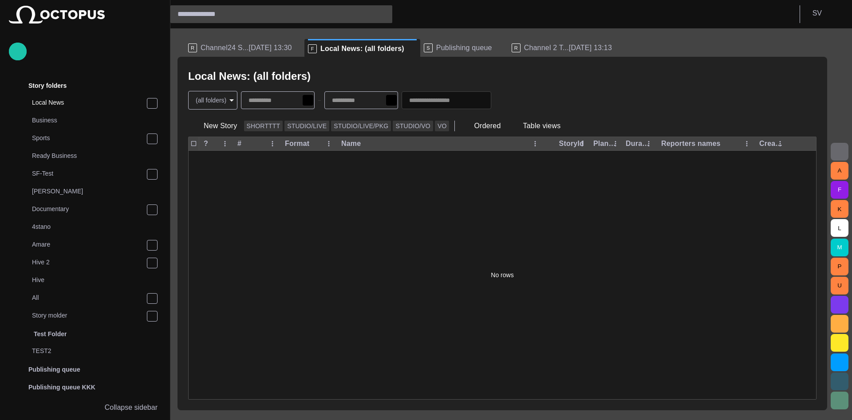
click at [511, 106] on button "button" at bounding box center [503, 100] width 17 height 16
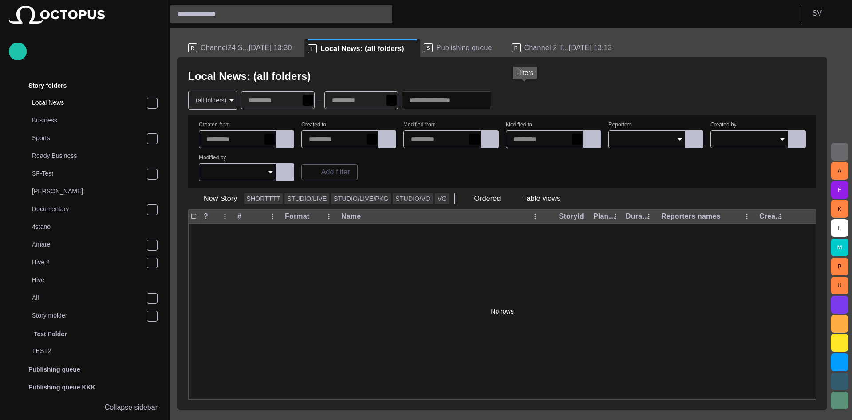
click at [507, 104] on span "button" at bounding box center [503, 100] width 9 height 9
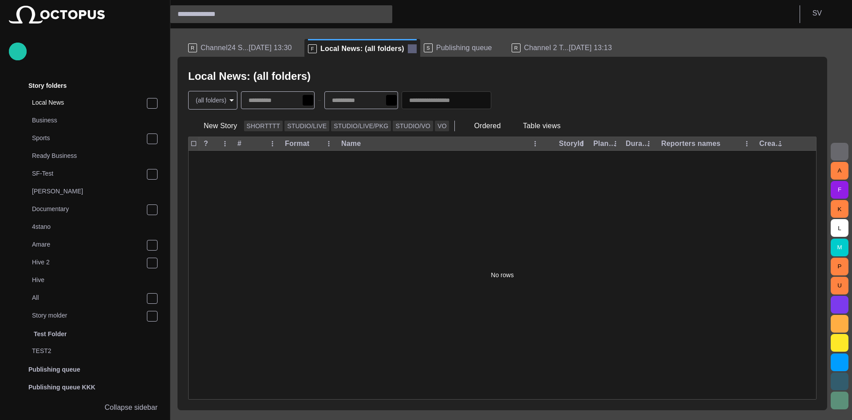
click at [408, 44] on span at bounding box center [412, 48] width 9 height 9
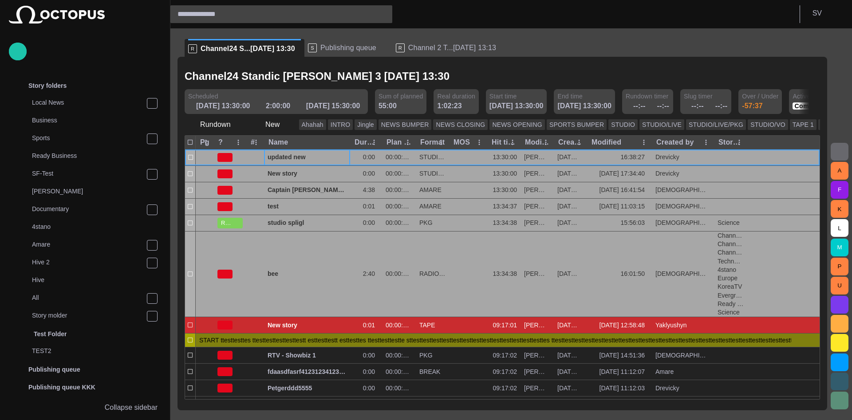
scroll to position [0, 0]
